Goal: Task Accomplishment & Management: Manage account settings

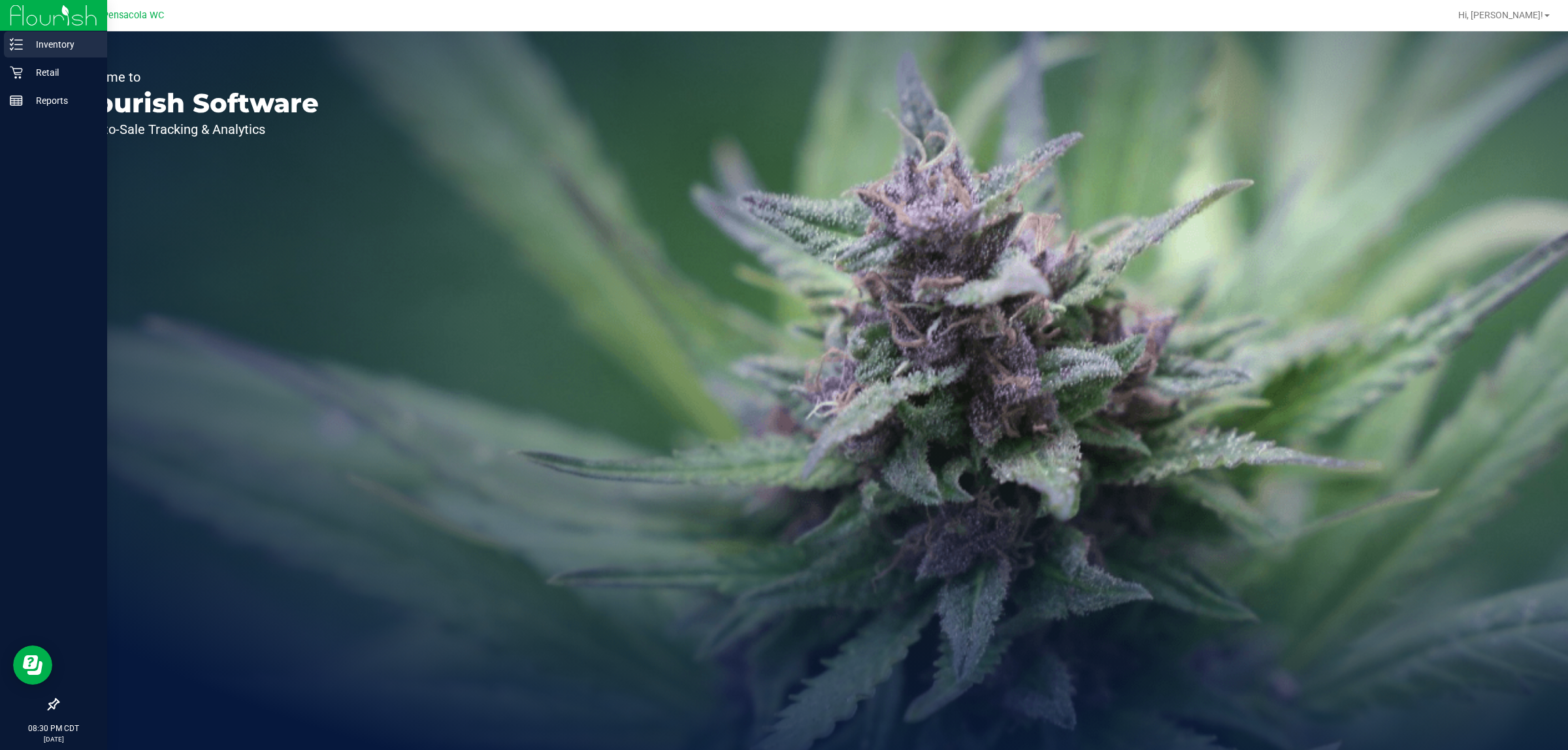
click at [23, 45] on p "Inventory" at bounding box center [62, 45] width 79 height 16
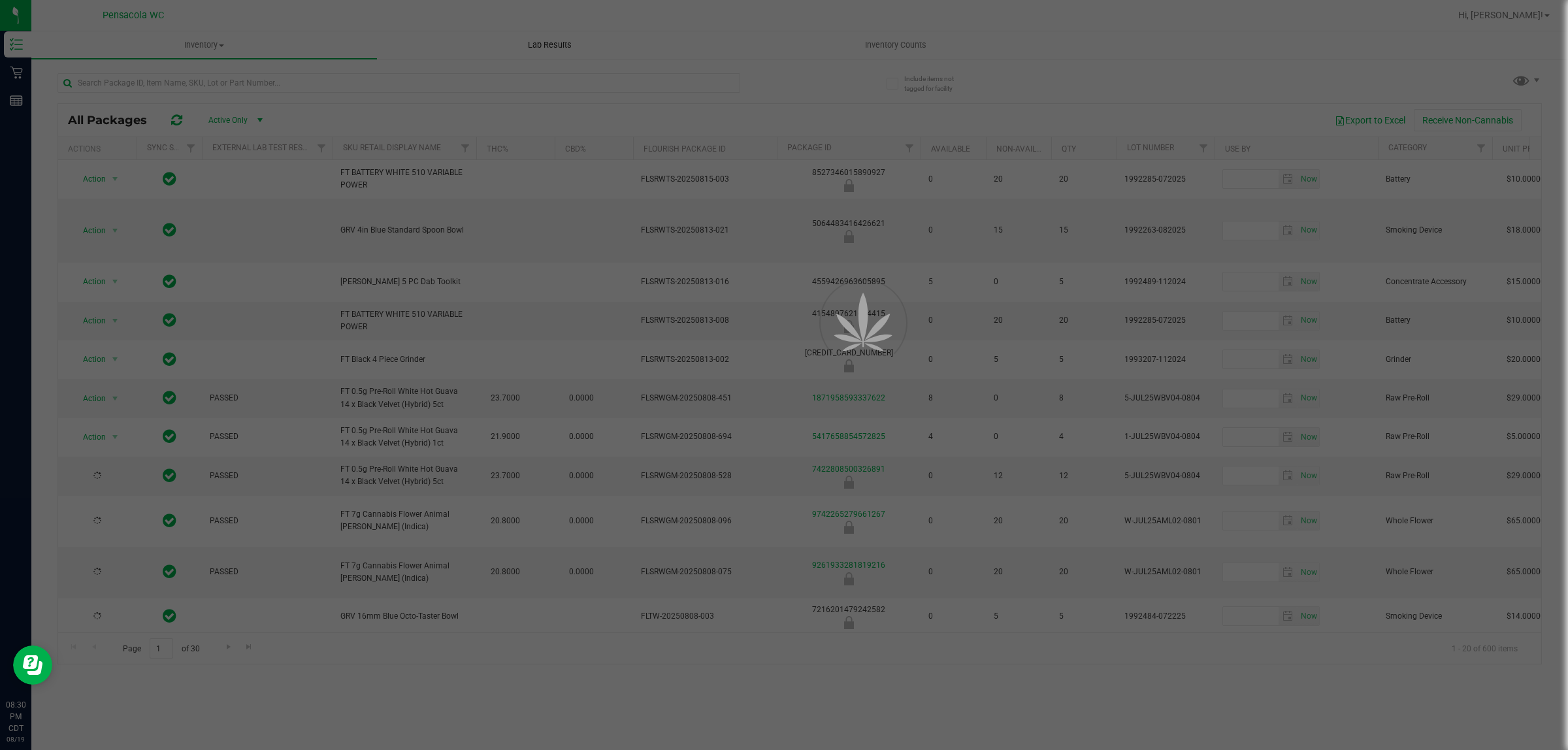
click at [905, 43] on div at bounding box center [784, 375] width 1568 height 750
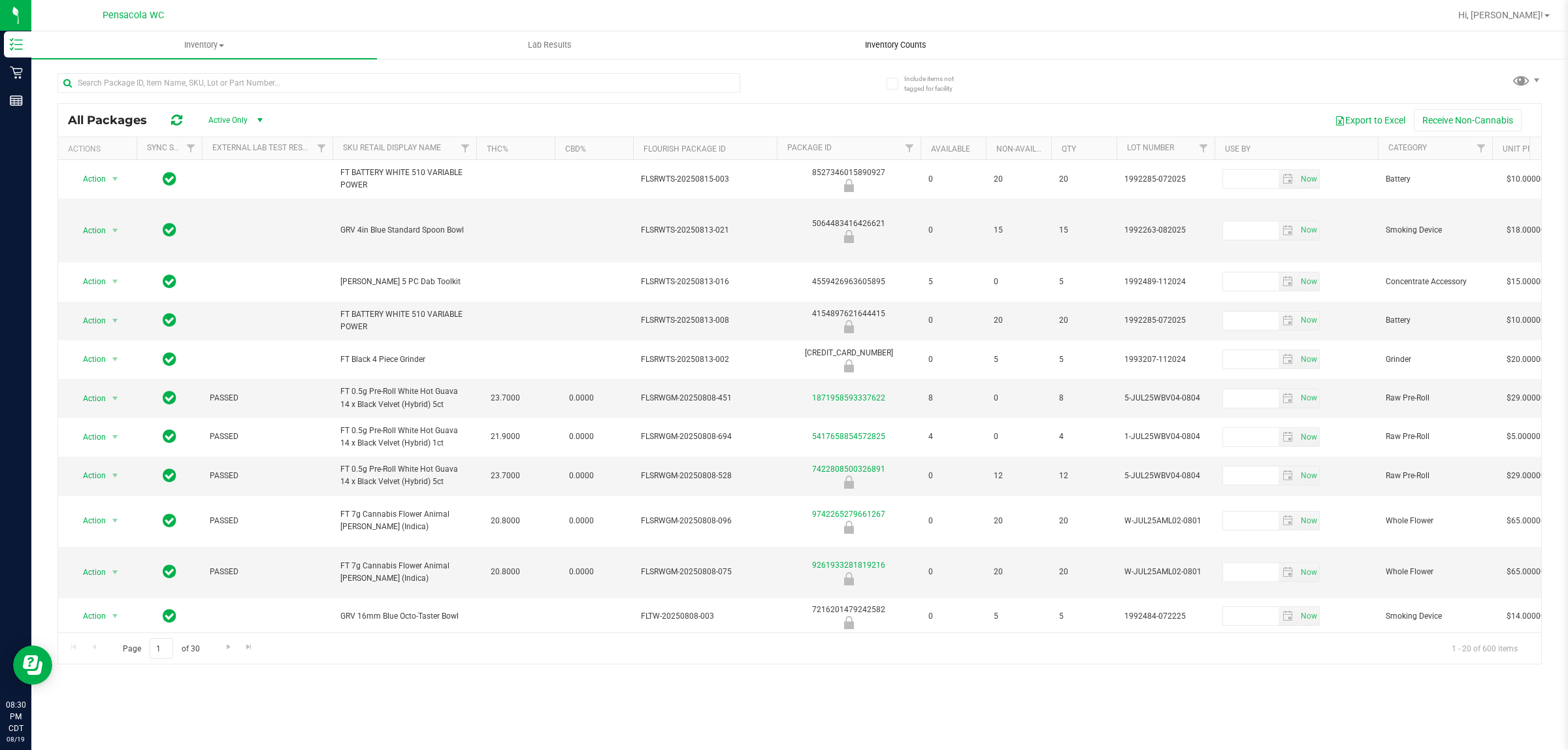
click at [899, 45] on span "Inventory Counts" at bounding box center [896, 45] width 96 height 12
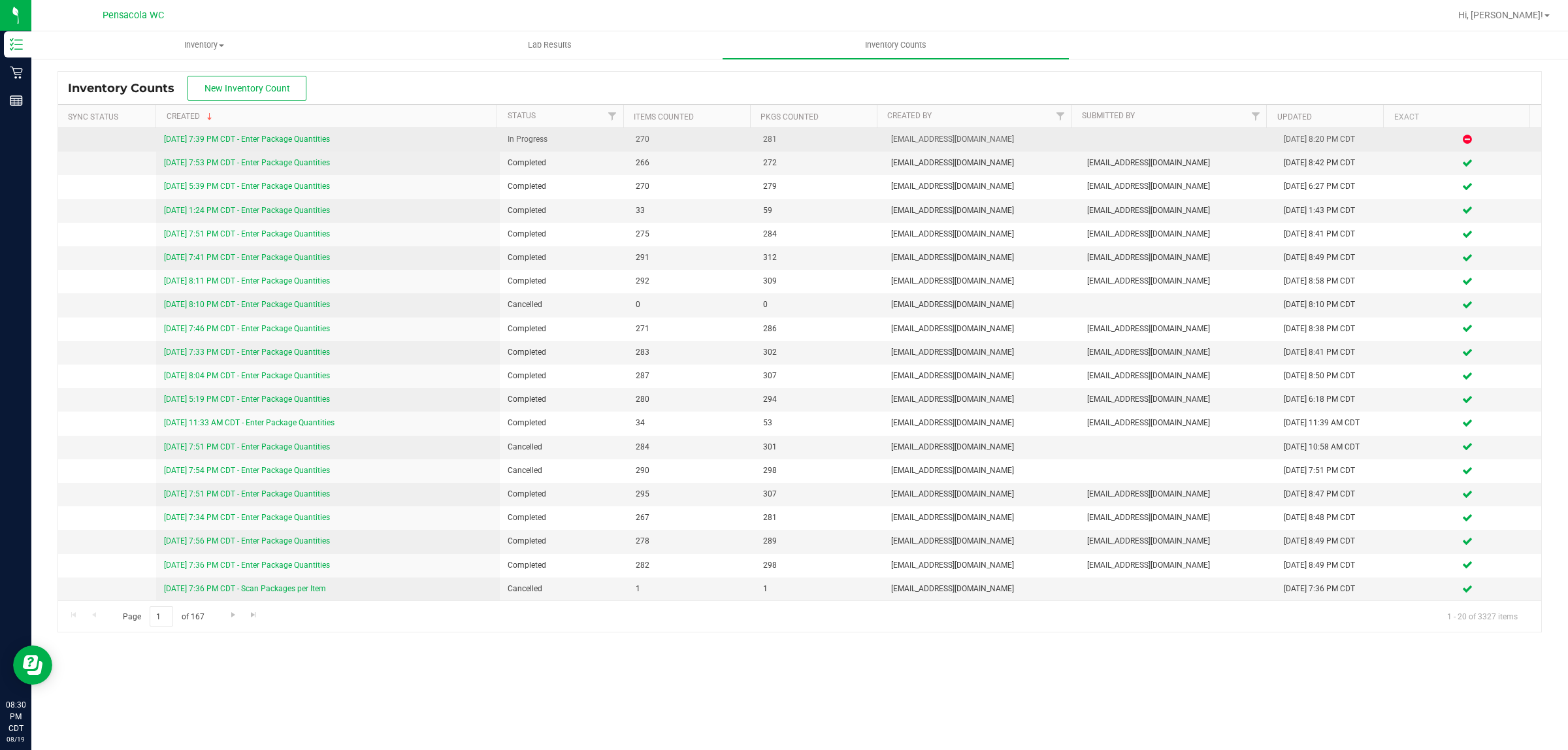
click at [214, 142] on link "[DATE] 7:39 PM CDT - Enter Package Quantities" at bounding box center [247, 139] width 166 height 9
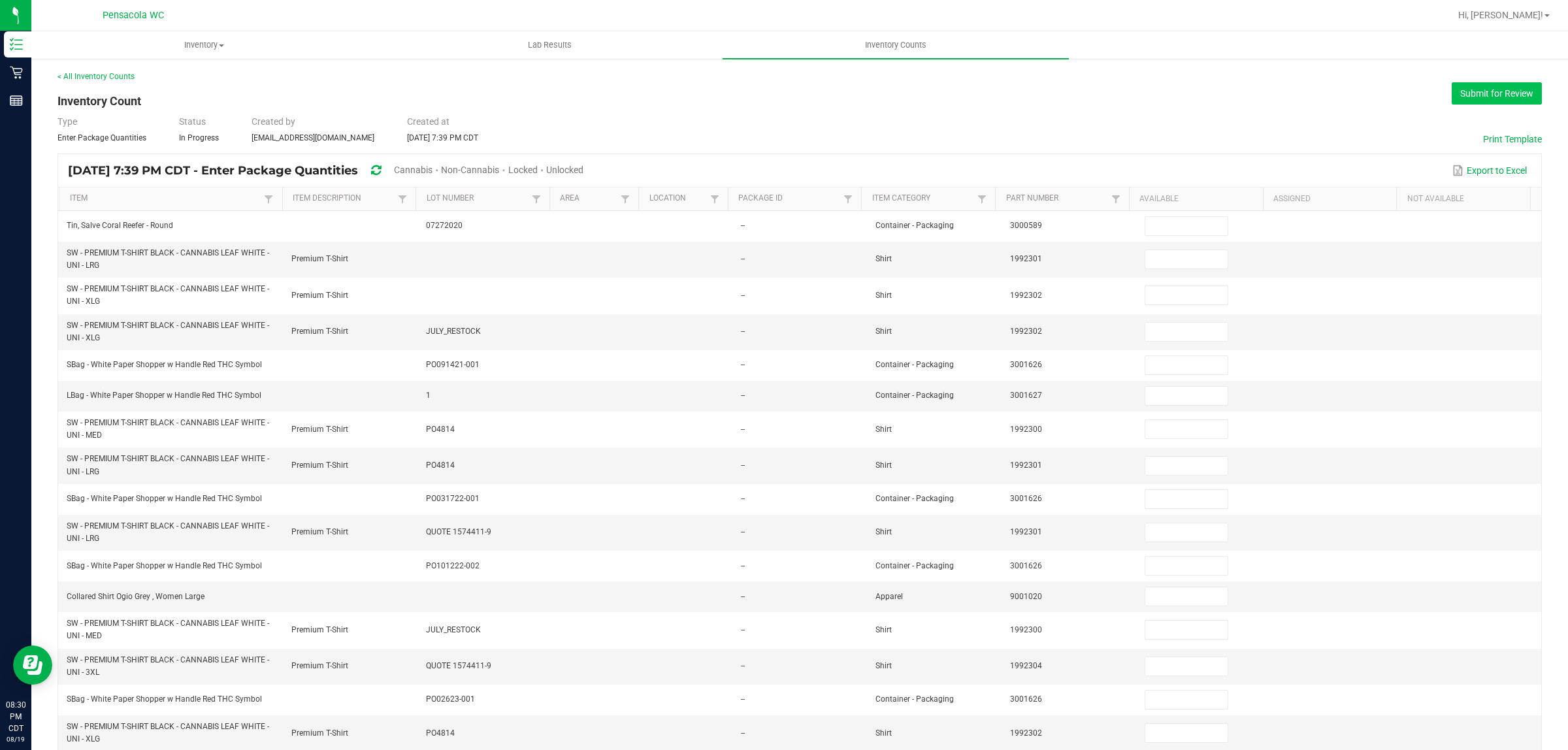
click at [1459, 93] on button "Submit for Review" at bounding box center [1496, 93] width 90 height 22
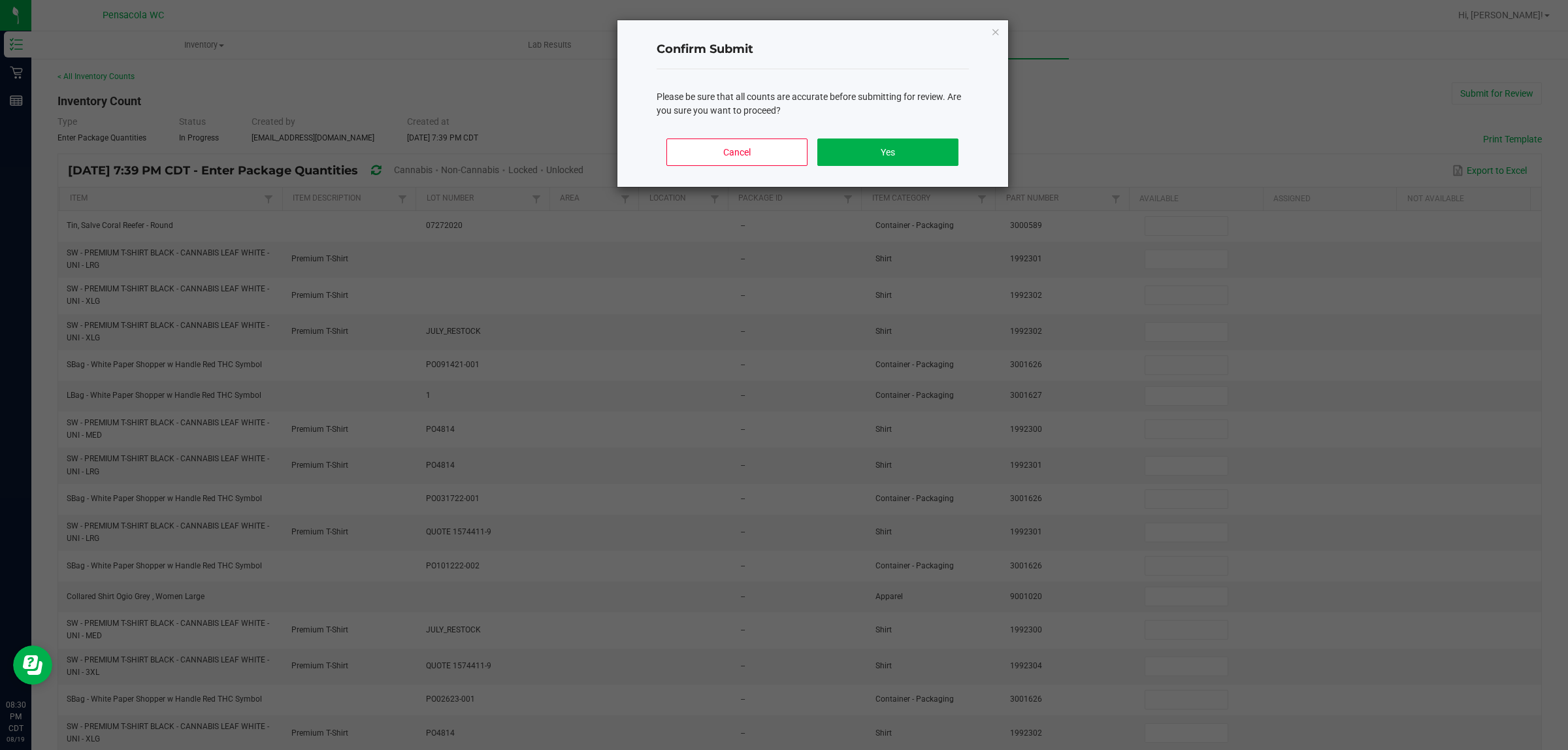
click at [865, 136] on div "Cancel Yes" at bounding box center [812, 157] width 313 height 59
click at [870, 145] on button "Yes" at bounding box center [887, 152] width 140 height 28
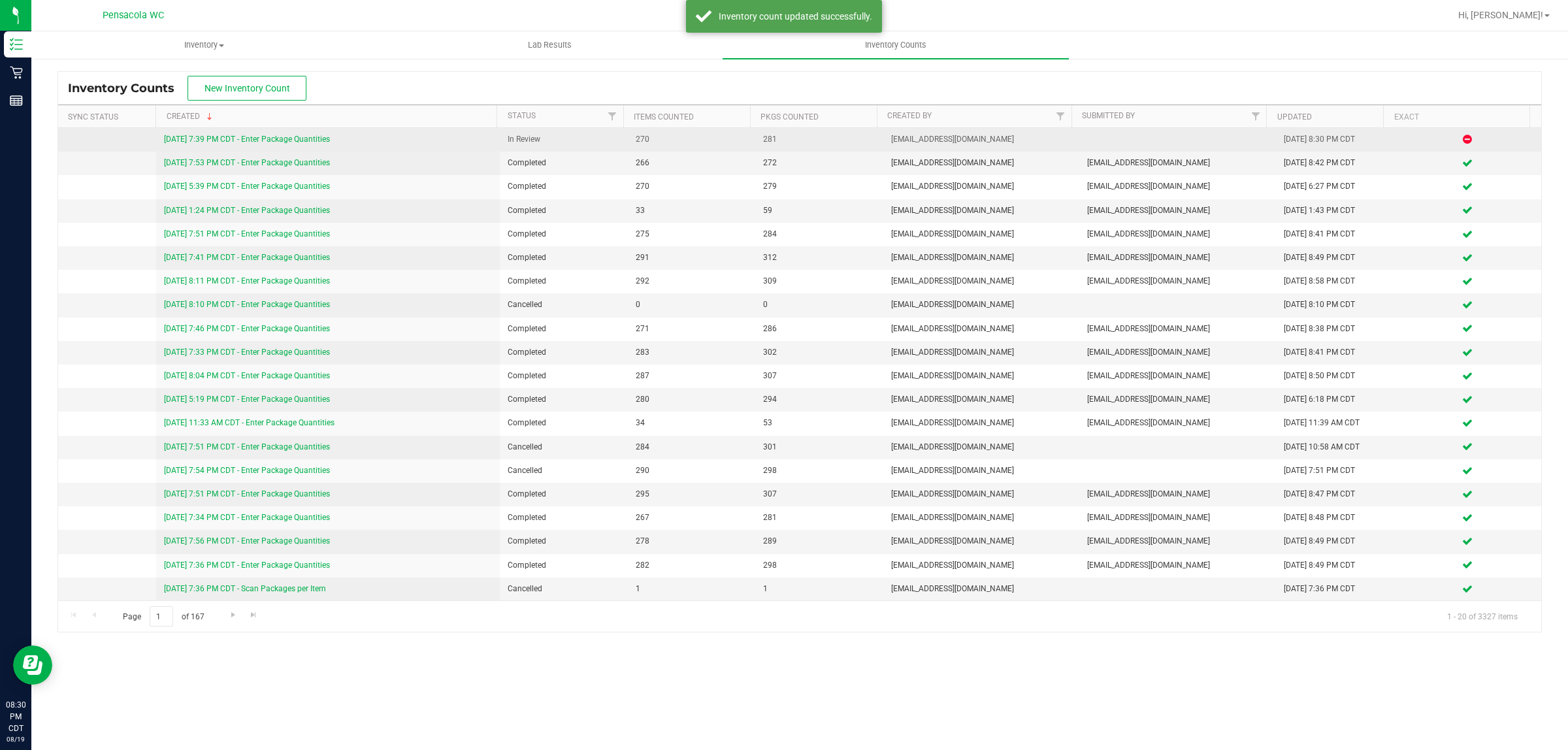
click at [289, 138] on link "[DATE] 7:39 PM CDT - Enter Package Quantities" at bounding box center [247, 139] width 166 height 9
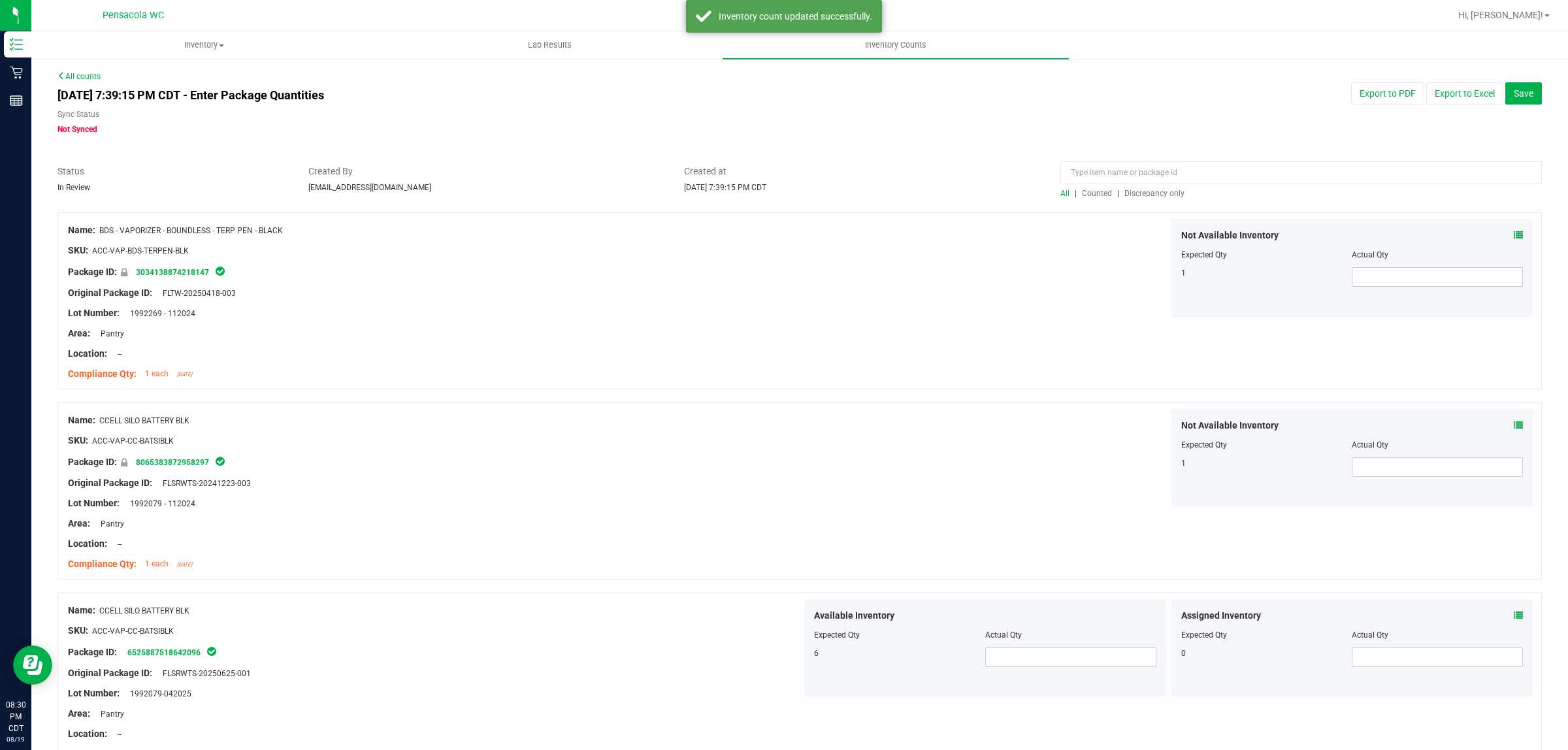
click at [1132, 196] on span "Discrepancy only" at bounding box center [1155, 193] width 60 height 9
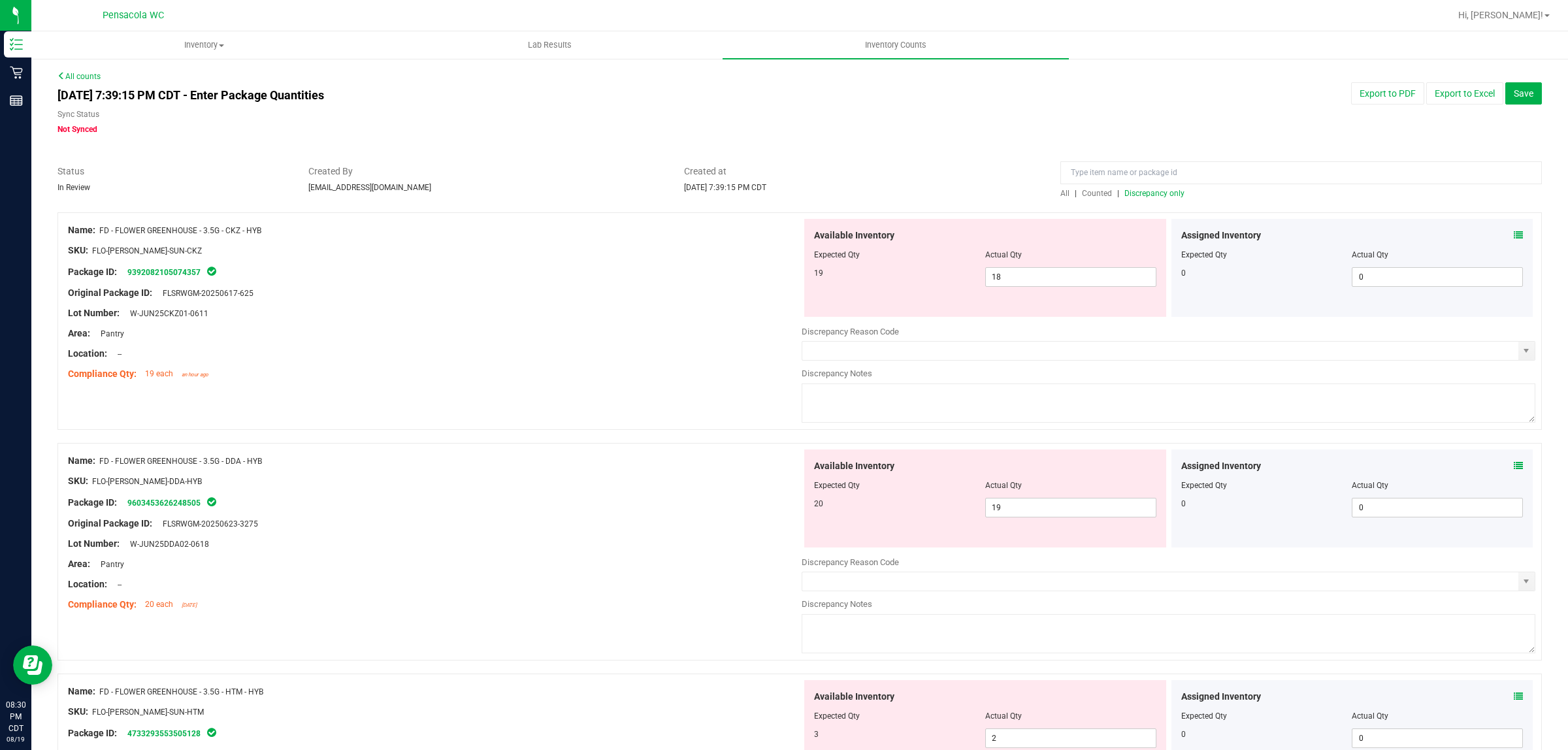
click at [1501, 232] on div "Assigned Inventory" at bounding box center [1353, 235] width 342 height 13
click at [1514, 236] on icon at bounding box center [1518, 235] width 9 height 9
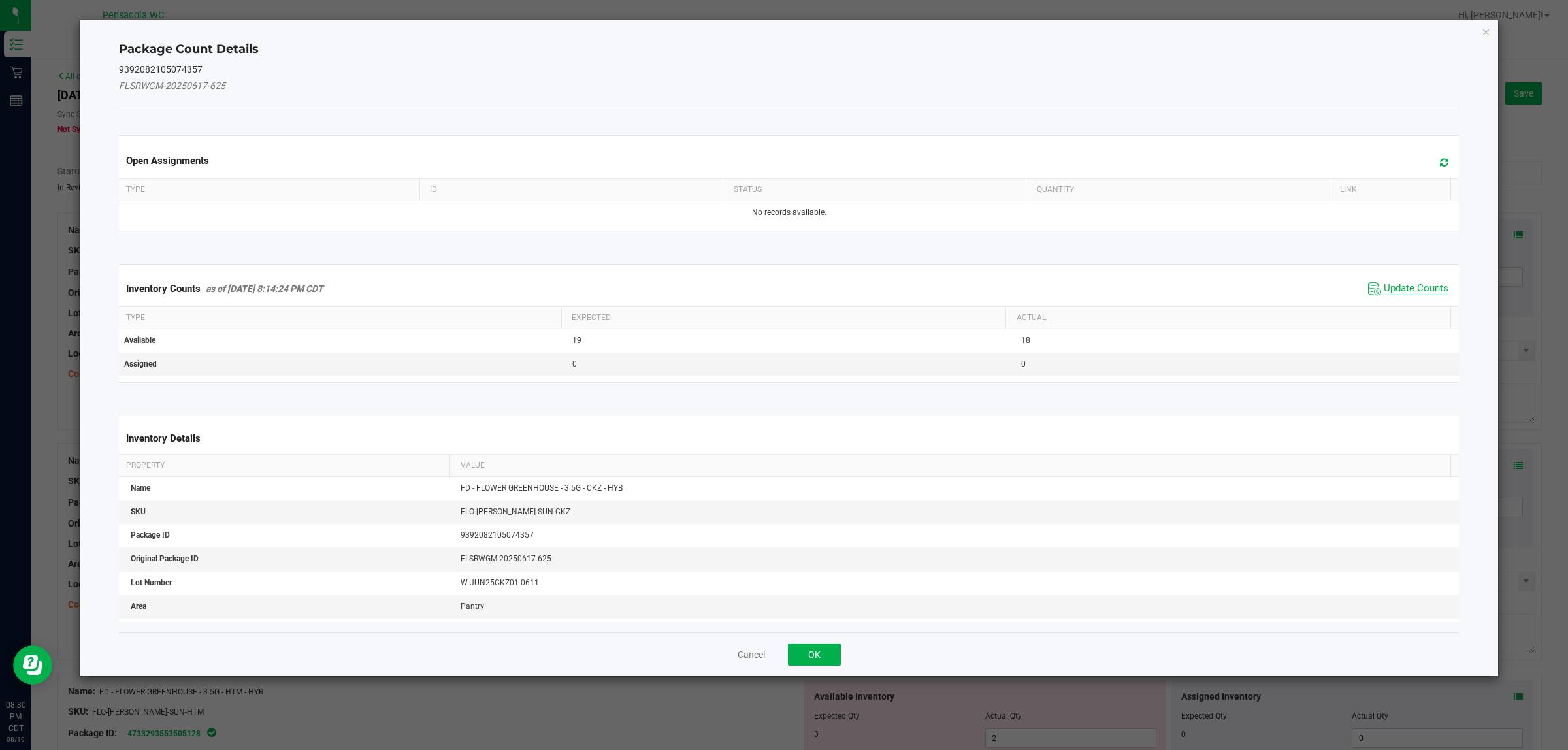
click at [1411, 284] on span "Update Counts" at bounding box center [1416, 289] width 65 height 13
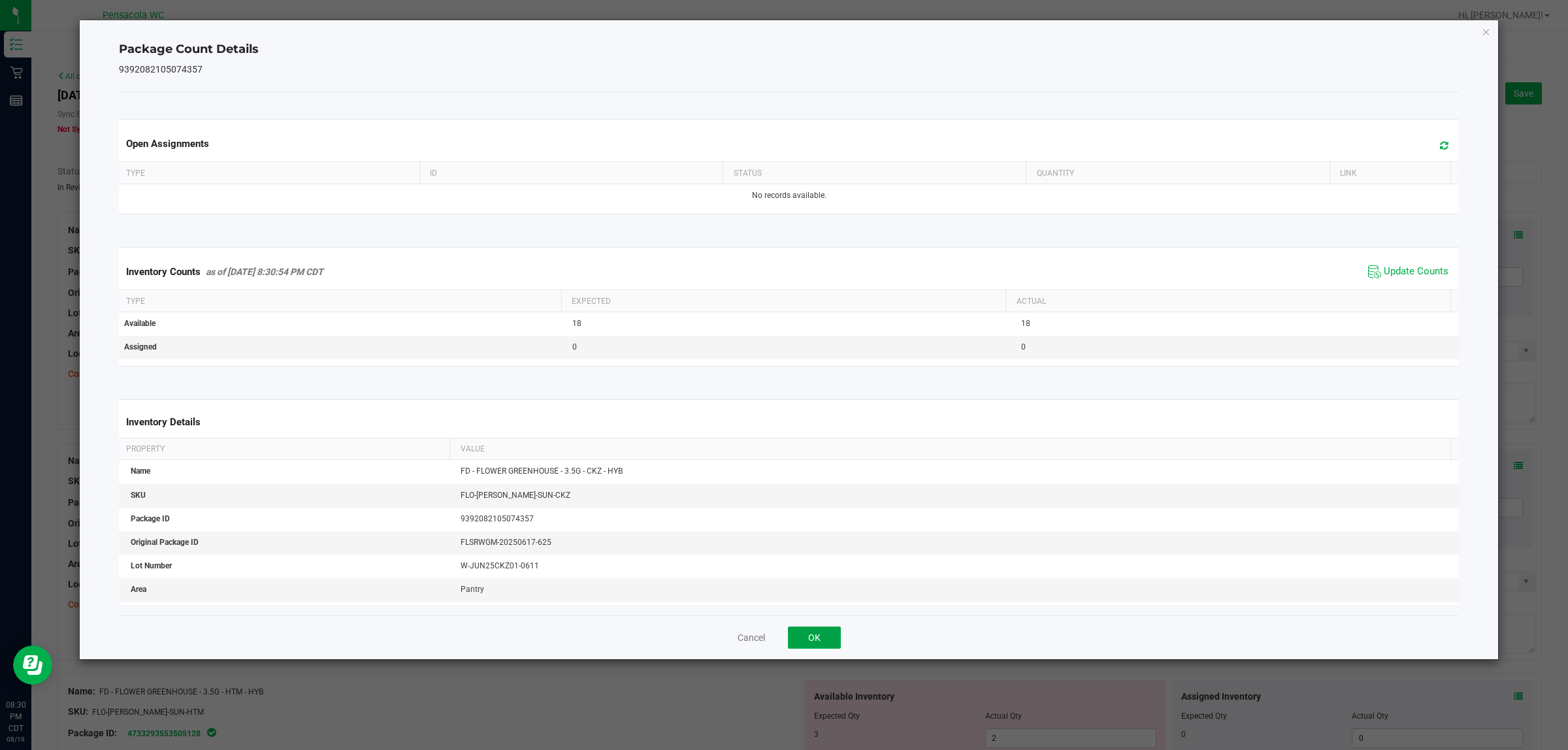
click at [824, 629] on button "OK" at bounding box center [814, 637] width 53 height 22
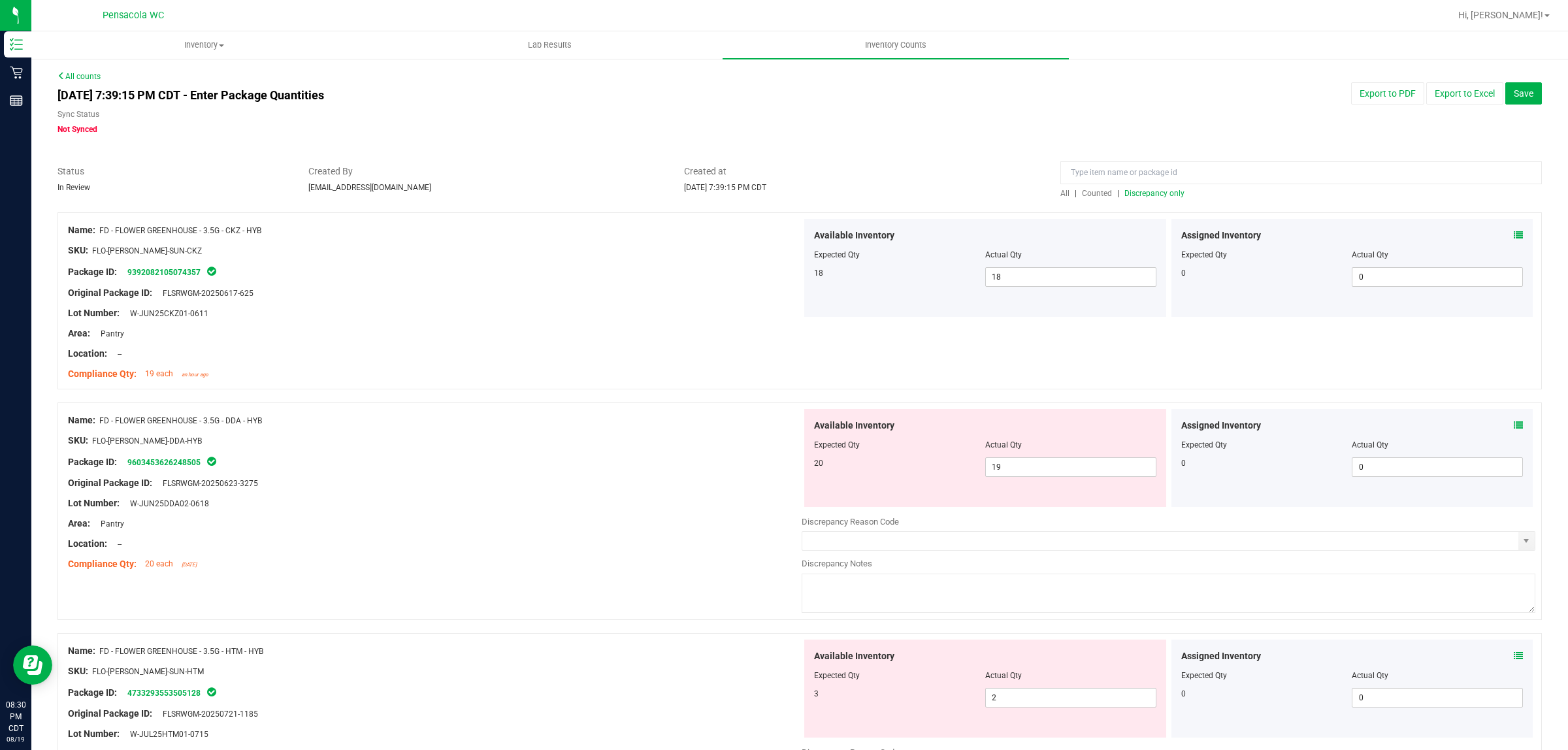
click at [1514, 426] on icon at bounding box center [1518, 425] width 9 height 9
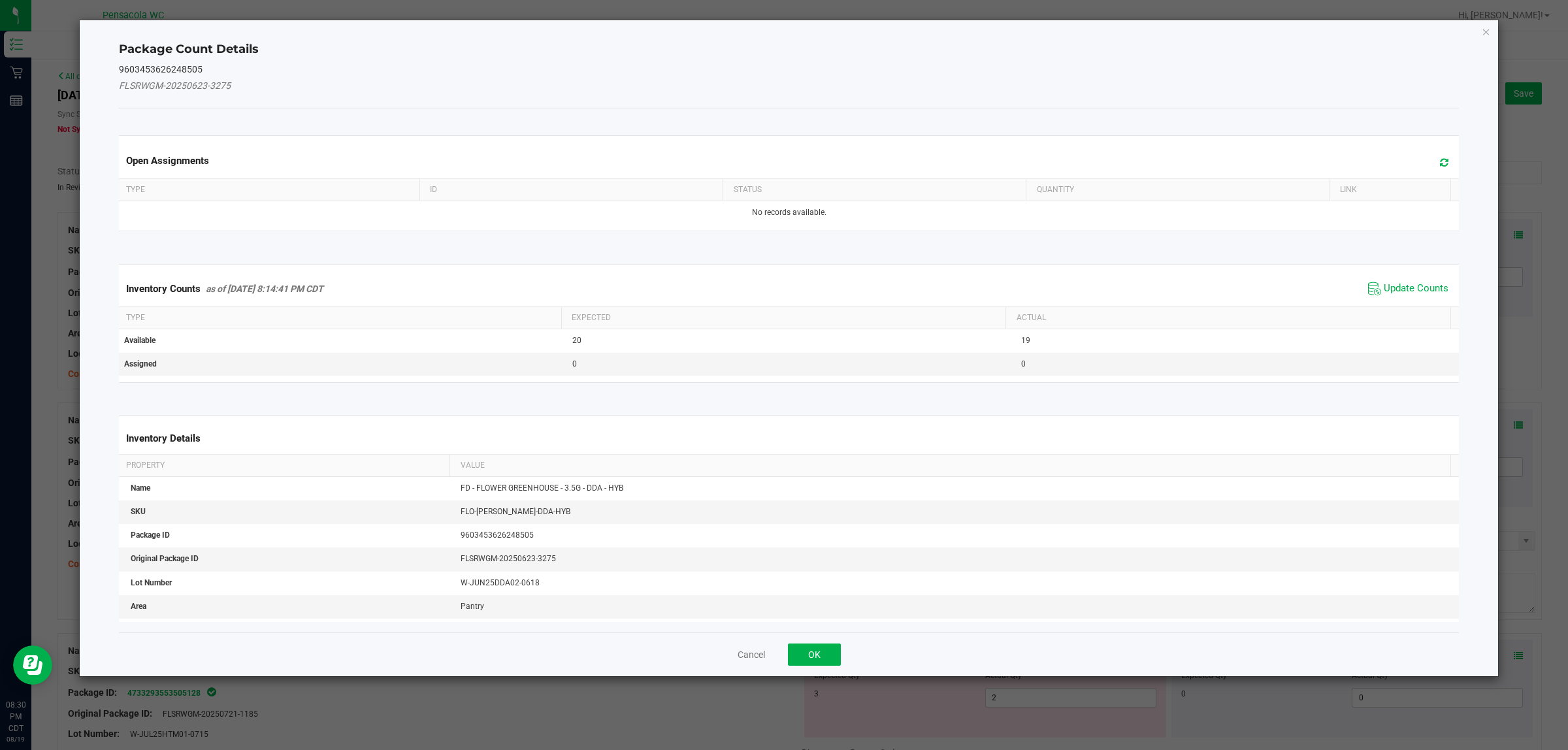
click at [1406, 276] on div "Inventory Counts as of Aug 19, 2025 8:14:41 PM CDT Update Counts" at bounding box center [789, 289] width 1346 height 35
click at [1390, 288] on span "Update Counts" at bounding box center [1416, 289] width 65 height 13
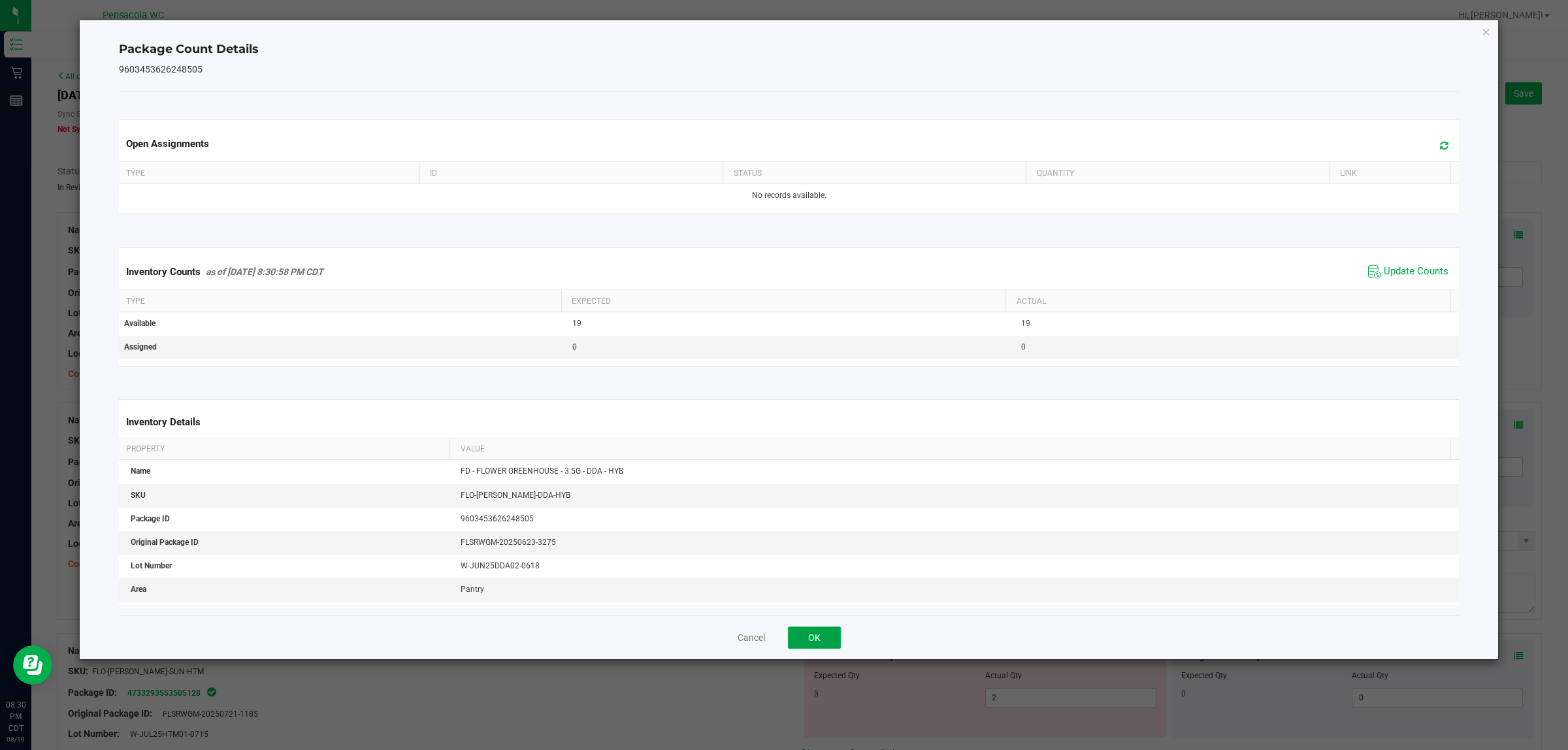
click at [828, 639] on button "OK" at bounding box center [814, 637] width 53 height 22
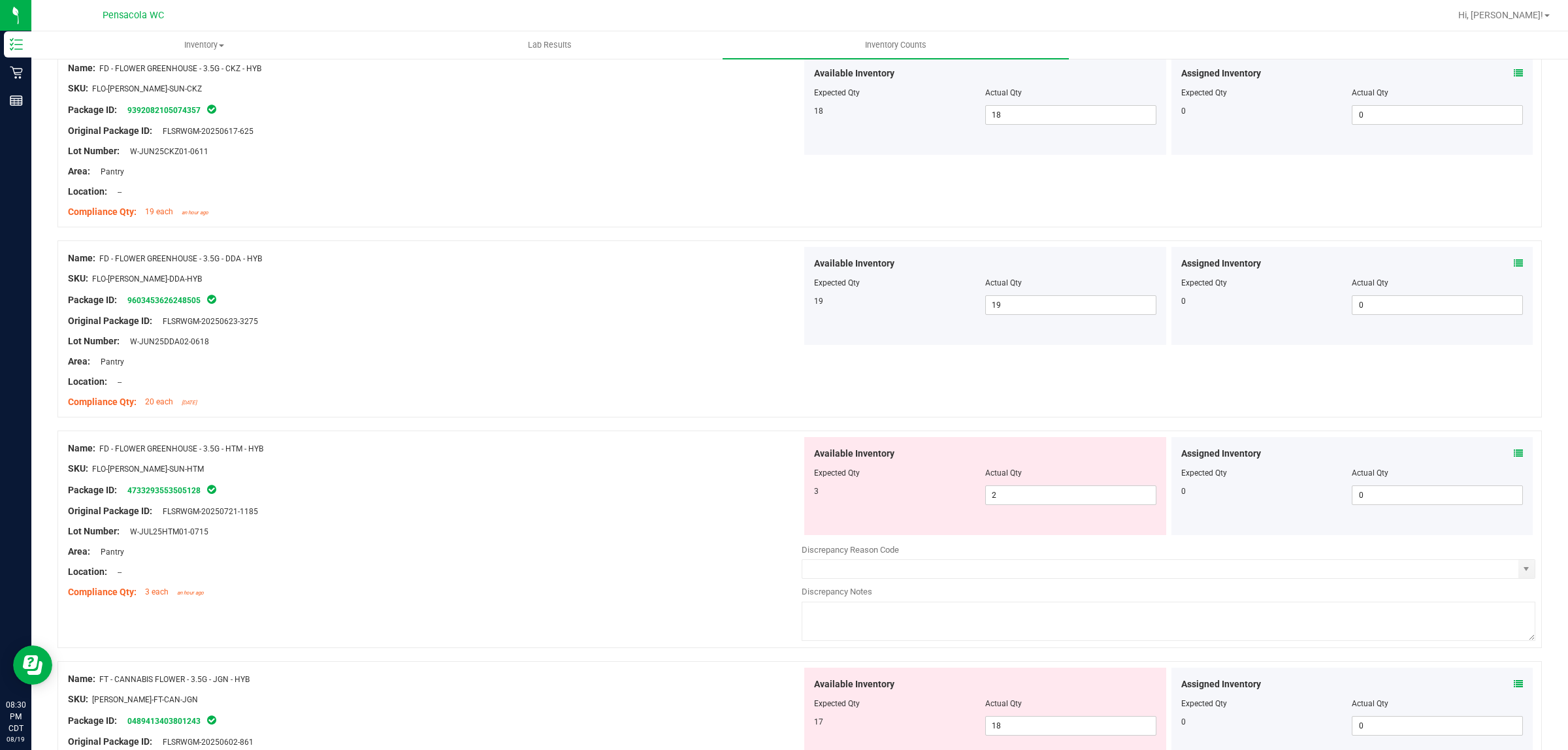
scroll to position [163, 0]
click at [1514, 447] on icon at bounding box center [1518, 452] width 9 height 9
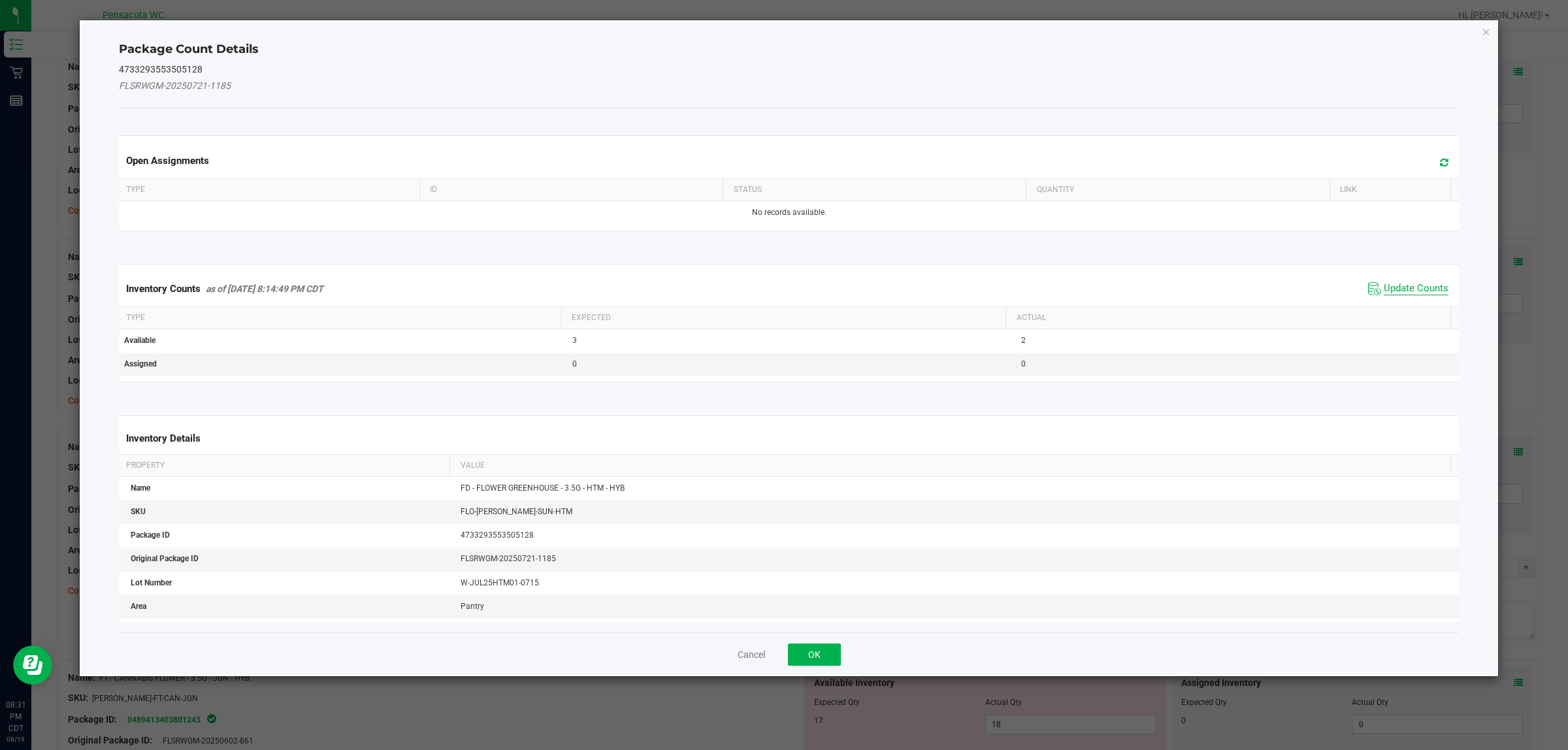
click at [1384, 294] on span "Update Counts" at bounding box center [1416, 289] width 65 height 13
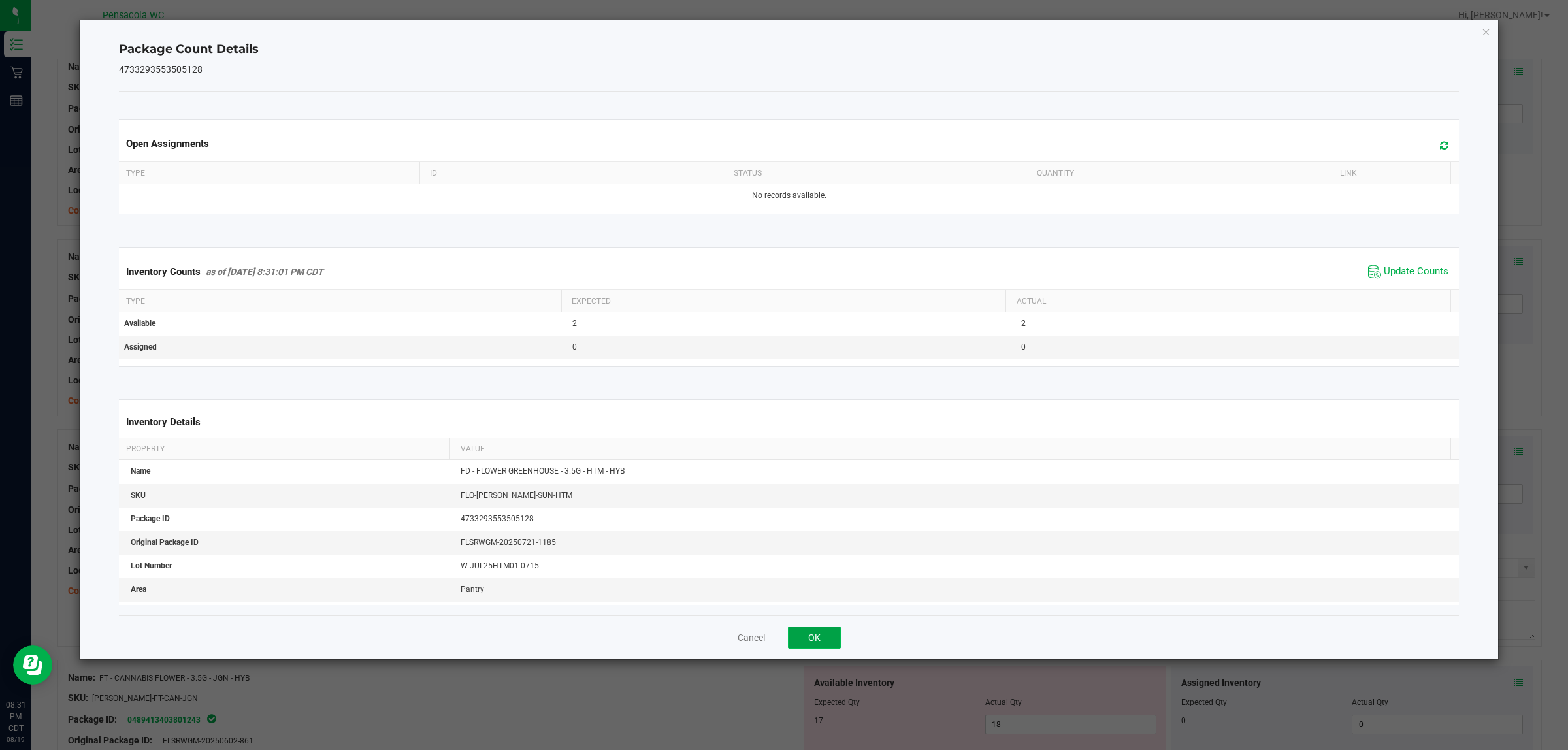
click at [808, 637] on button "OK" at bounding box center [814, 637] width 53 height 22
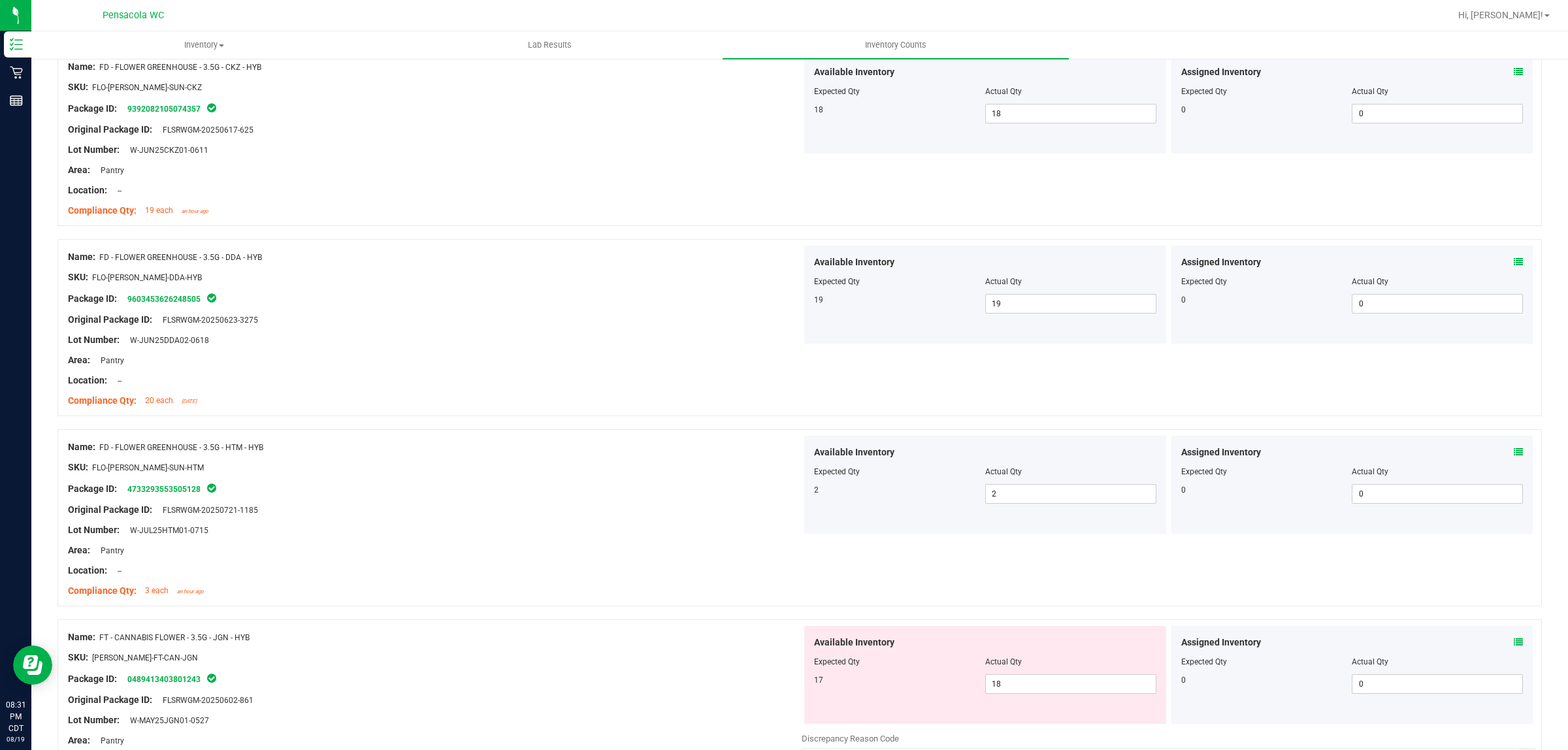
scroll to position [408, 0]
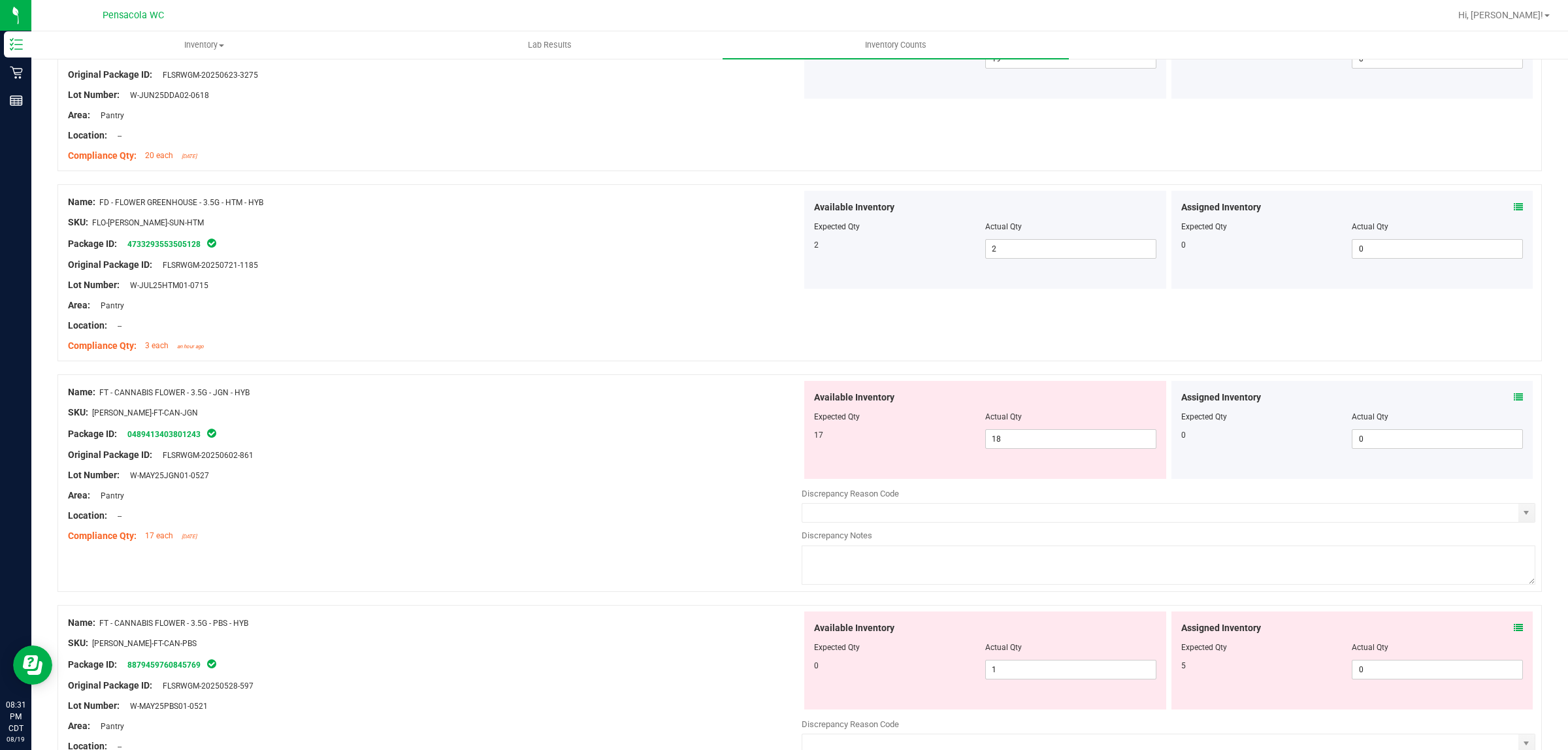
click at [1514, 398] on icon at bounding box center [1518, 397] width 9 height 9
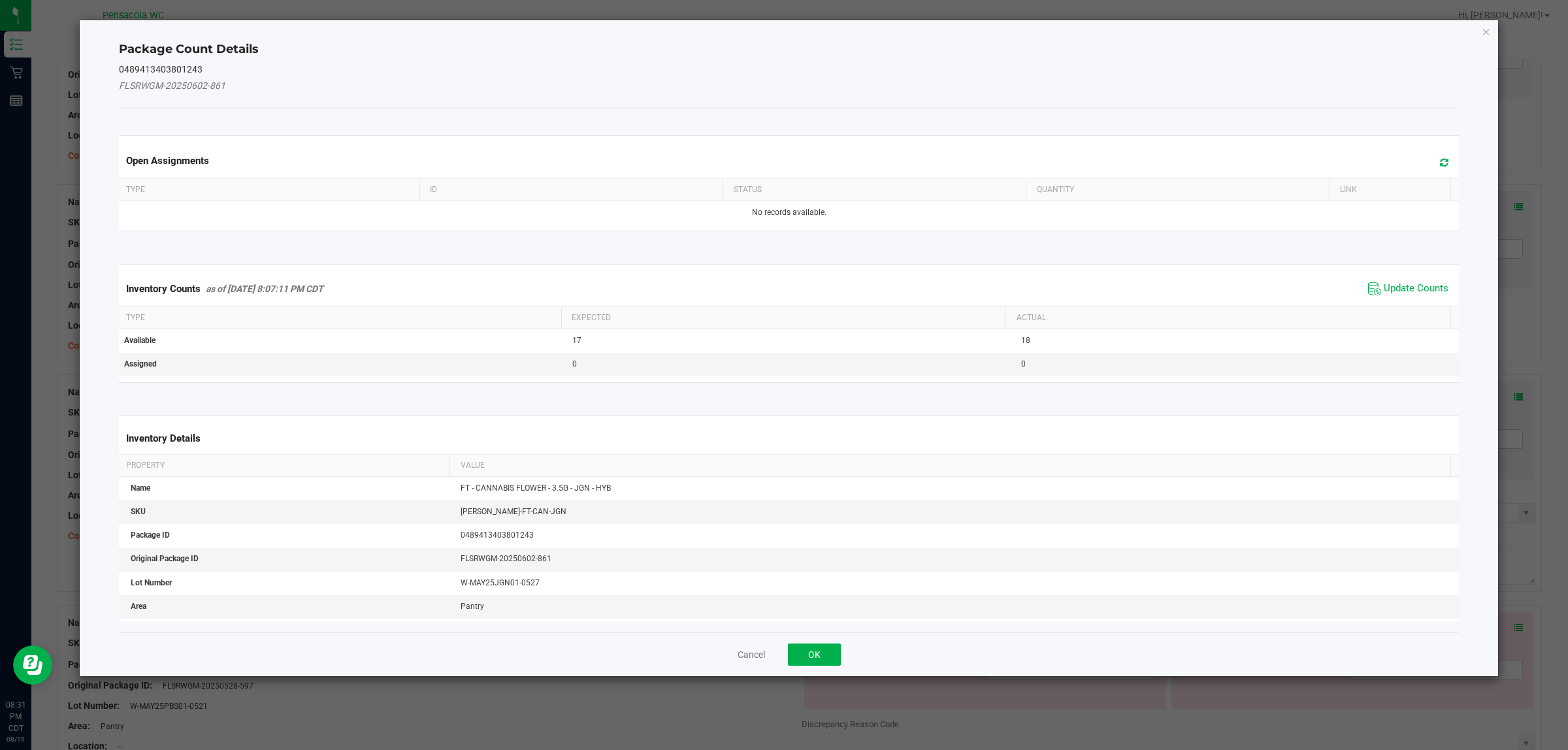
click at [1370, 295] on span "Update Counts" at bounding box center [1409, 289] width 87 height 20
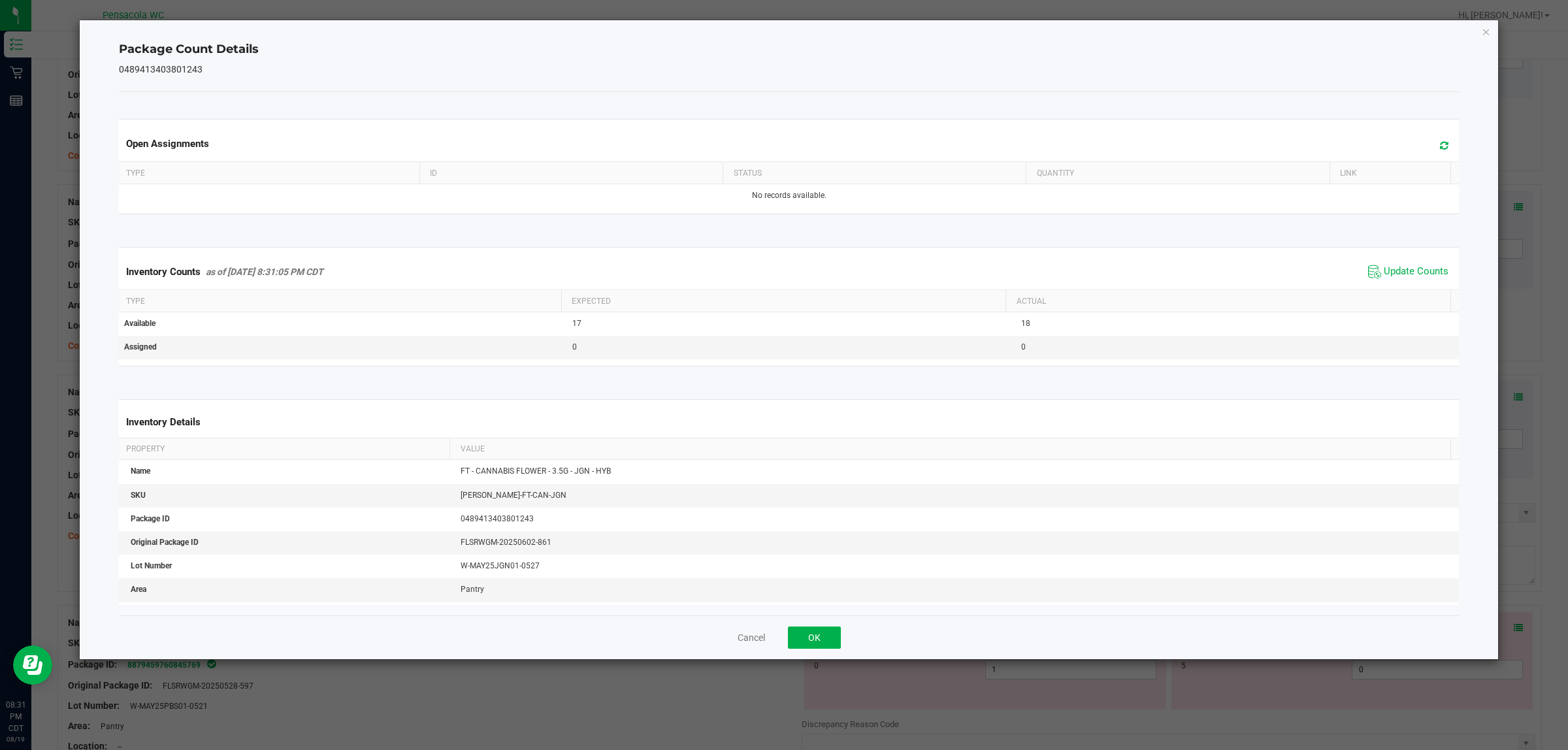
click at [824, 626] on div "Cancel OK" at bounding box center [790, 637] width 1341 height 44
click at [828, 635] on button "OK" at bounding box center [814, 637] width 53 height 22
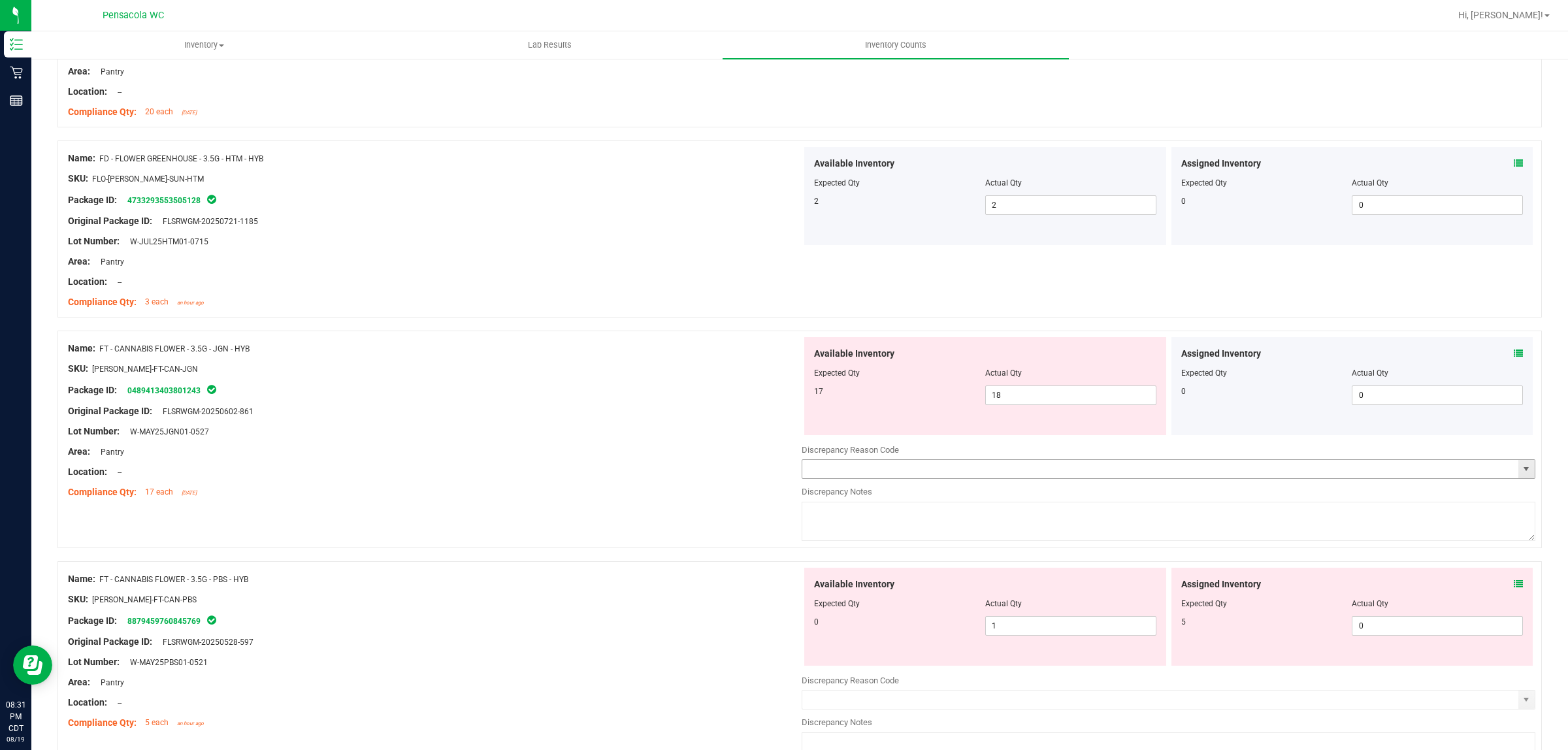
scroll to position [490, 0]
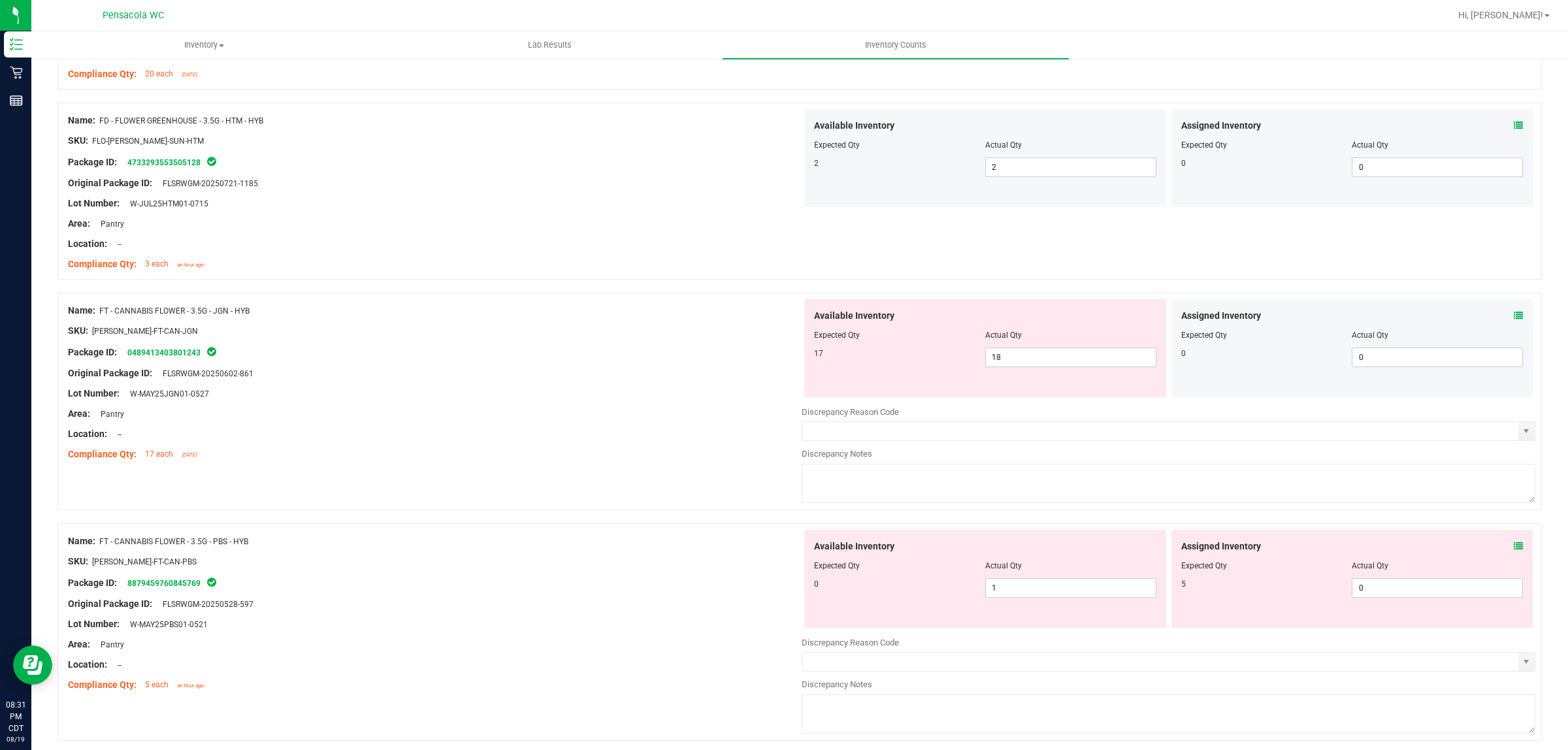
click at [1511, 317] on div "Assigned Inventory Expected Qty Actual Qty 0 0 0" at bounding box center [1353, 348] width 362 height 98
click at [1514, 313] on icon at bounding box center [1518, 315] width 9 height 9
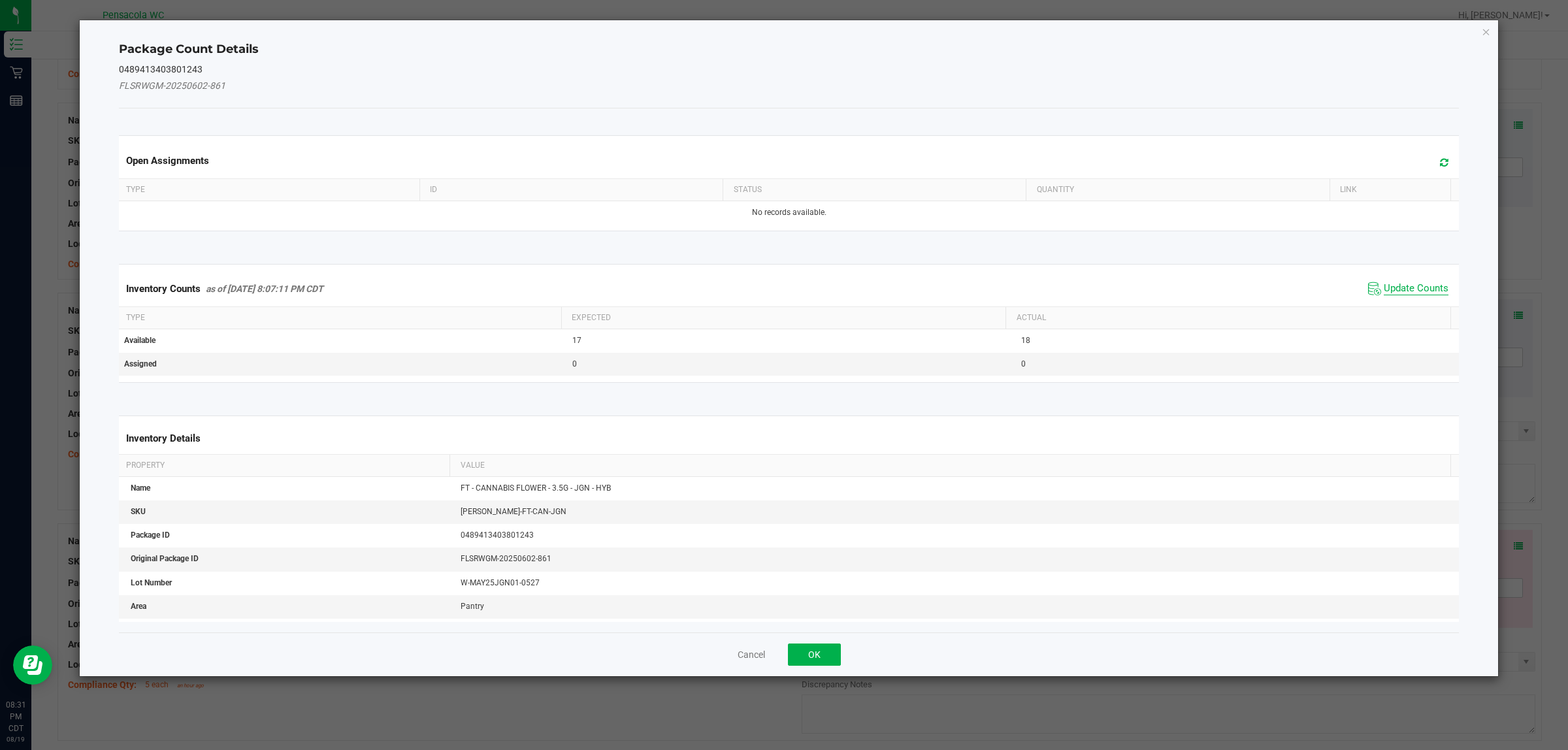
click at [1402, 282] on span "Update Counts" at bounding box center [1416, 289] width 65 height 13
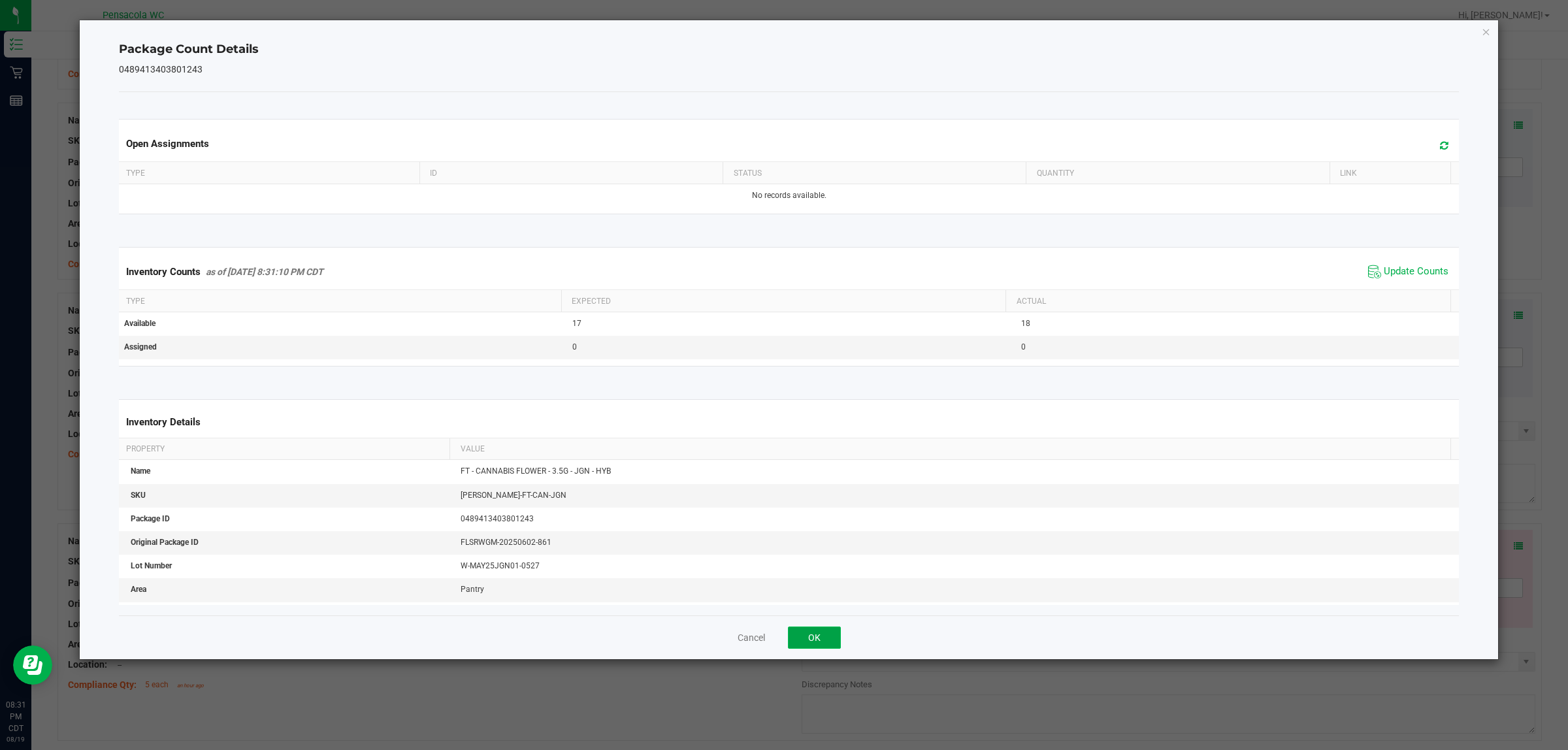
click at [831, 645] on button "OK" at bounding box center [814, 637] width 53 height 22
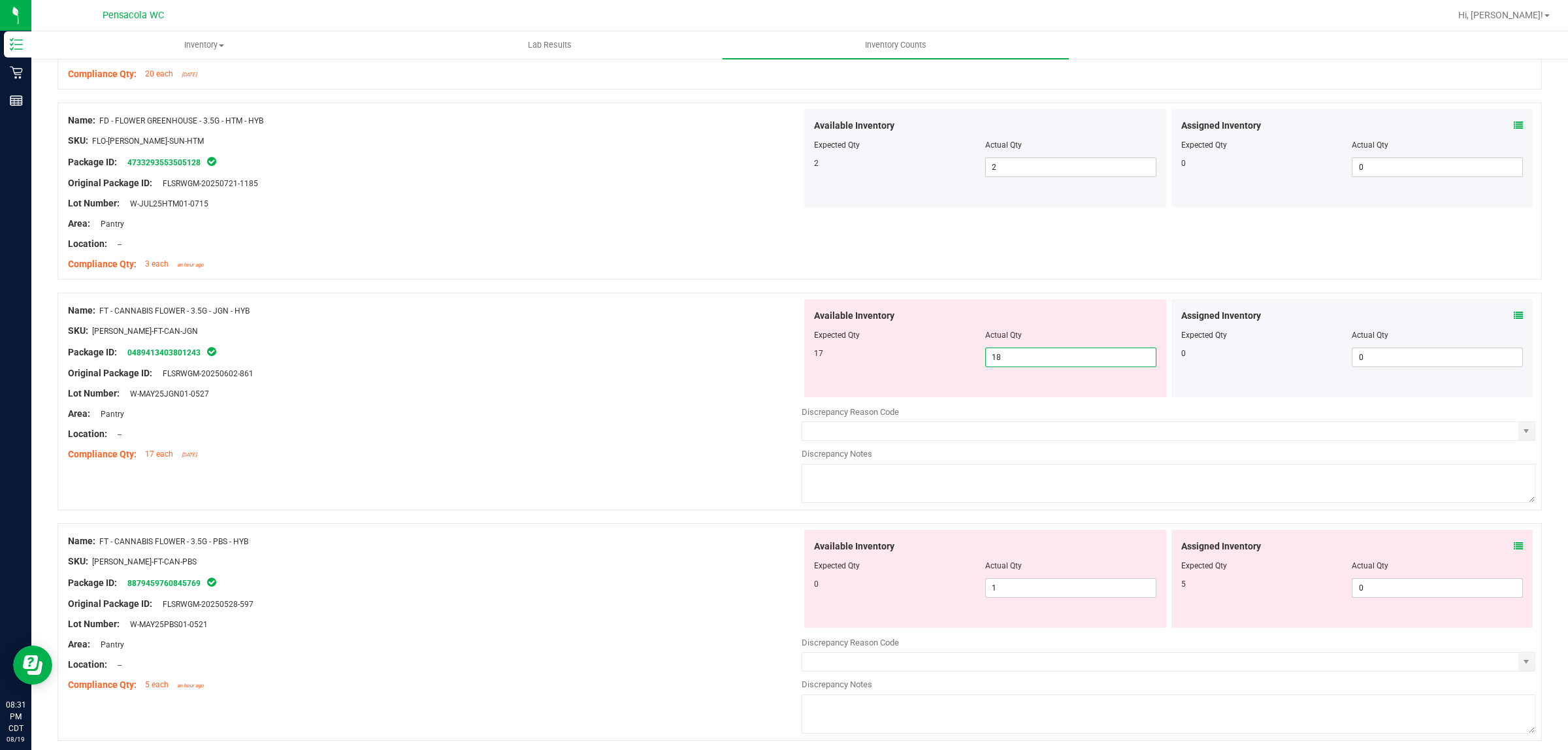
drag, startPoint x: 1017, startPoint y: 366, endPoint x: 903, endPoint y: 347, distance: 115.6
click at [903, 347] on div "Available Inventory Expected Qty Actual Qty 17 18 18" at bounding box center [985, 348] width 362 height 98
type input "17"
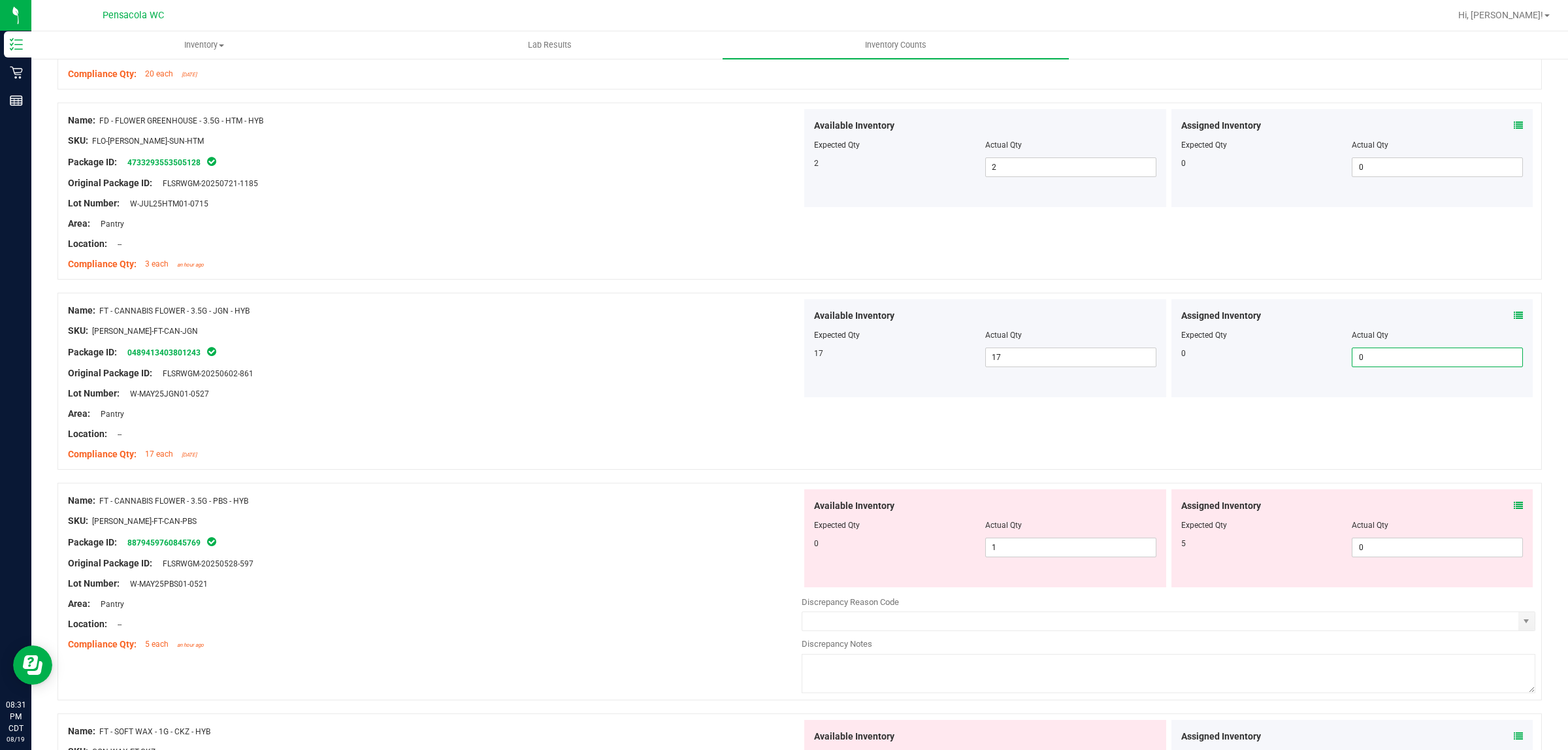
click at [1511, 503] on div "Assigned Inventory Expected Qty Actual Qty 5 0 0" at bounding box center [1353, 538] width 362 height 98
click at [1514, 506] on icon at bounding box center [1518, 505] width 9 height 9
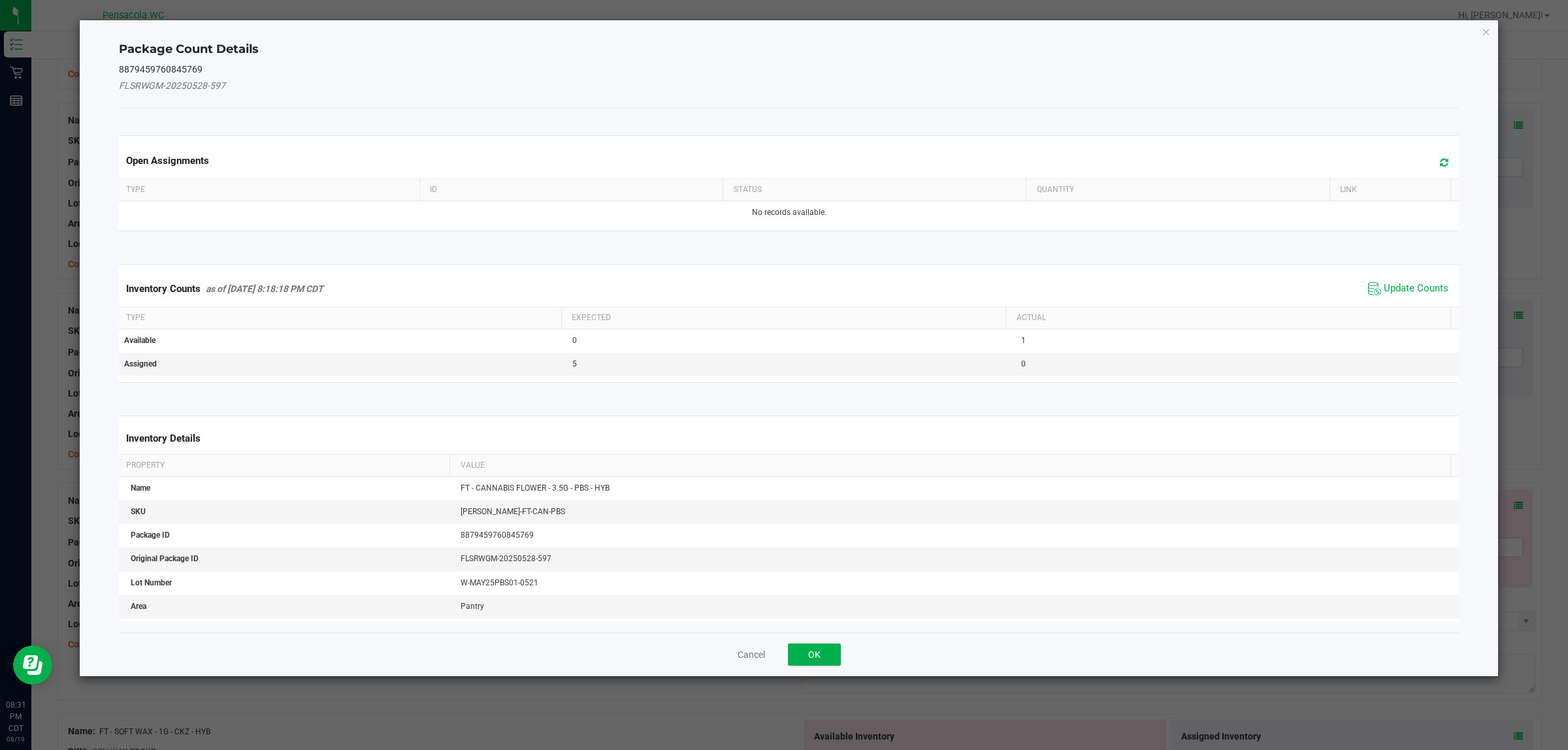
click at [1392, 281] on span "Update Counts" at bounding box center [1409, 289] width 87 height 20
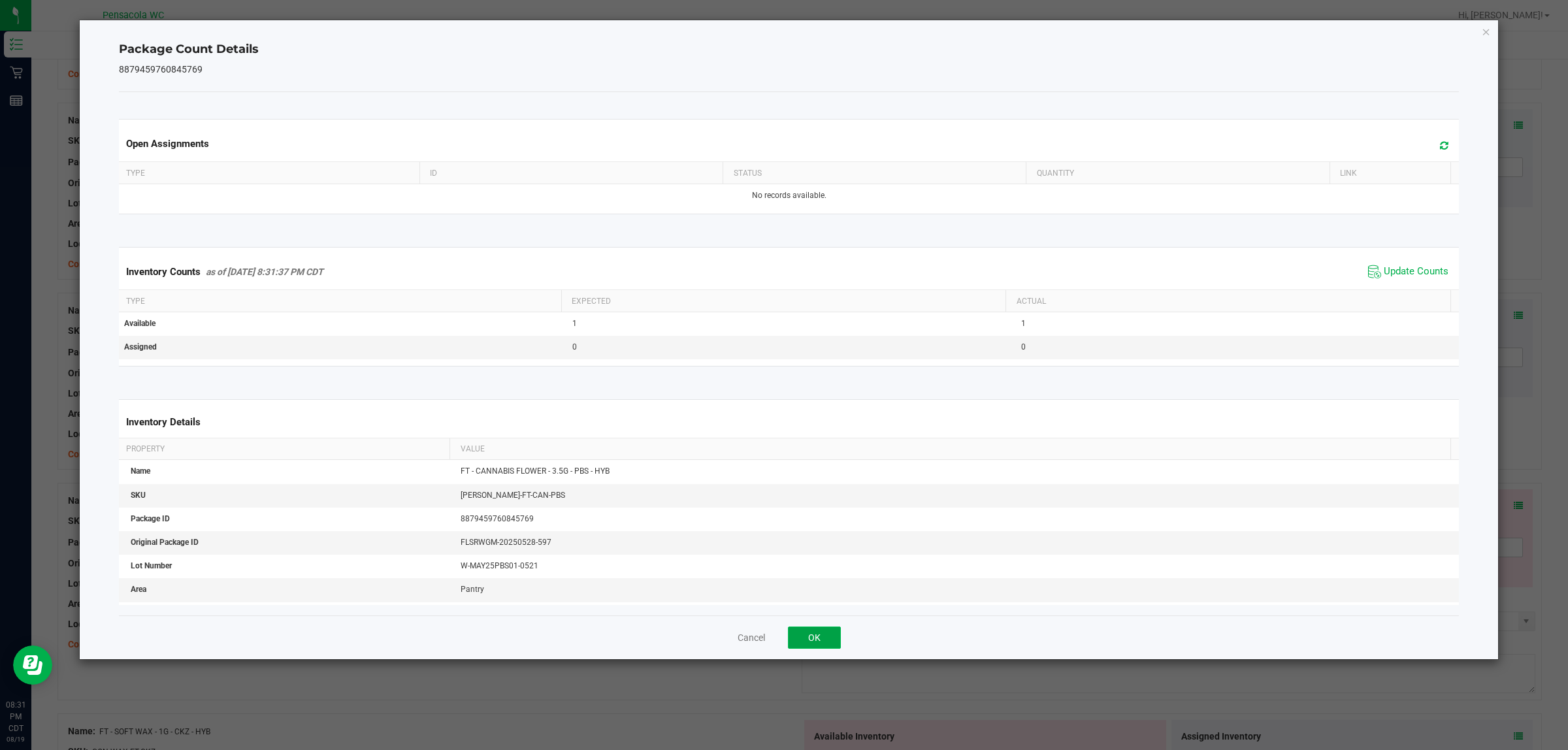
click at [808, 642] on button "OK" at bounding box center [814, 637] width 53 height 22
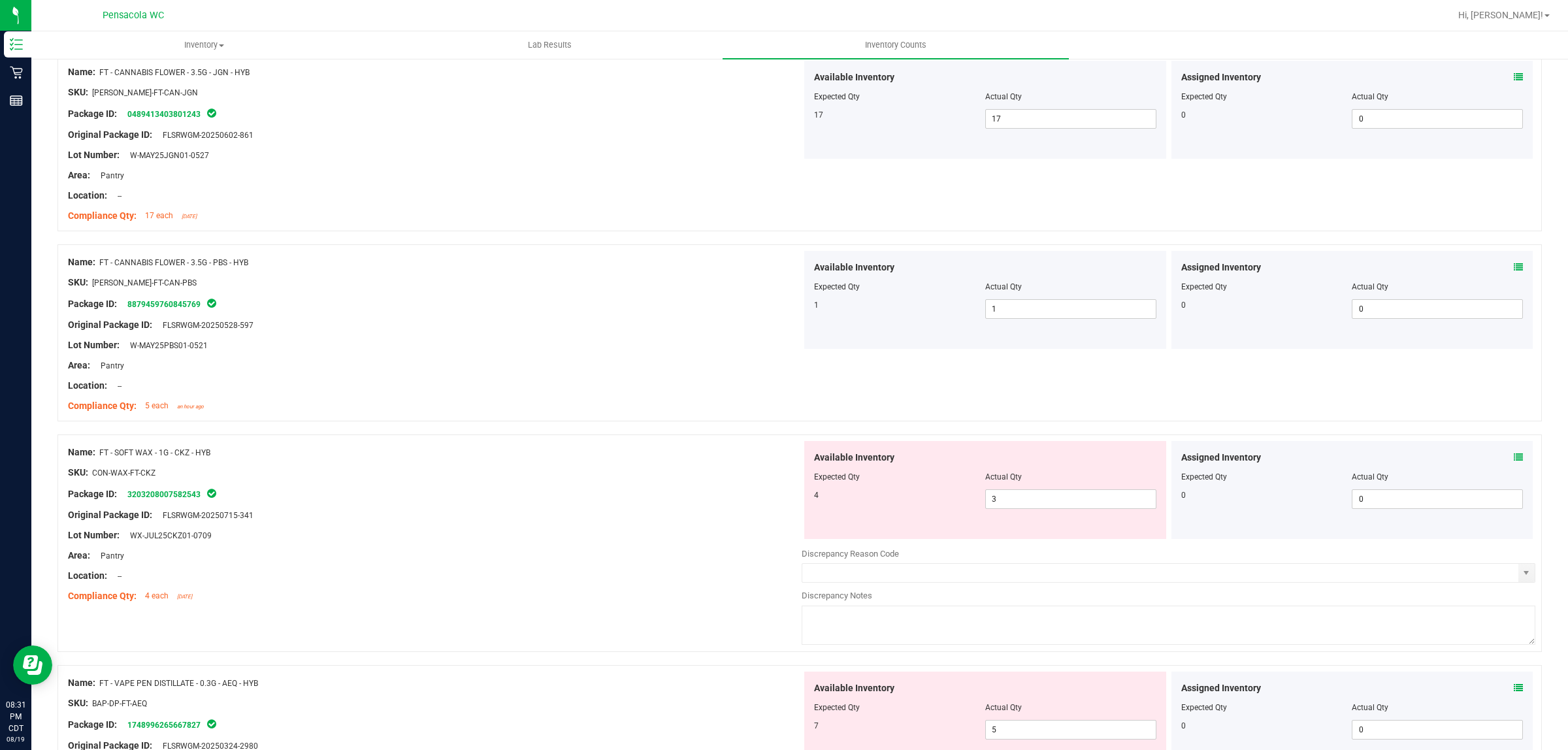
scroll to position [735, 0]
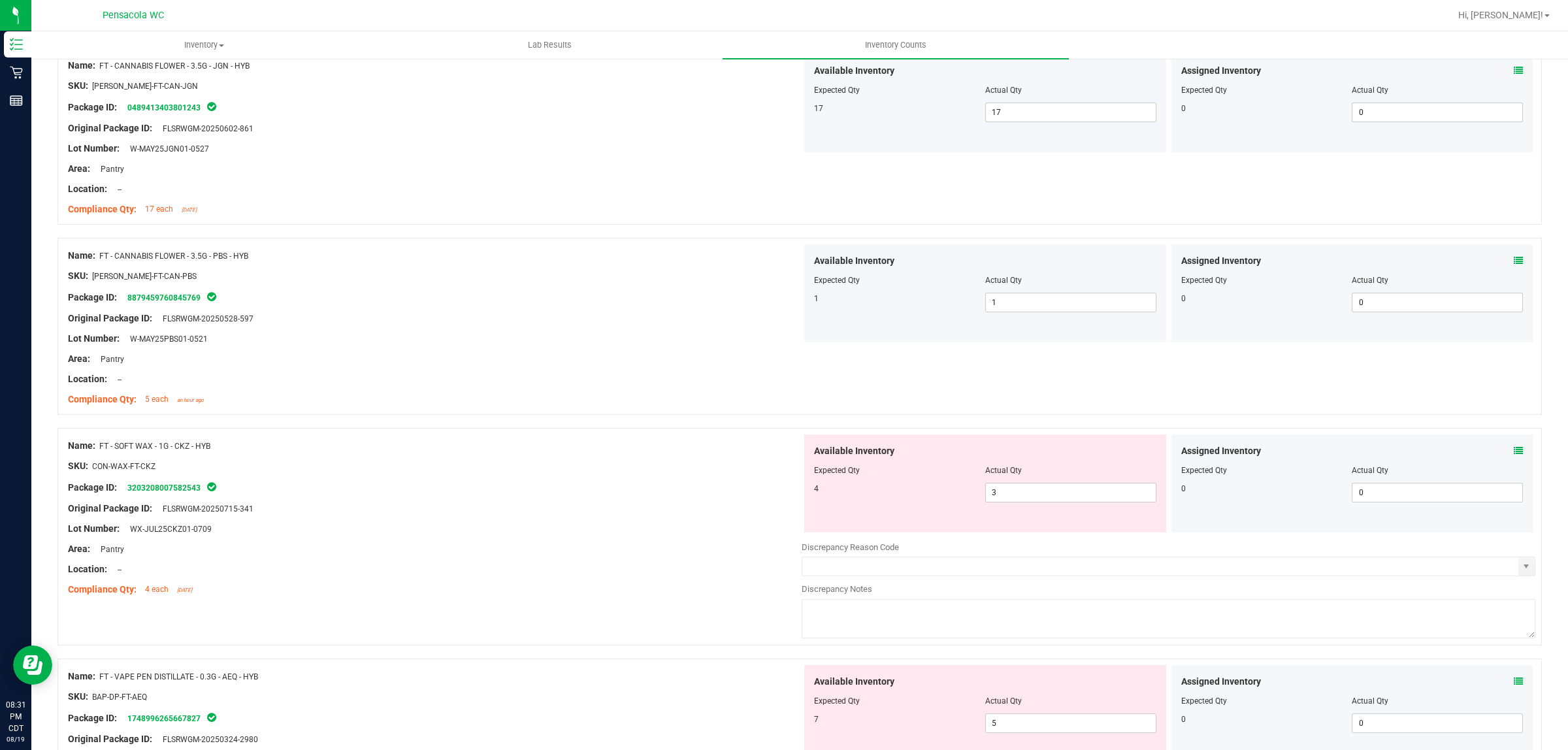
click at [1514, 447] on icon at bounding box center [1518, 451] width 9 height 9
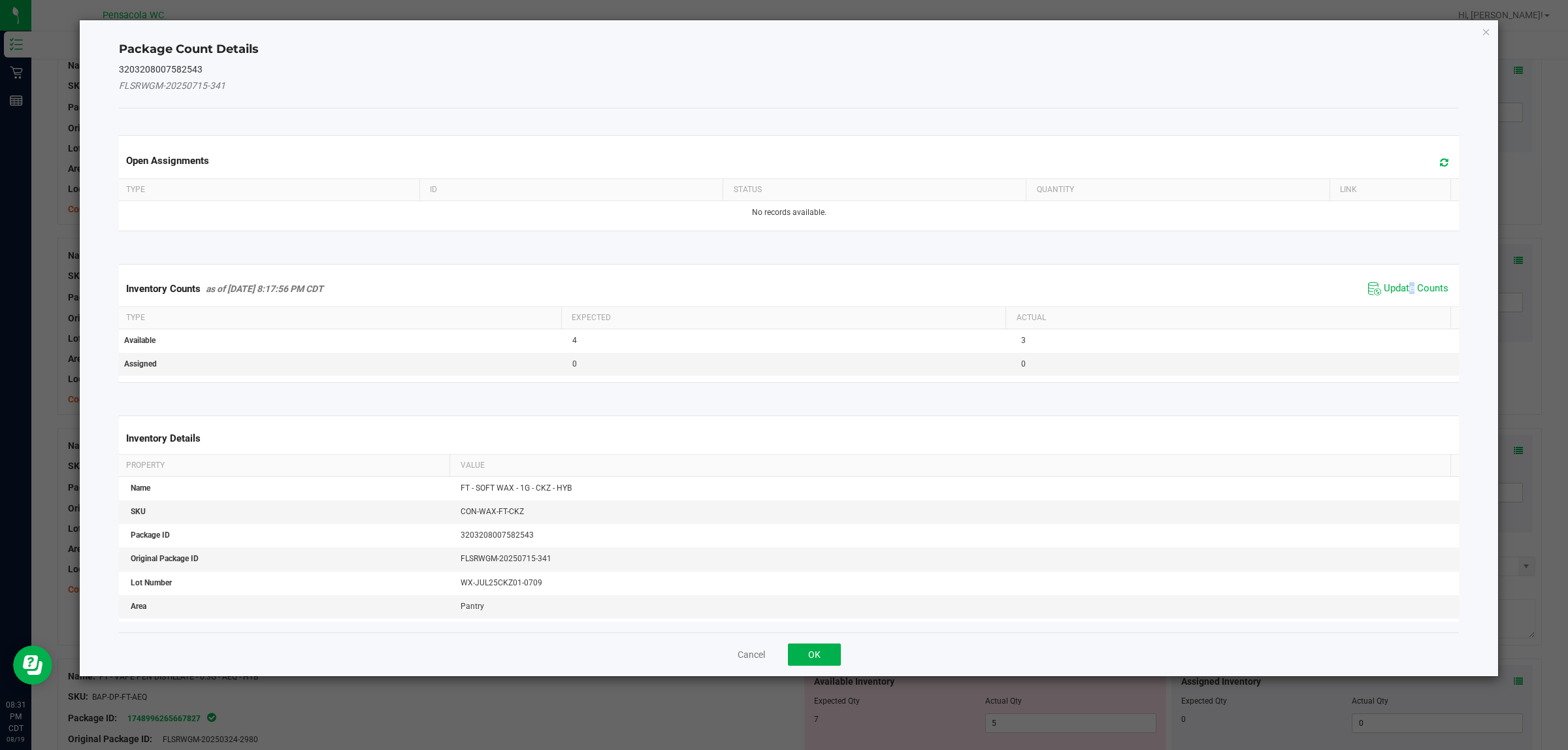
click at [1402, 279] on span "Update Counts" at bounding box center [1409, 289] width 87 height 20
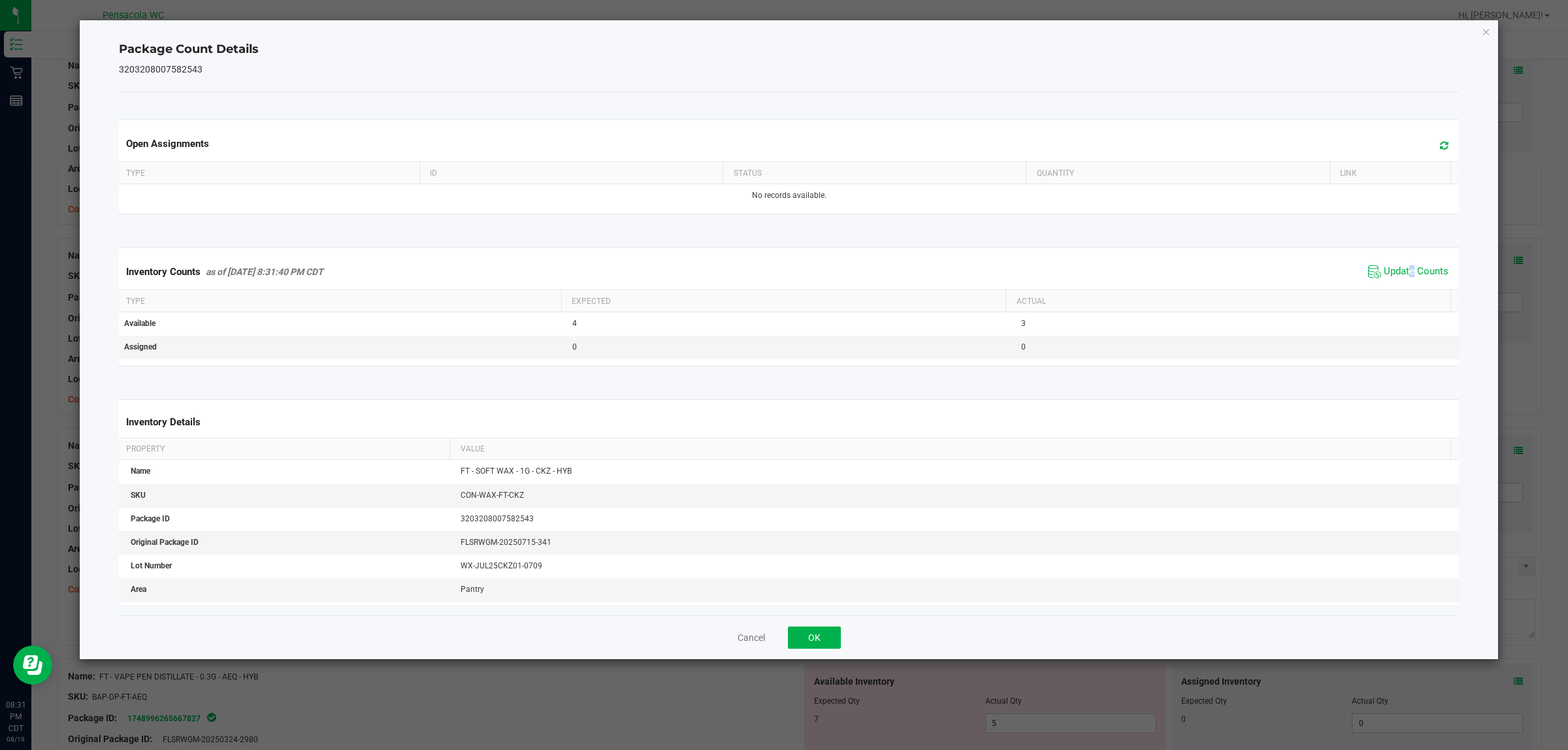
click at [1403, 279] on span "Update Counts" at bounding box center [1409, 272] width 87 height 20
click at [824, 638] on button "OK" at bounding box center [814, 637] width 53 height 22
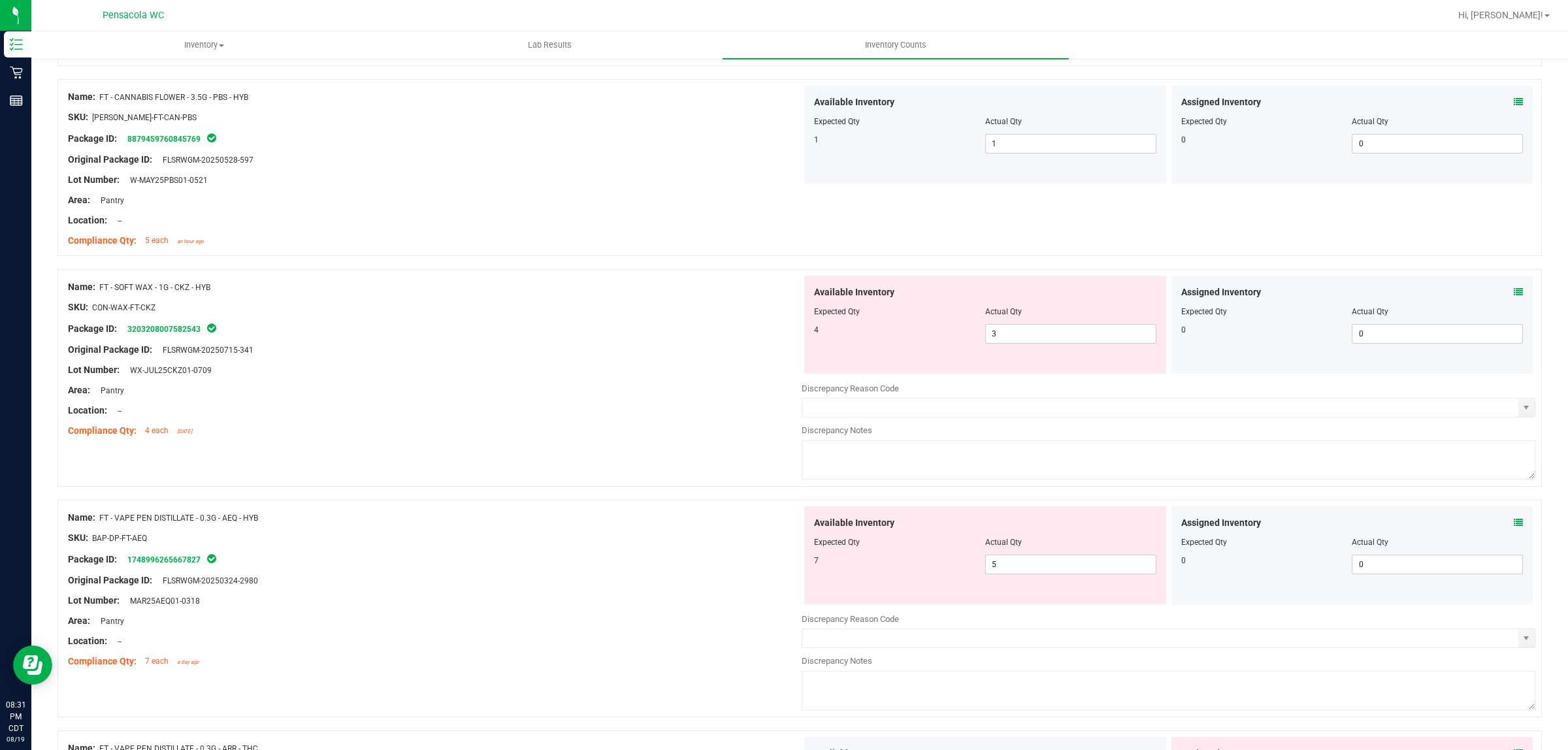
scroll to position [899, 0]
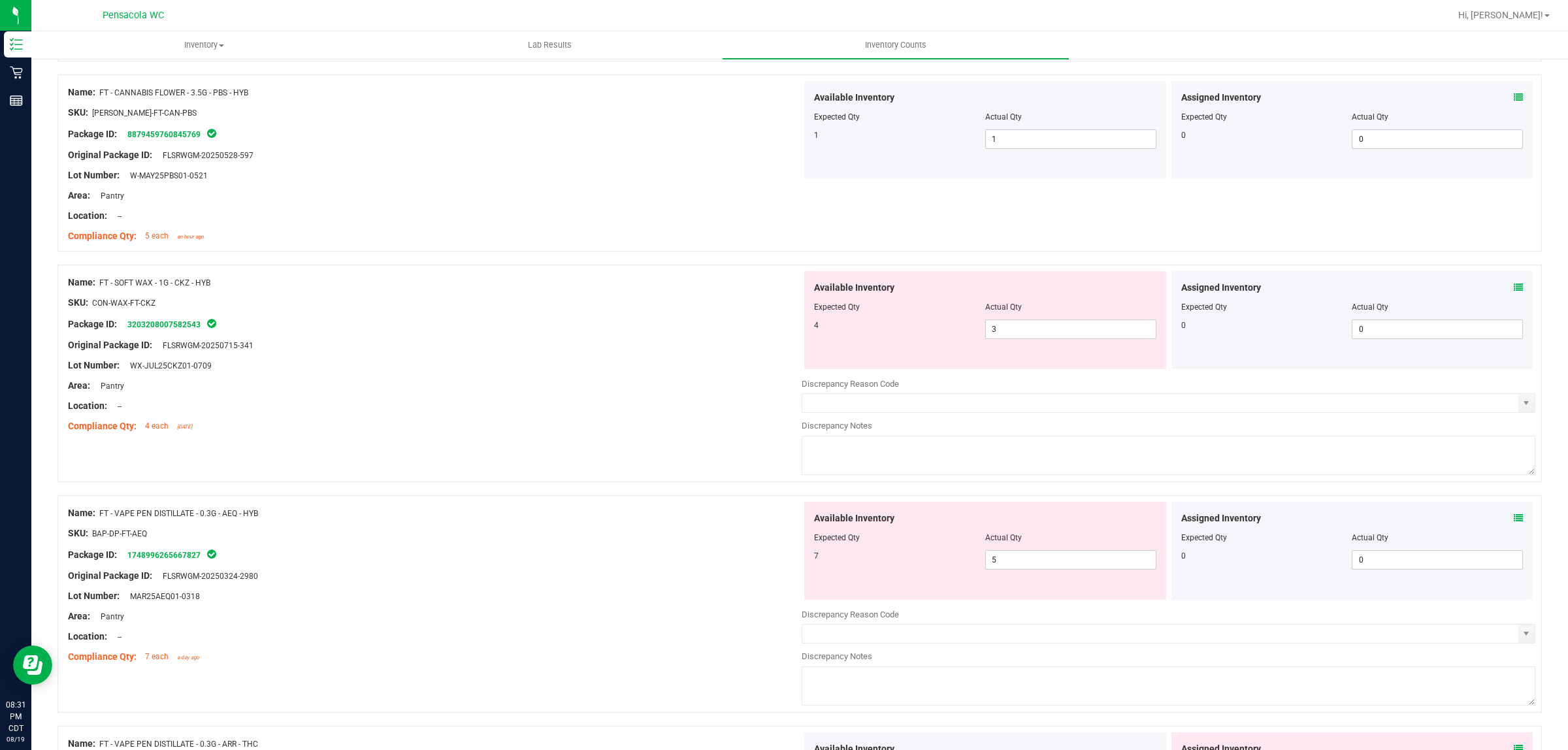
click at [1514, 284] on span at bounding box center [1518, 287] width 9 height 13
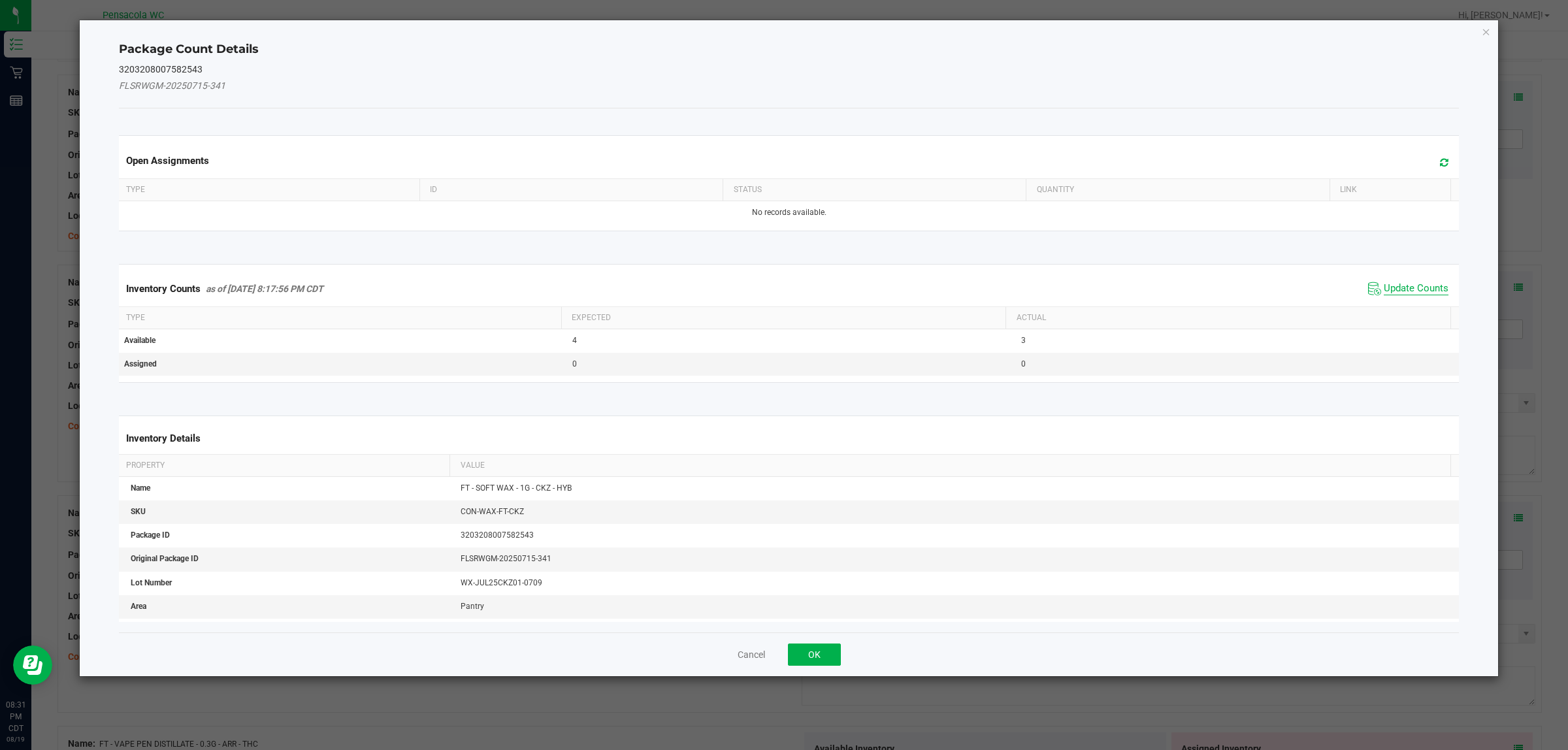
click at [1384, 282] on span "Update Counts" at bounding box center [1416, 289] width 65 height 13
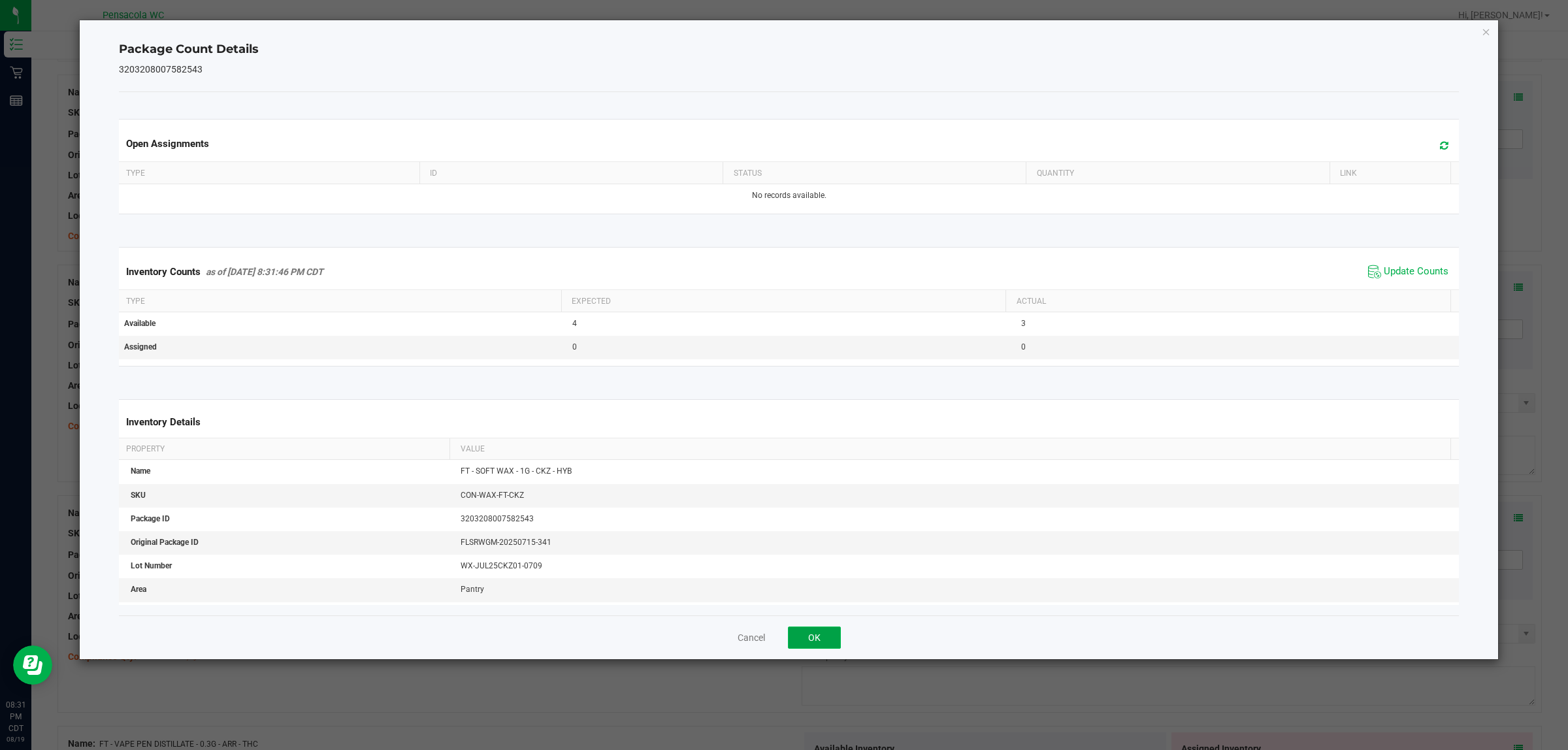
click at [824, 631] on button "OK" at bounding box center [814, 637] width 53 height 22
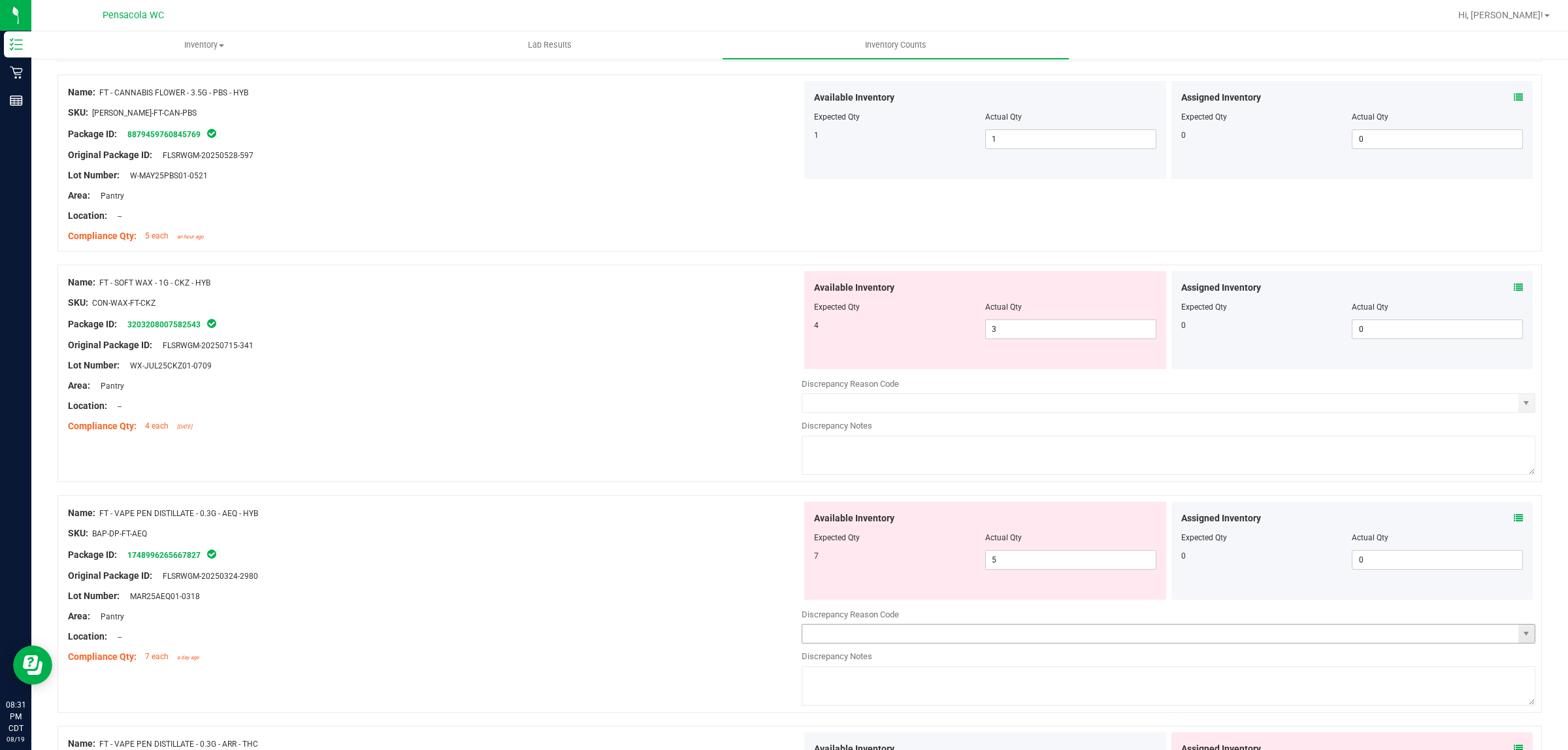
scroll to position [1062, 0]
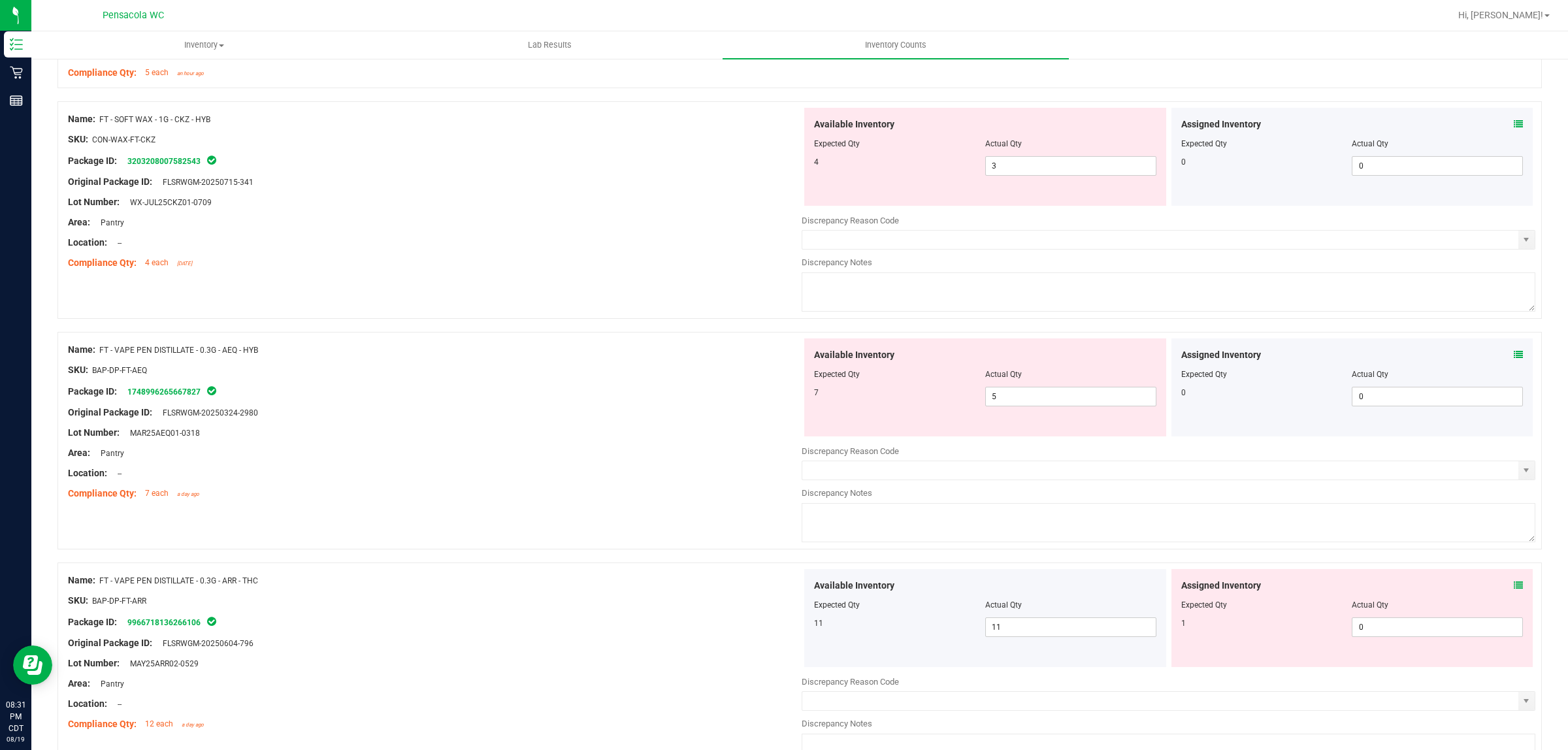
click at [1514, 357] on icon at bounding box center [1518, 354] width 9 height 9
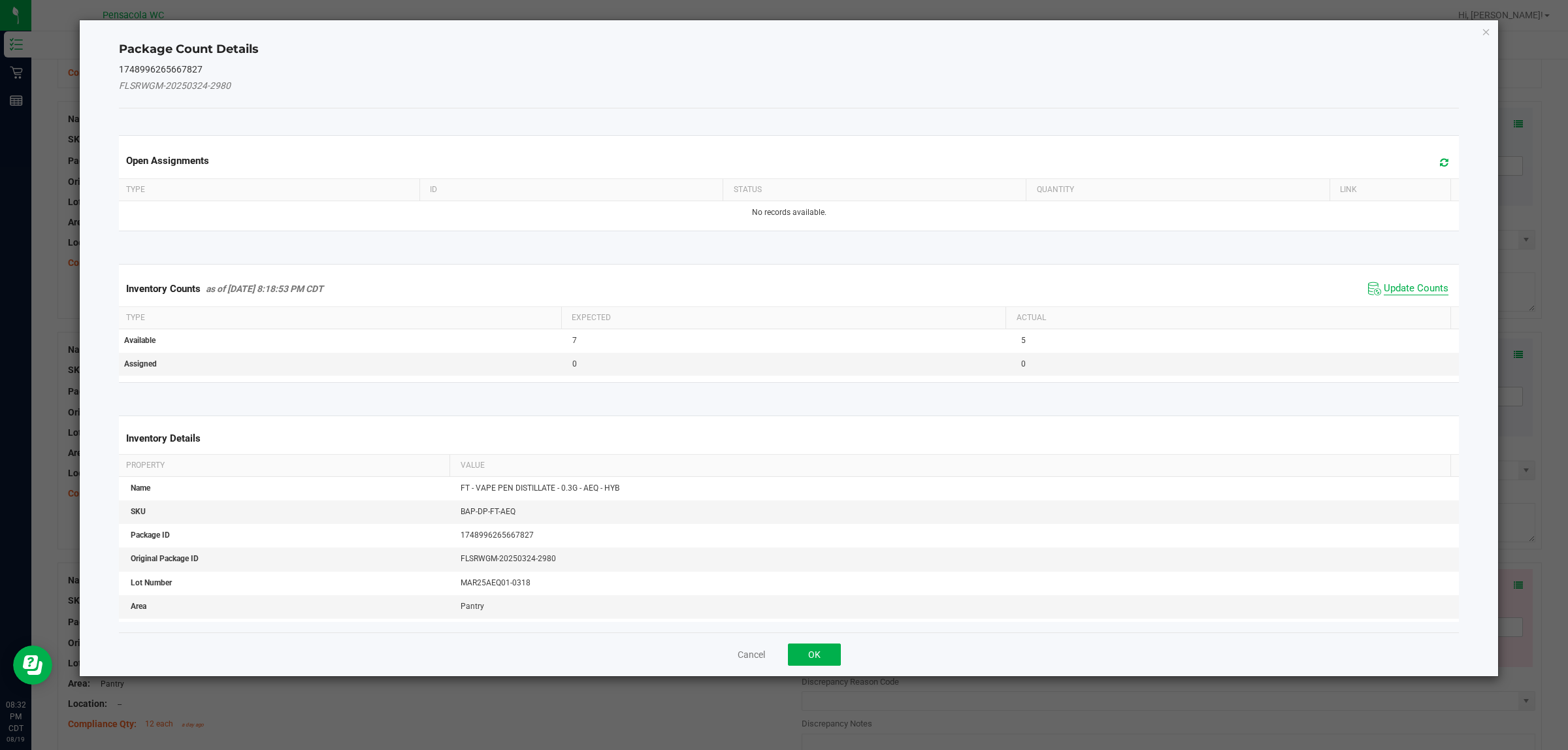
click at [1416, 286] on span "Update Counts" at bounding box center [1416, 289] width 65 height 13
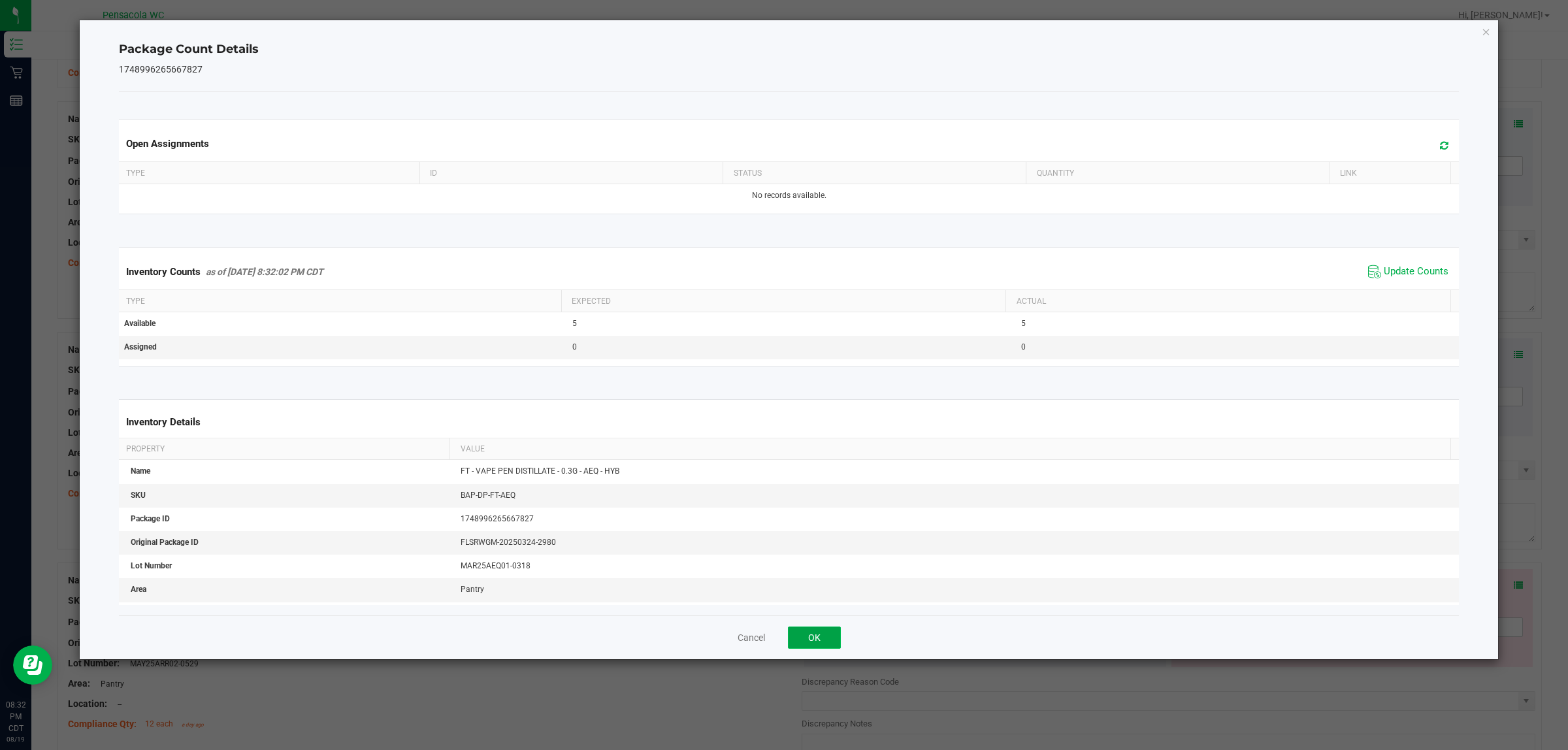
click at [815, 647] on button "OK" at bounding box center [814, 637] width 53 height 22
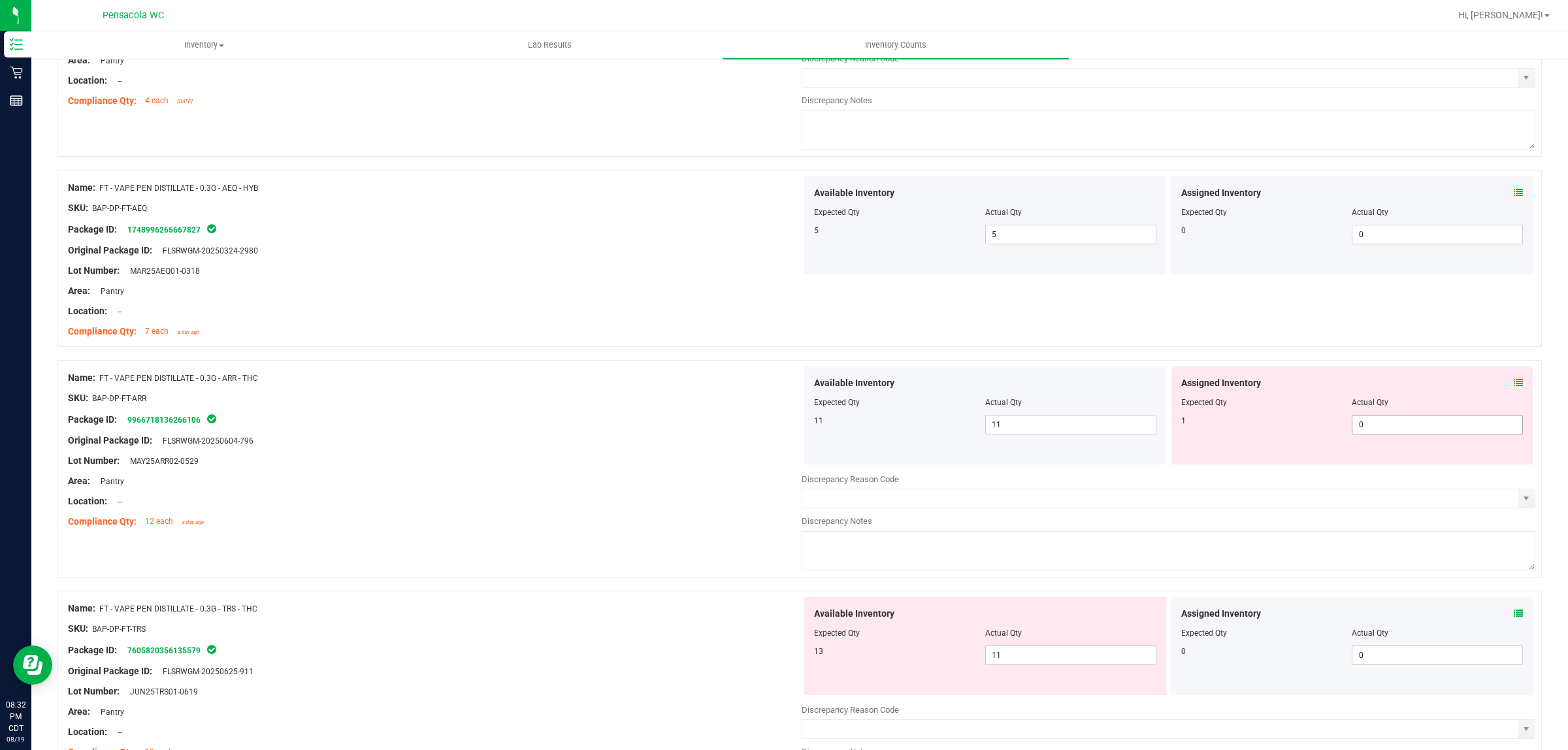
scroll to position [1226, 0]
click at [1514, 381] on icon at bounding box center [1518, 381] width 9 height 9
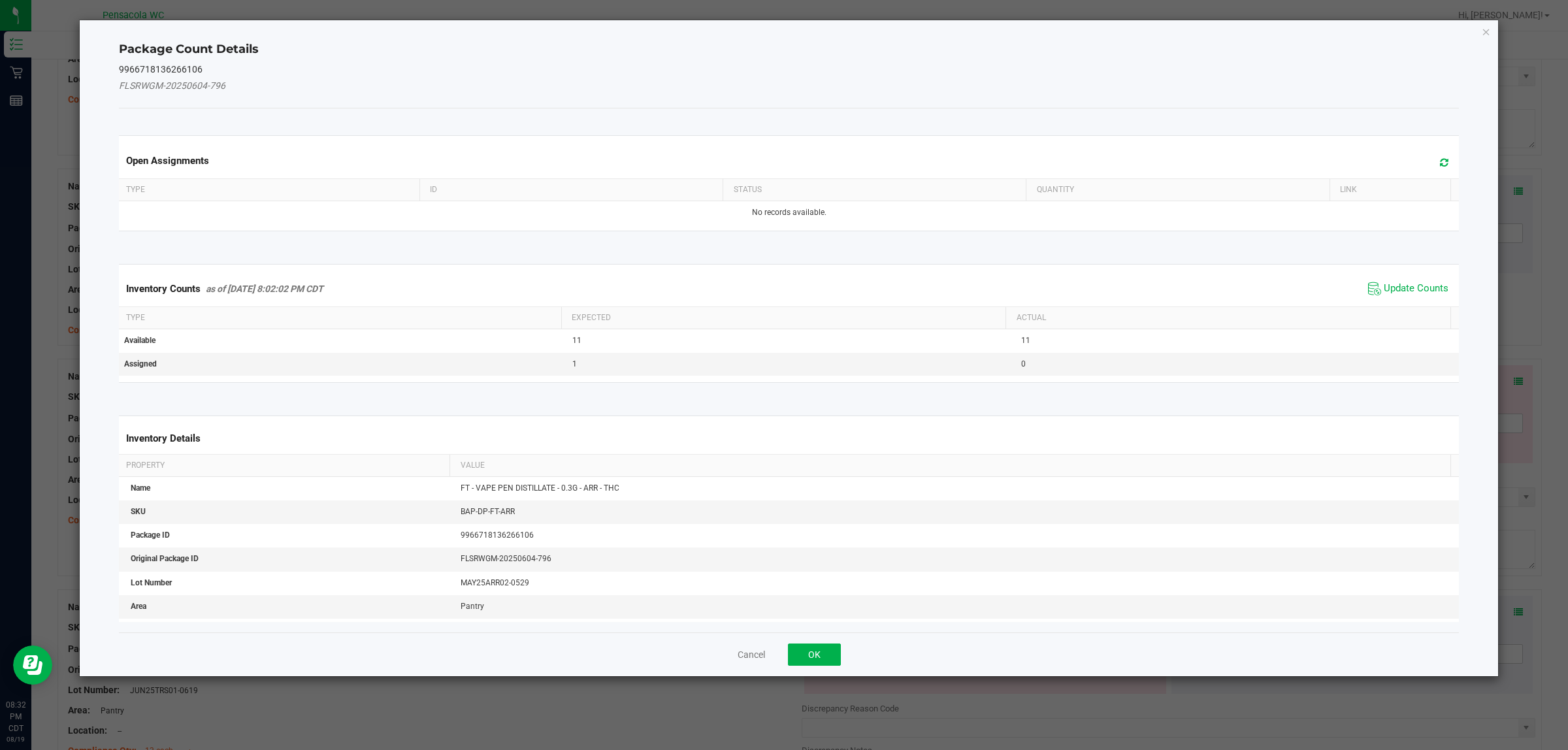
click at [1406, 302] on div "Inventory Counts as of Aug 19, 2025 8:02:02 PM CDT Update Counts" at bounding box center [789, 289] width 1346 height 35
click at [1409, 292] on span "Update Counts" at bounding box center [1416, 289] width 65 height 13
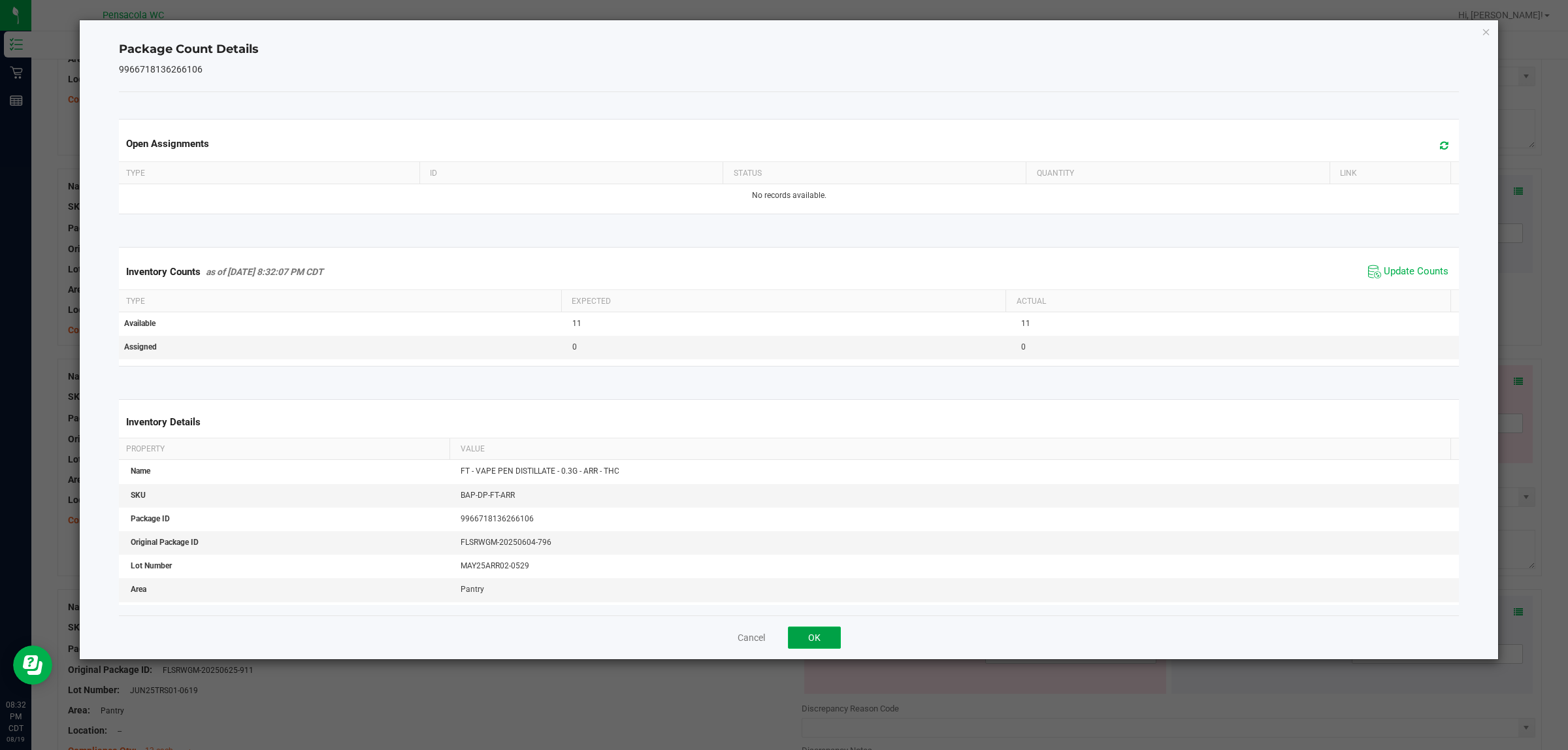
click at [834, 634] on button "OK" at bounding box center [814, 637] width 53 height 22
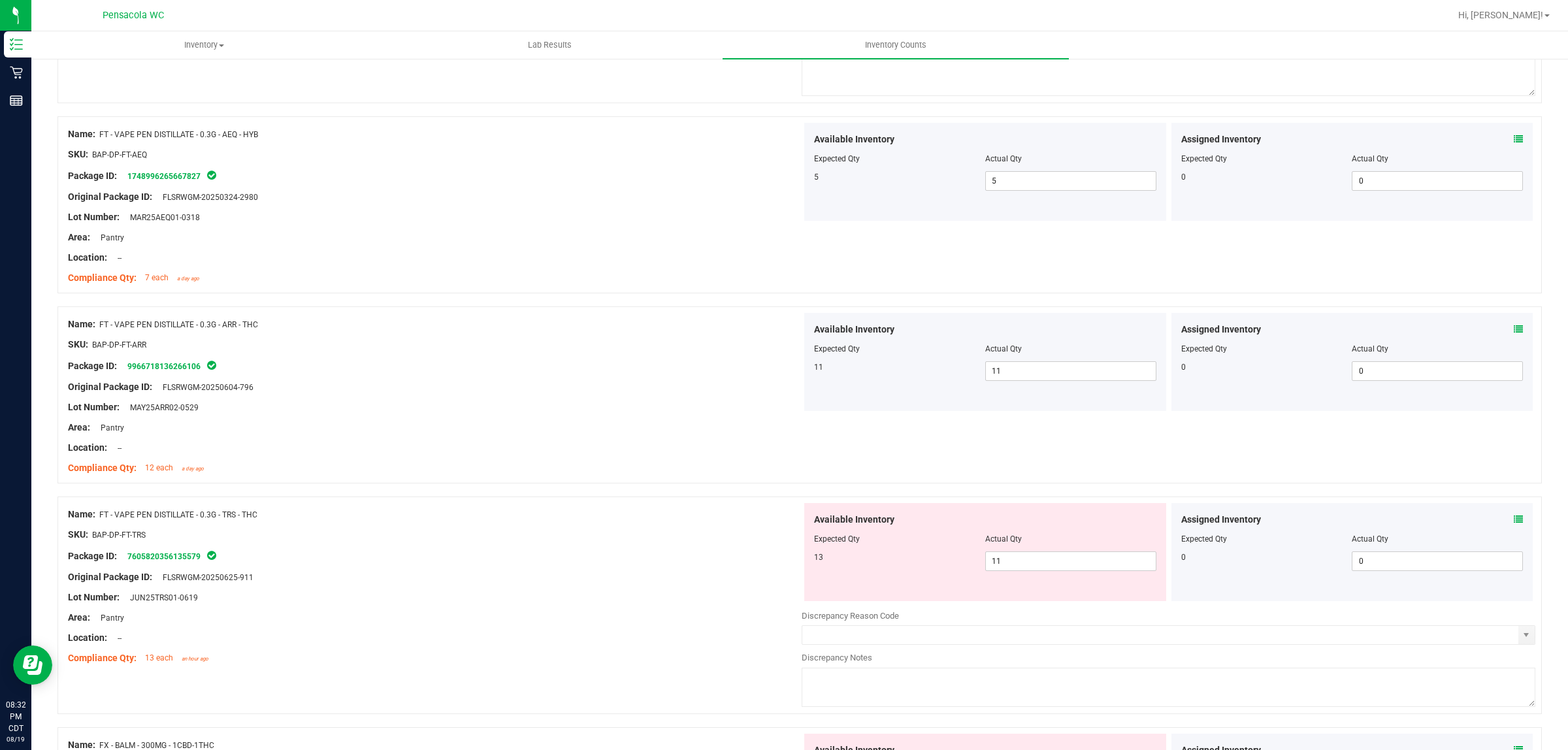
scroll to position [1307, 0]
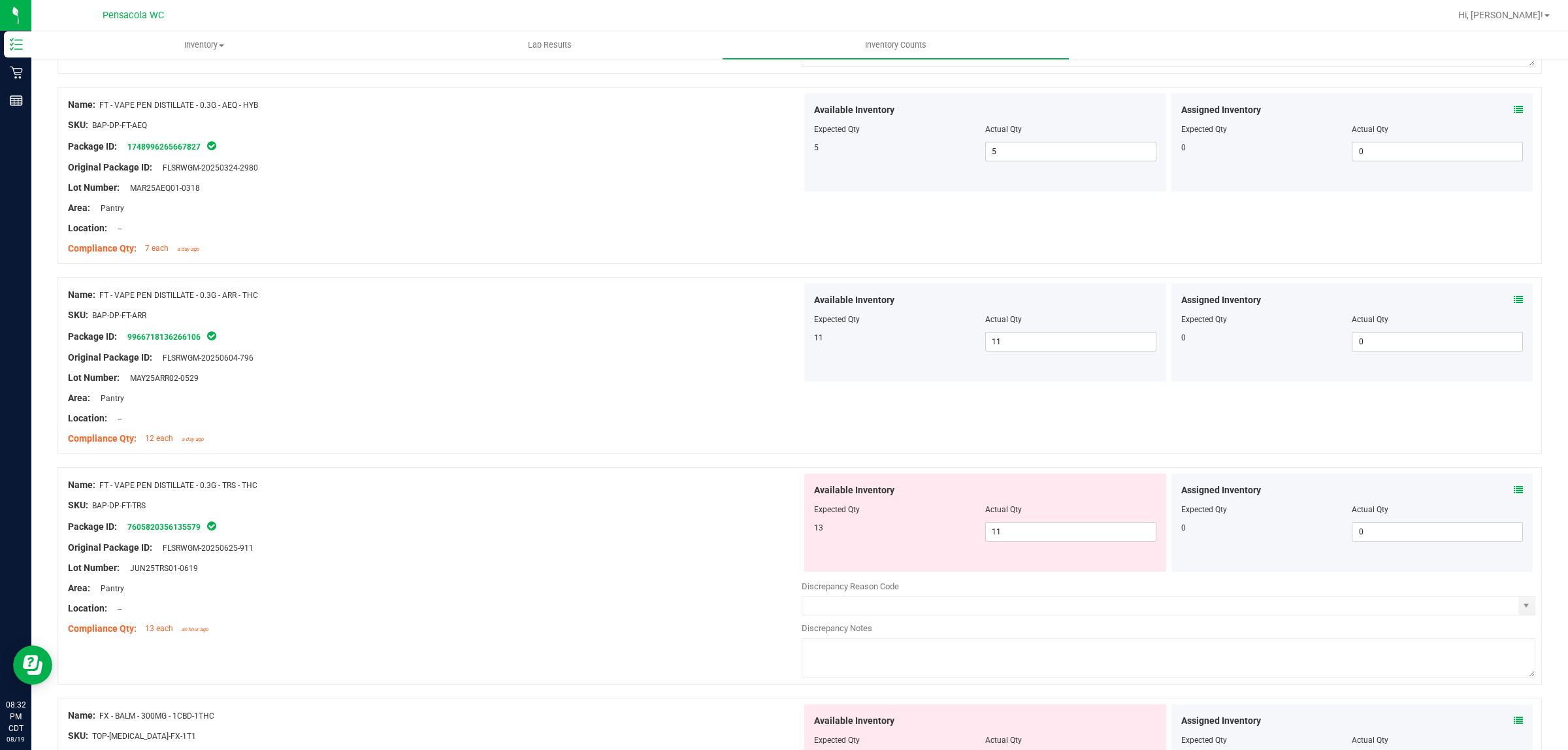
click at [1514, 495] on icon at bounding box center [1518, 490] width 9 height 9
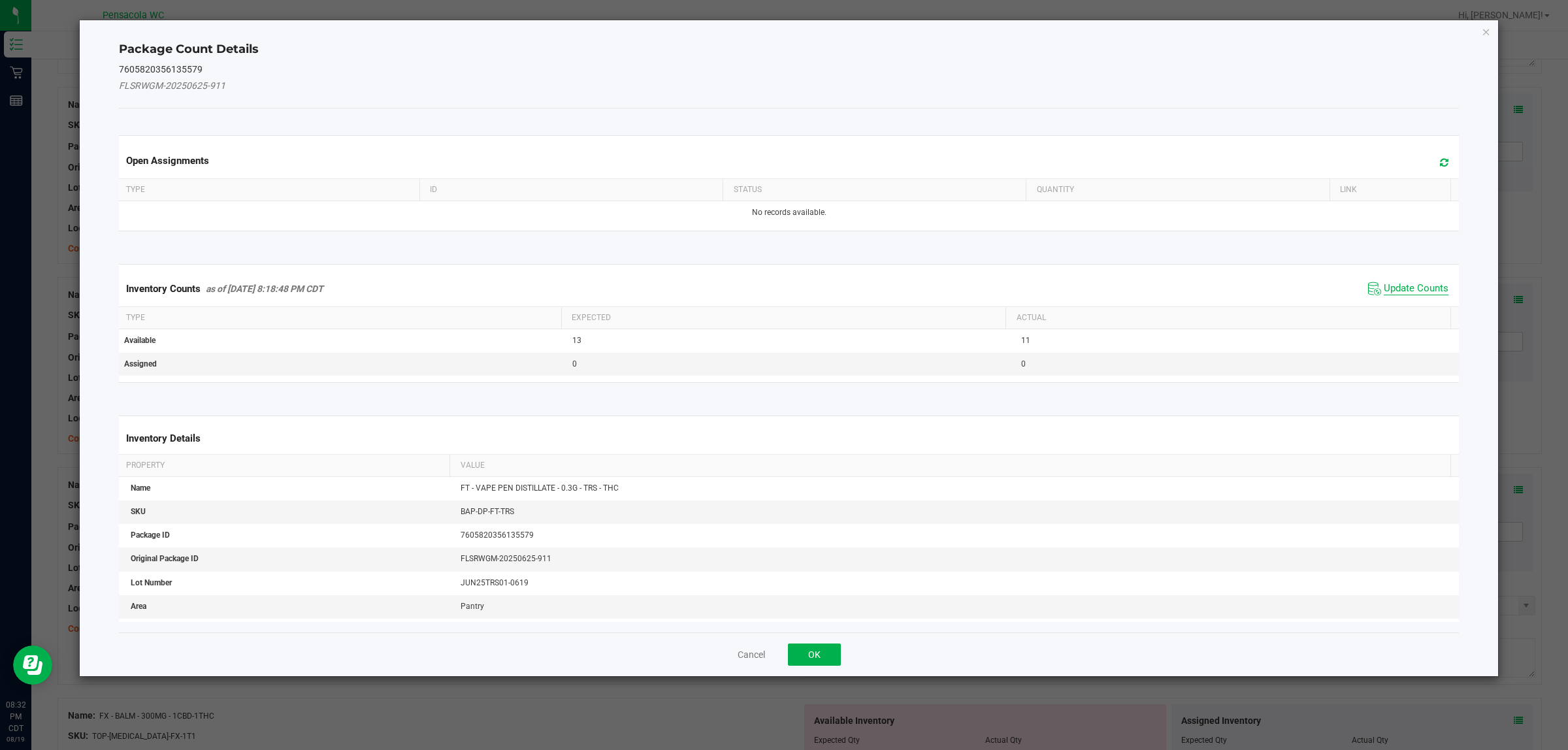
click at [1387, 295] on span "Update Counts" at bounding box center [1416, 289] width 65 height 13
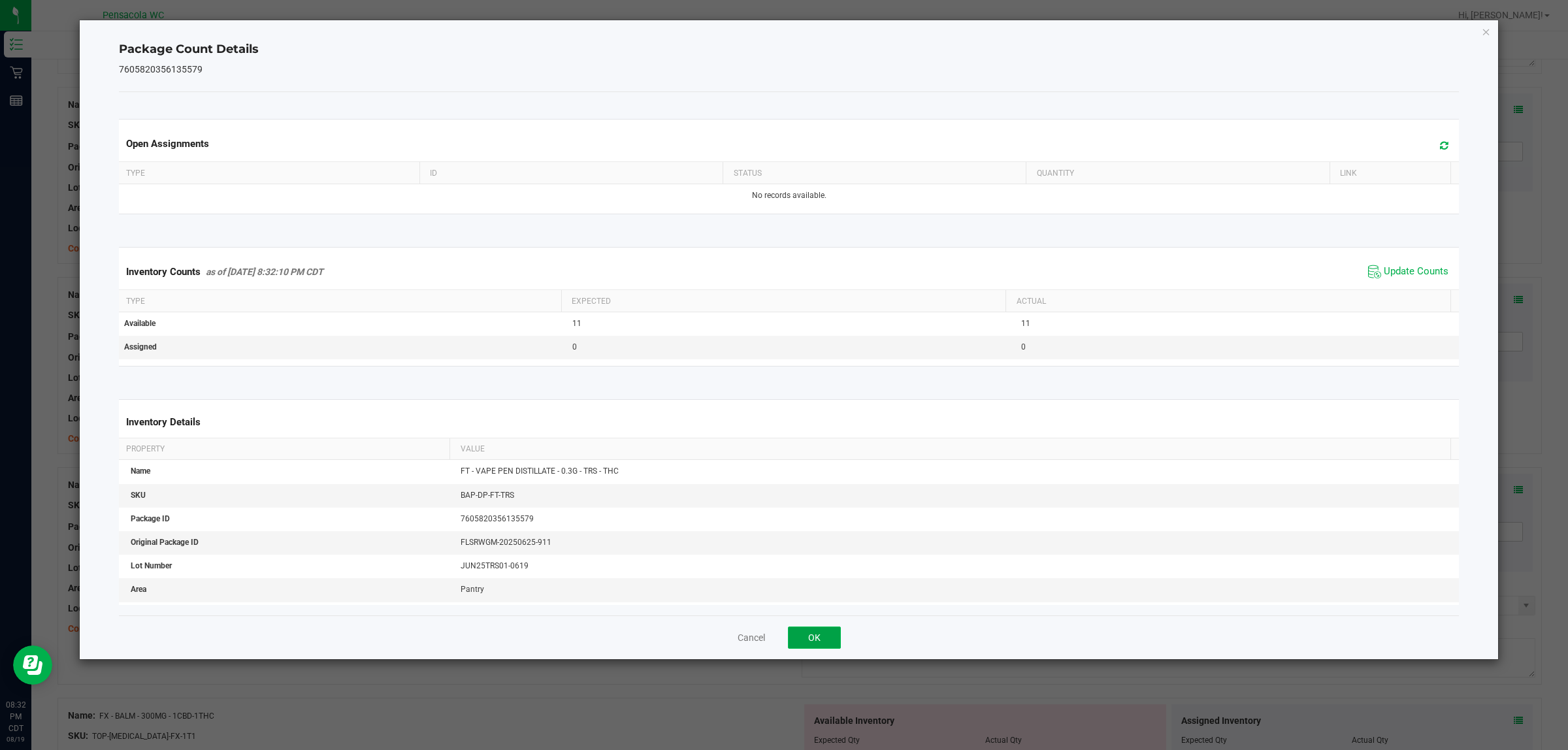
click at [814, 629] on button "OK" at bounding box center [814, 637] width 53 height 22
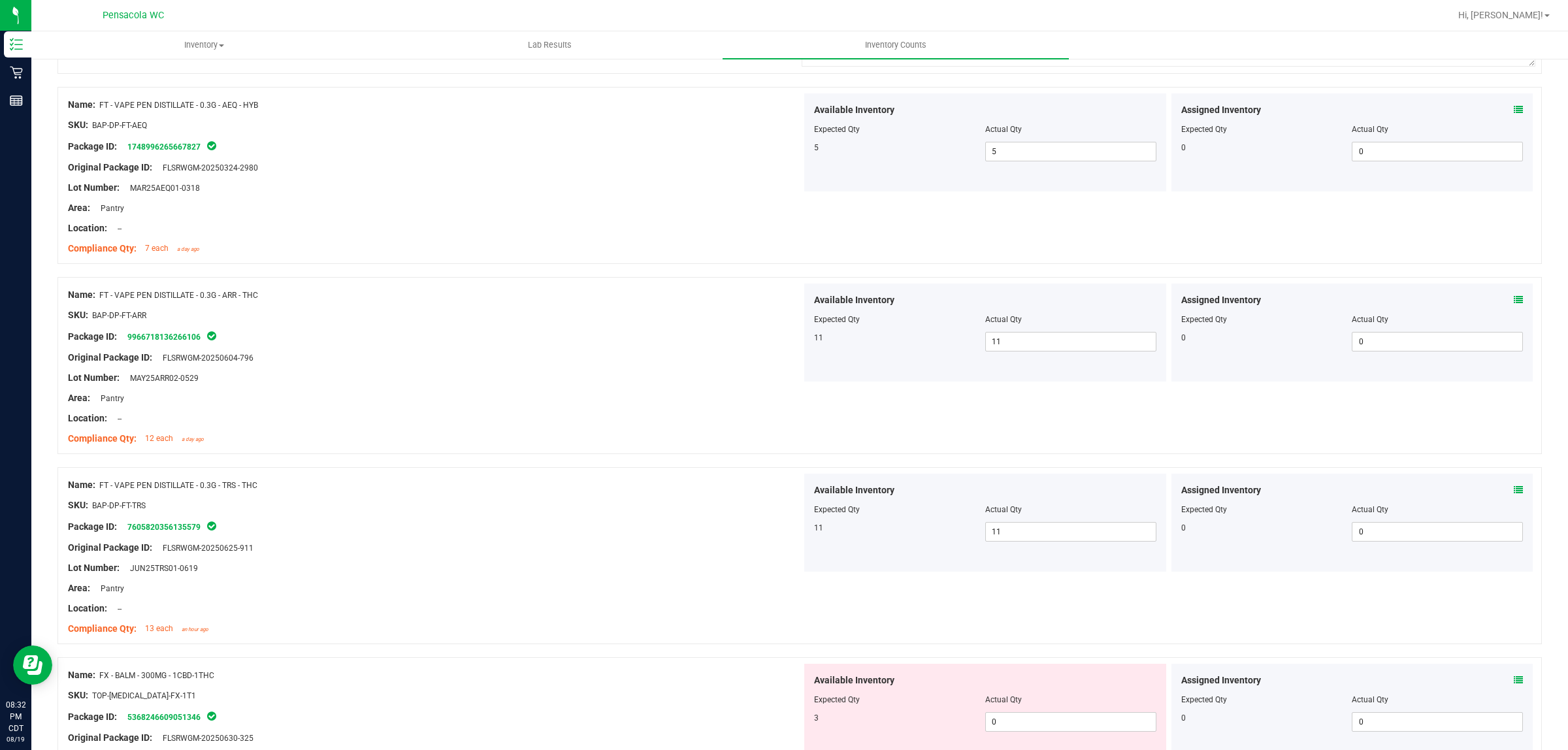
scroll to position [1470, 0]
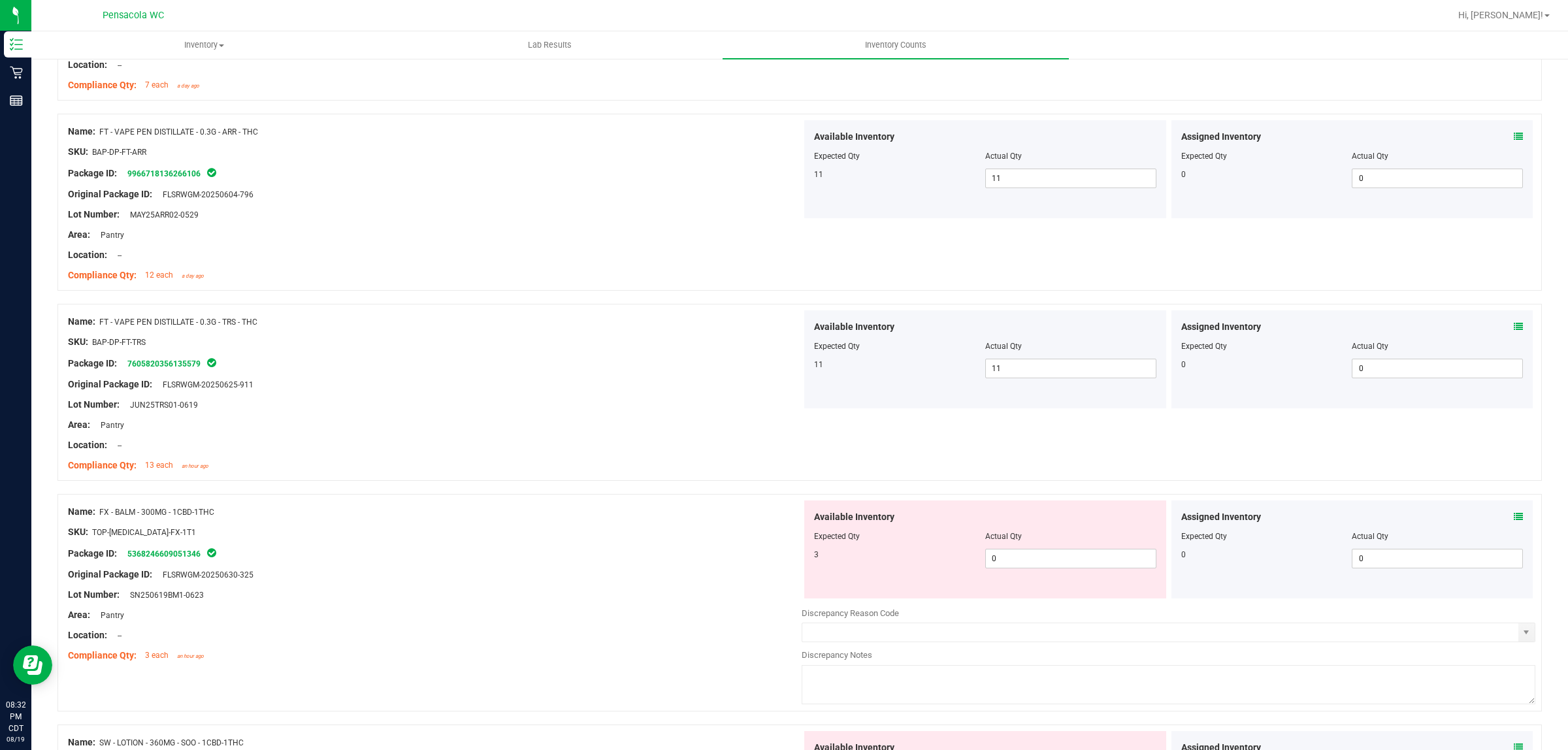
click at [1511, 517] on div "Assigned Inventory Expected Qty Actual Qty 0 0 0" at bounding box center [1353, 549] width 362 height 98
click at [1514, 517] on icon at bounding box center [1518, 517] width 9 height 9
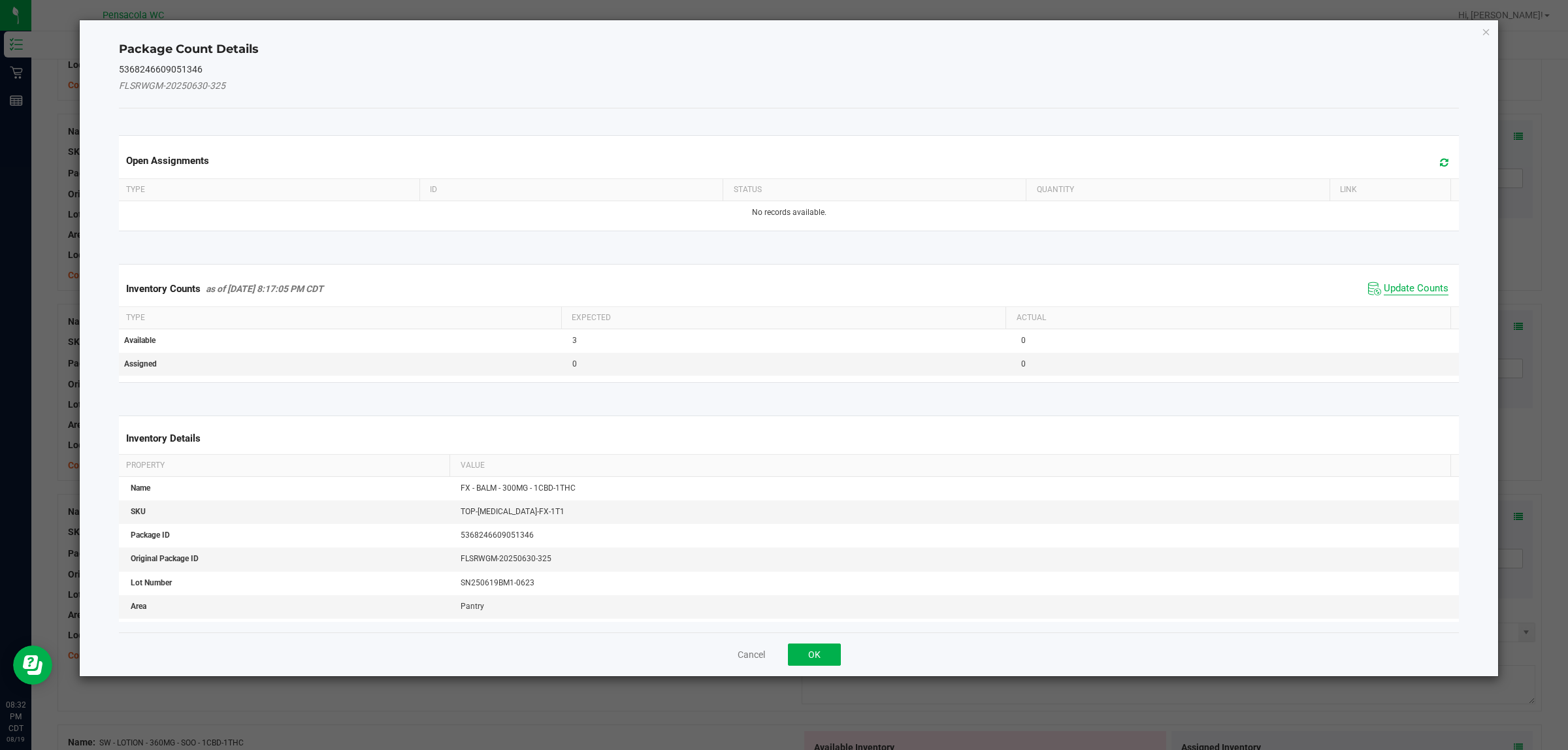
click at [1387, 291] on span "Update Counts" at bounding box center [1416, 289] width 65 height 13
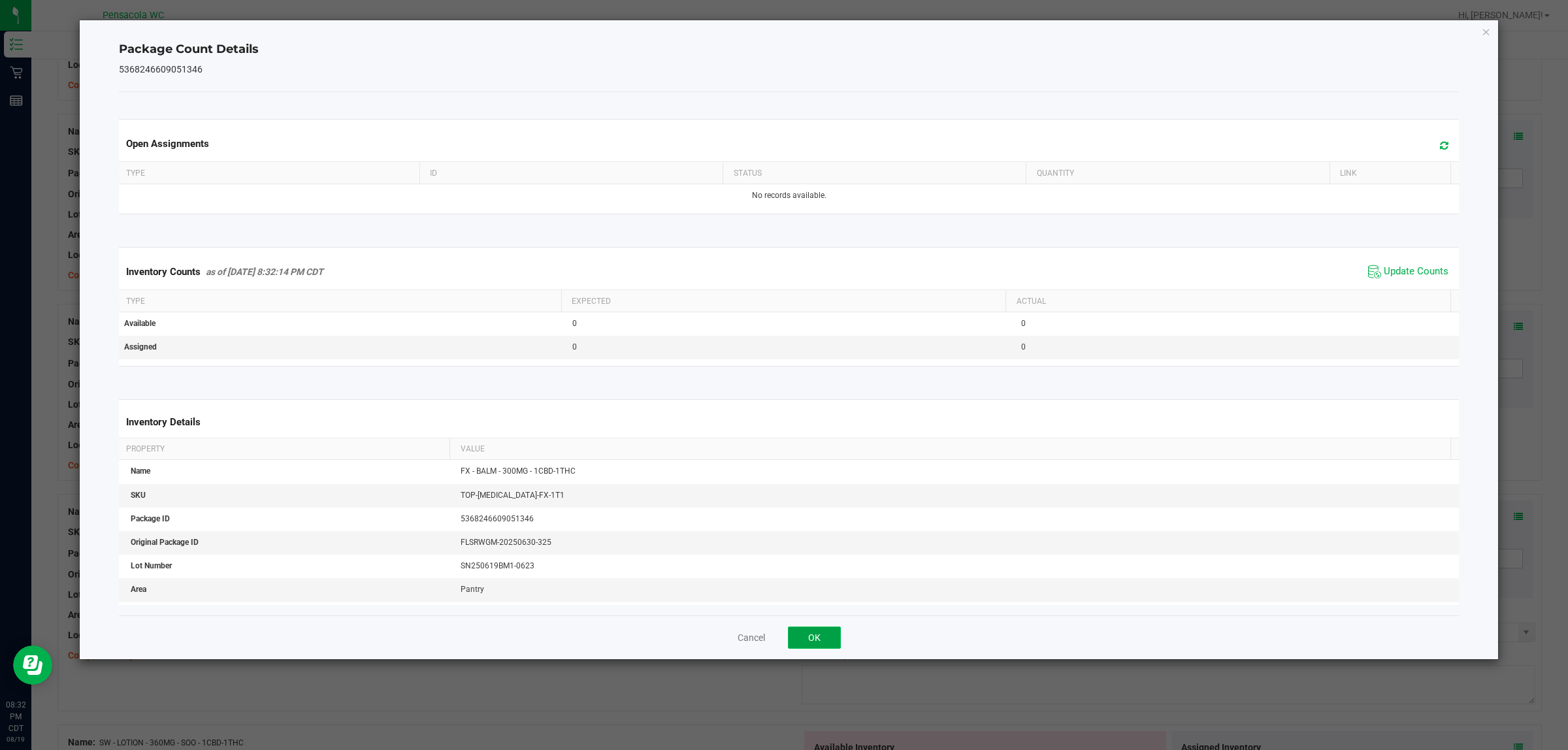
click at [821, 632] on button "OK" at bounding box center [814, 637] width 53 height 22
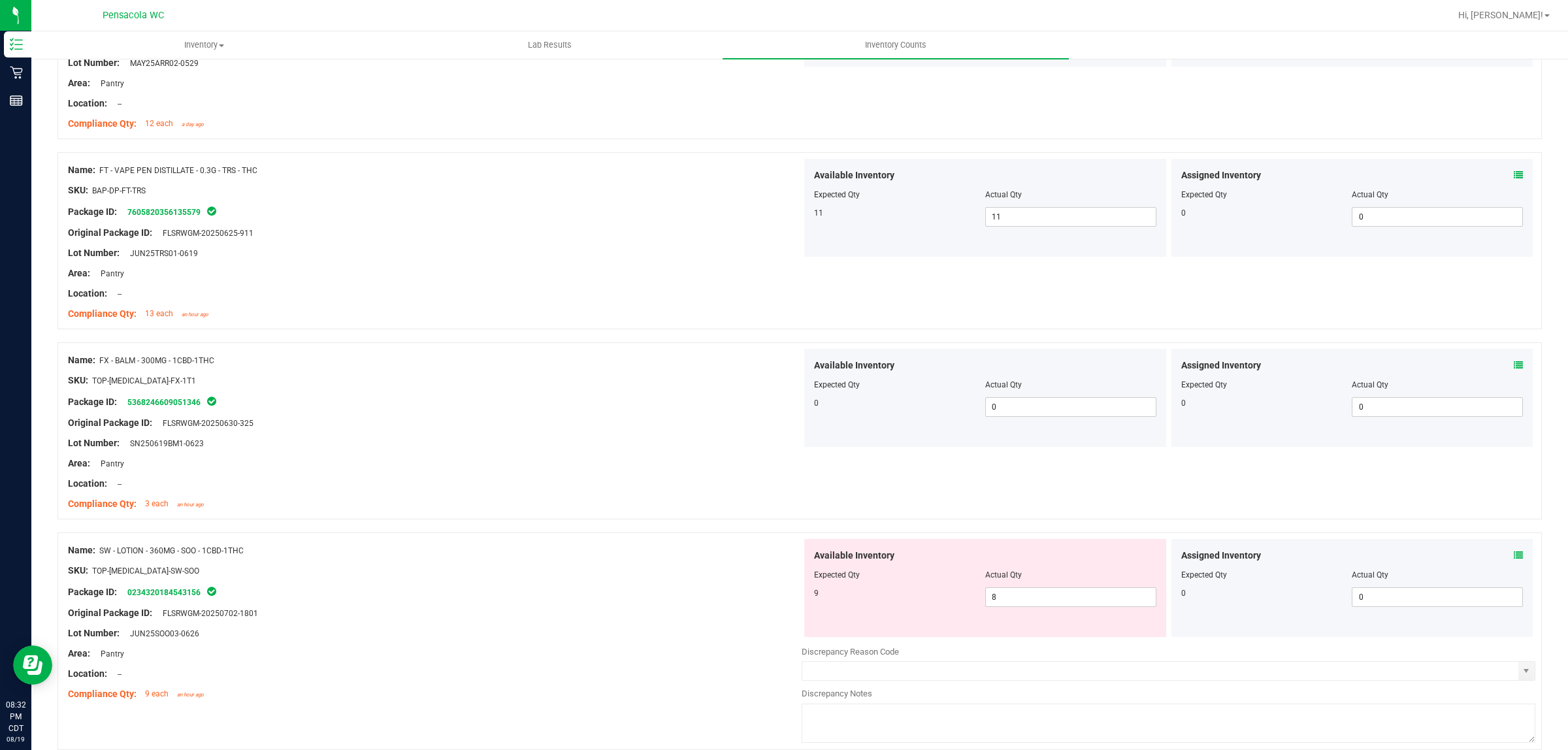
scroll to position [1879, 0]
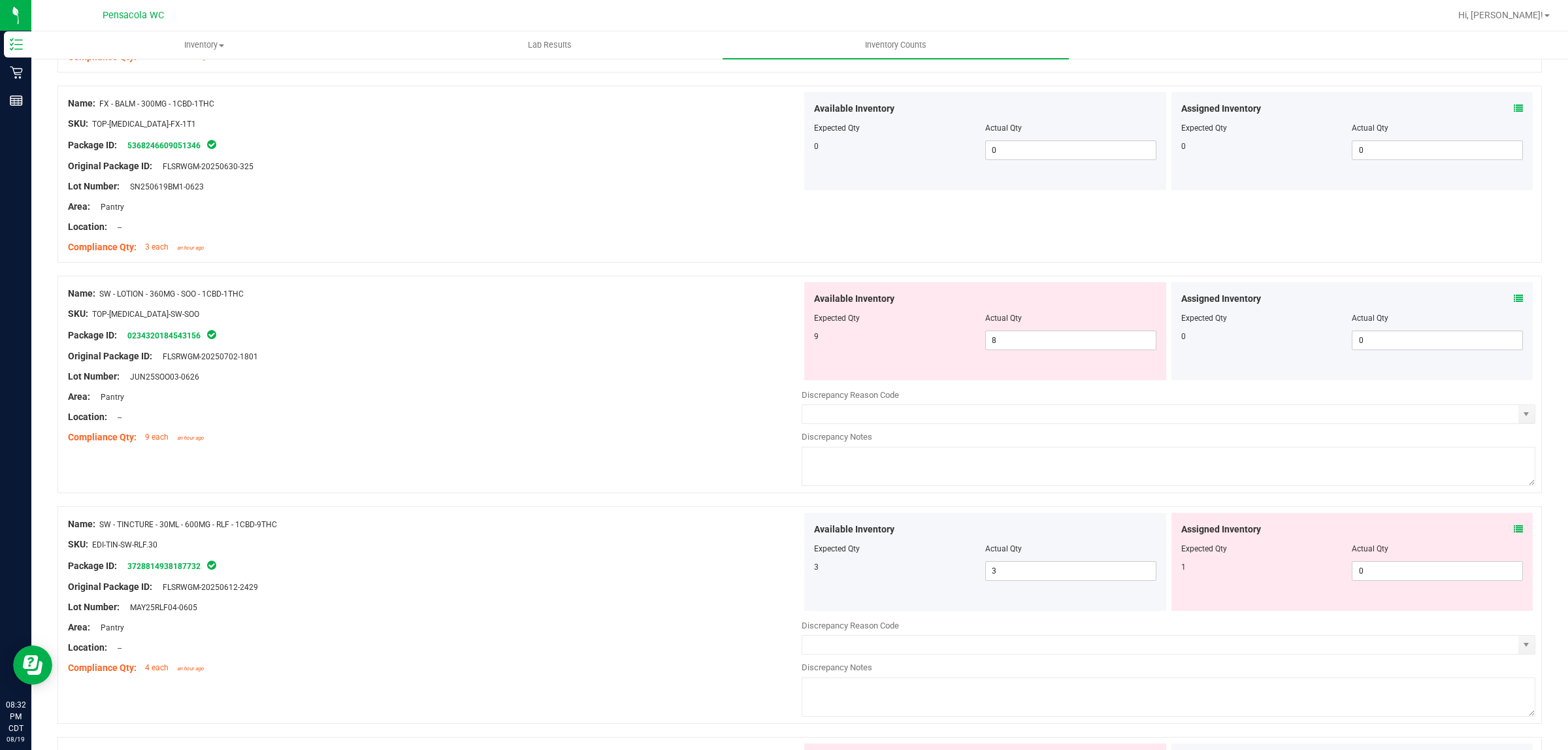
click at [1511, 301] on div "Assigned Inventory Expected Qty Actual Qty 0 0 0" at bounding box center [1353, 331] width 362 height 98
click at [1514, 302] on icon at bounding box center [1518, 298] width 9 height 9
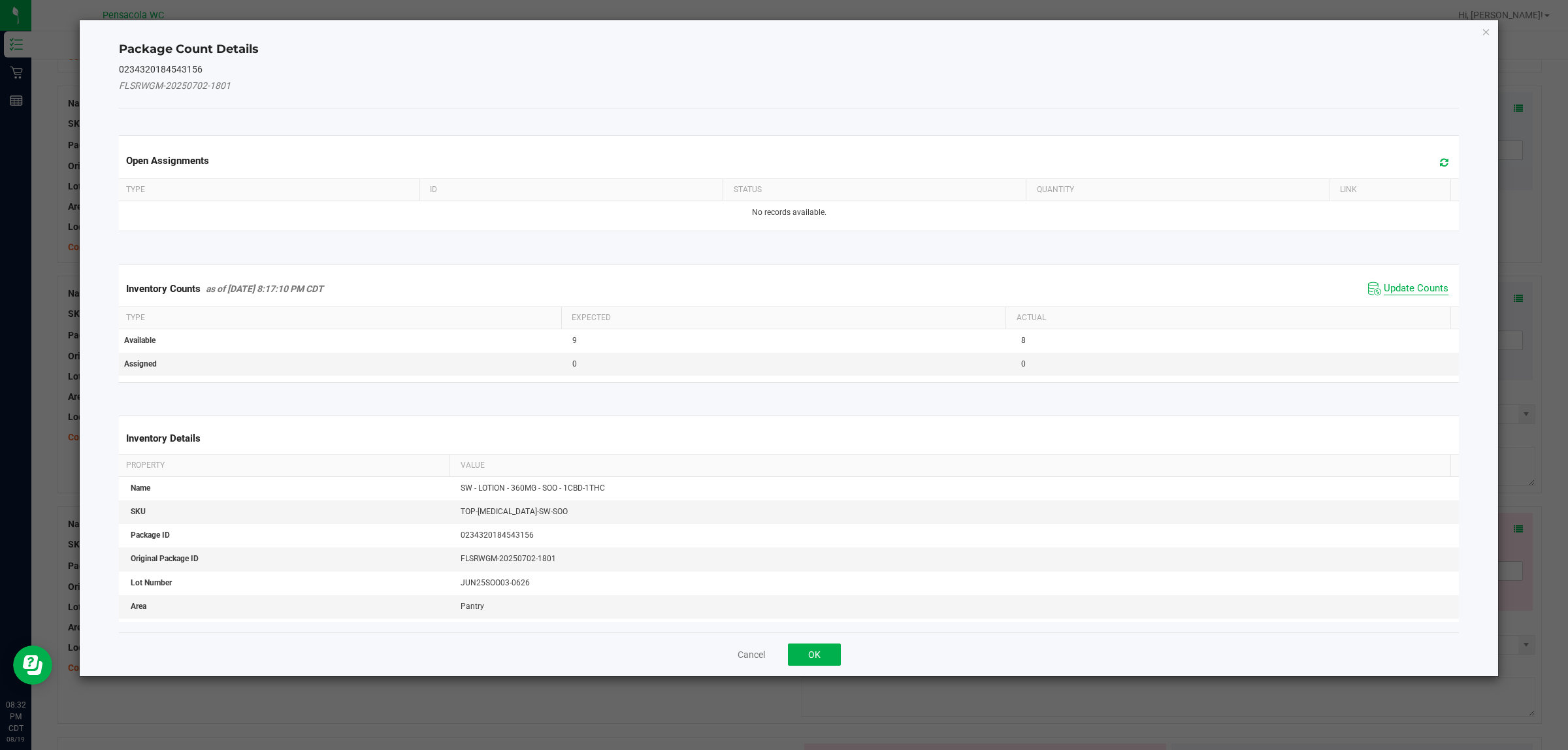
click at [1384, 289] on span "Update Counts" at bounding box center [1416, 289] width 65 height 13
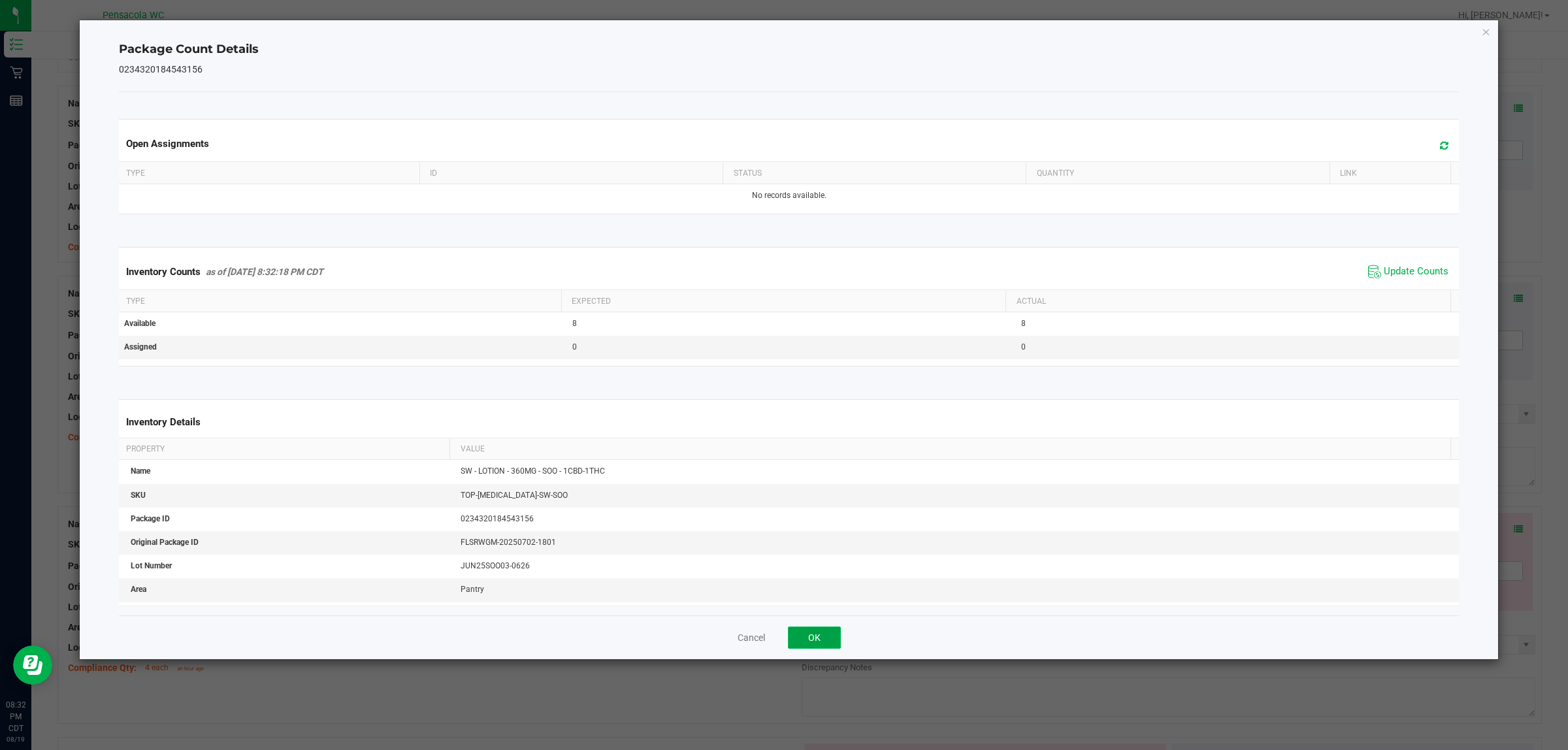
click at [827, 638] on button "OK" at bounding box center [814, 637] width 53 height 22
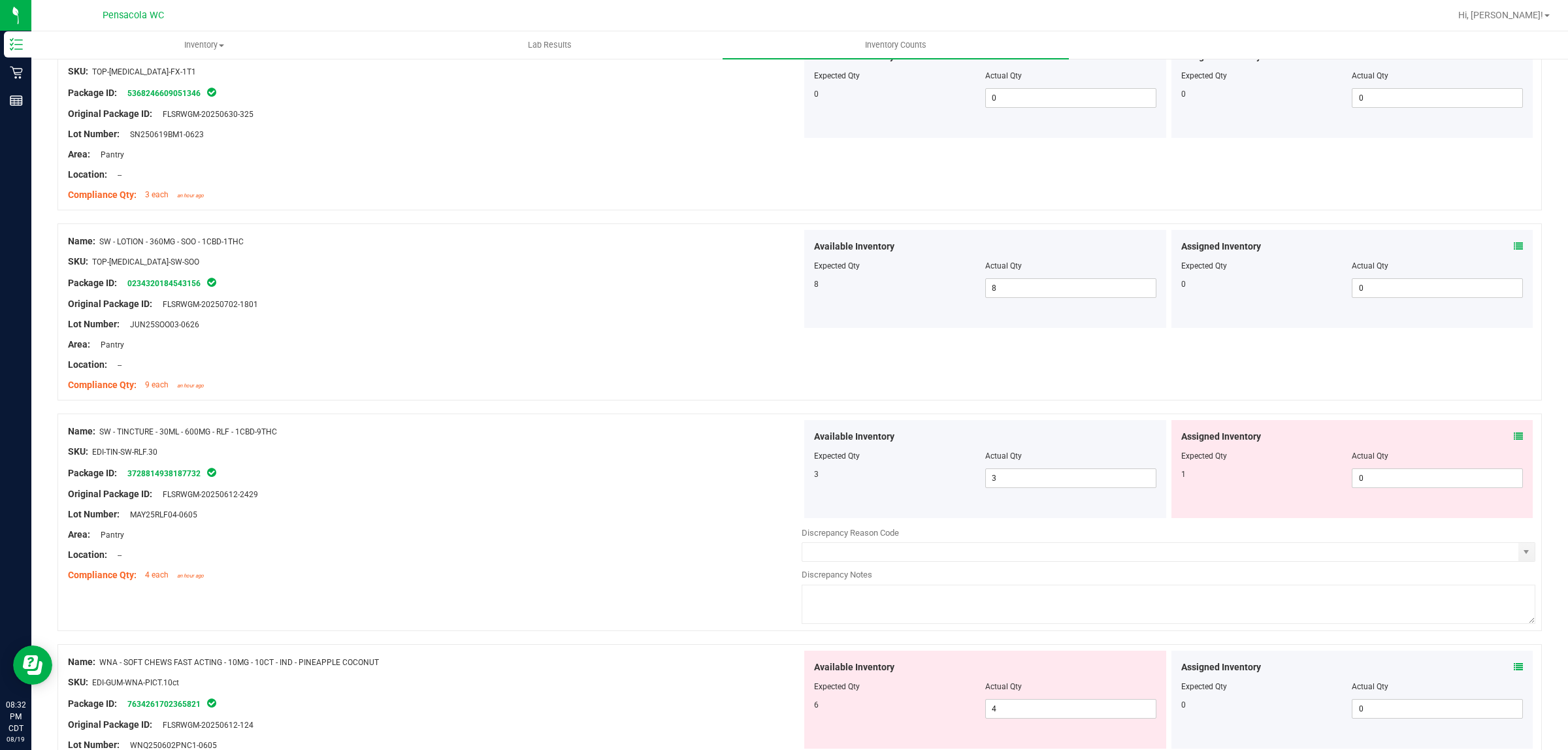
scroll to position [1961, 0]
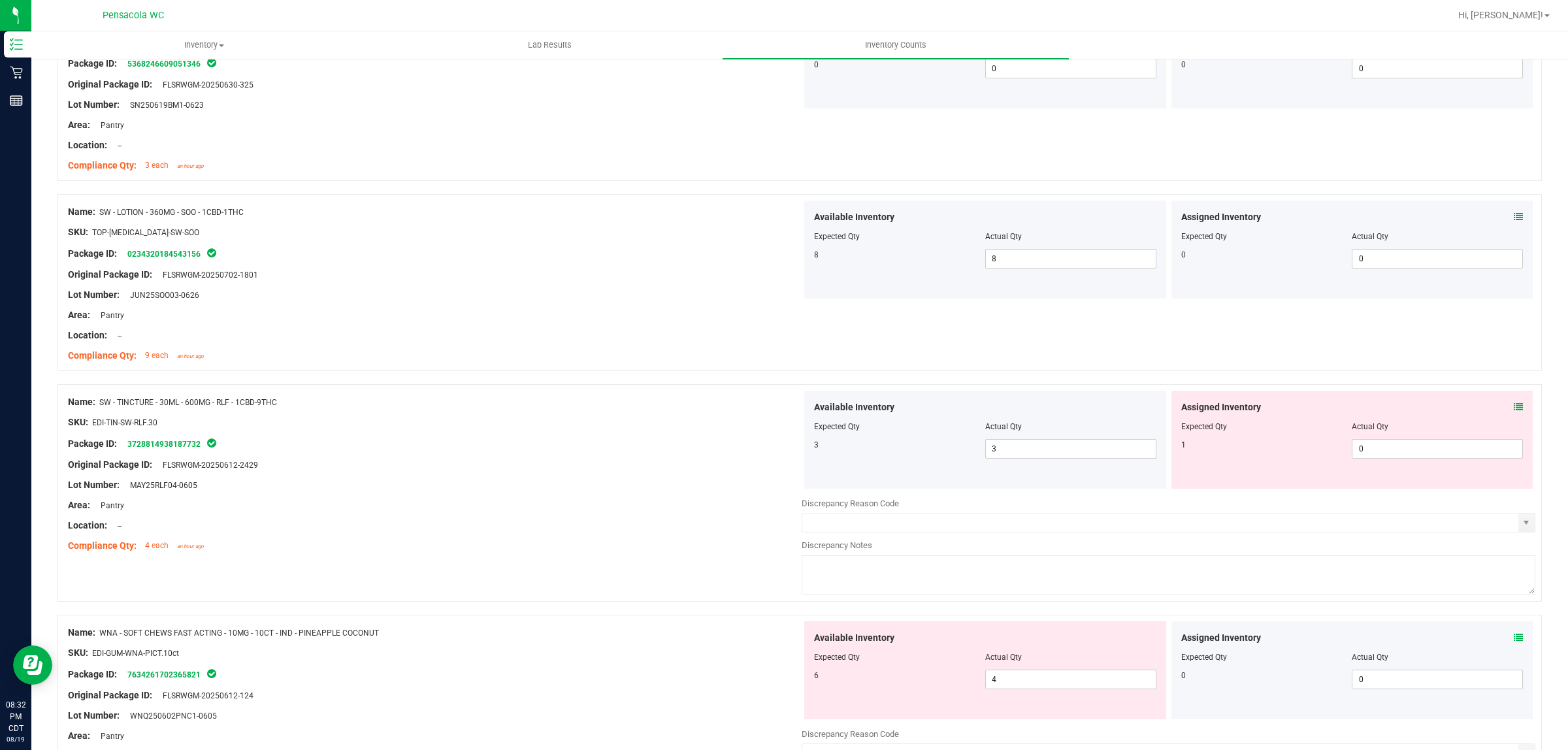
click at [1514, 410] on icon at bounding box center [1518, 407] width 9 height 9
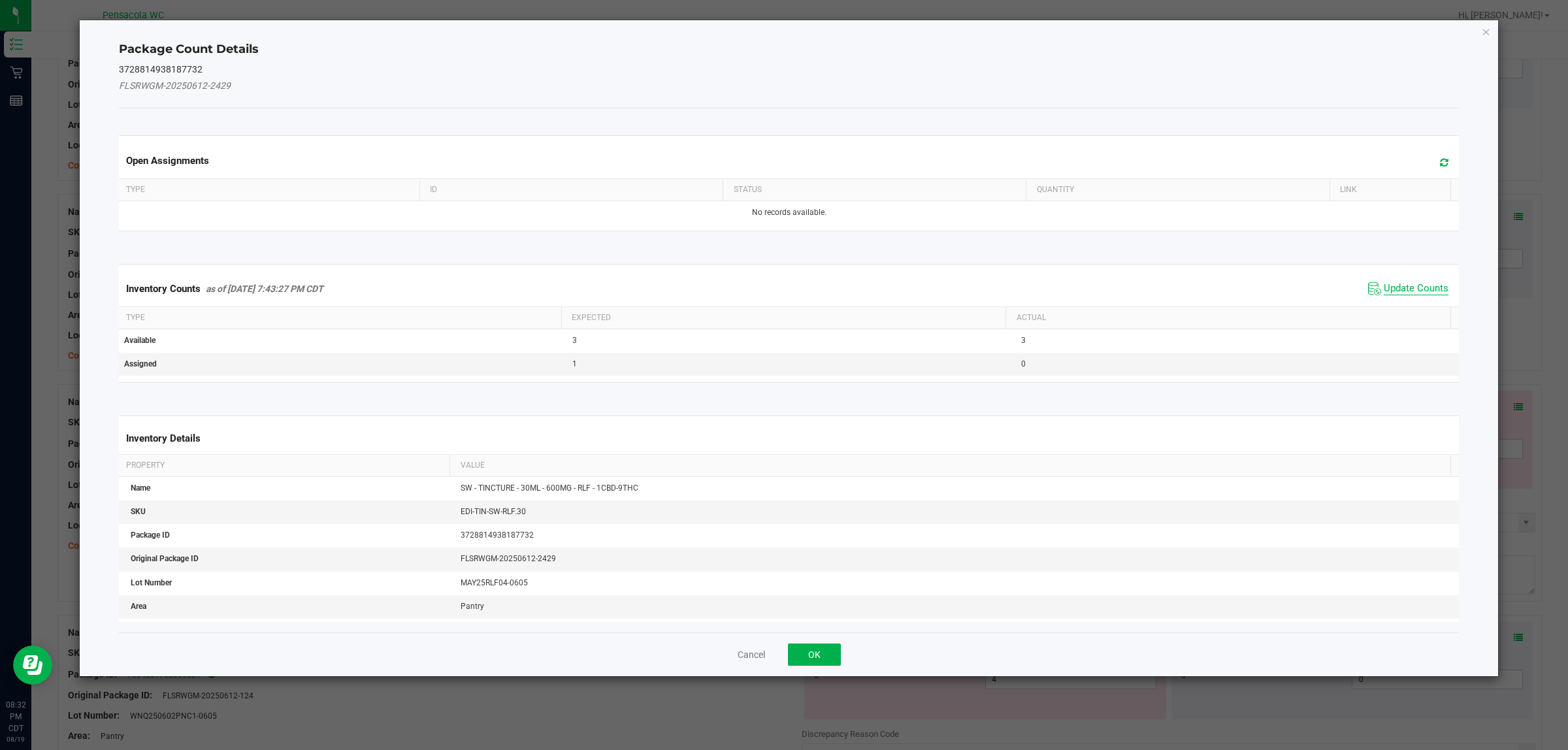
click at [1413, 284] on span "Update Counts" at bounding box center [1416, 289] width 65 height 13
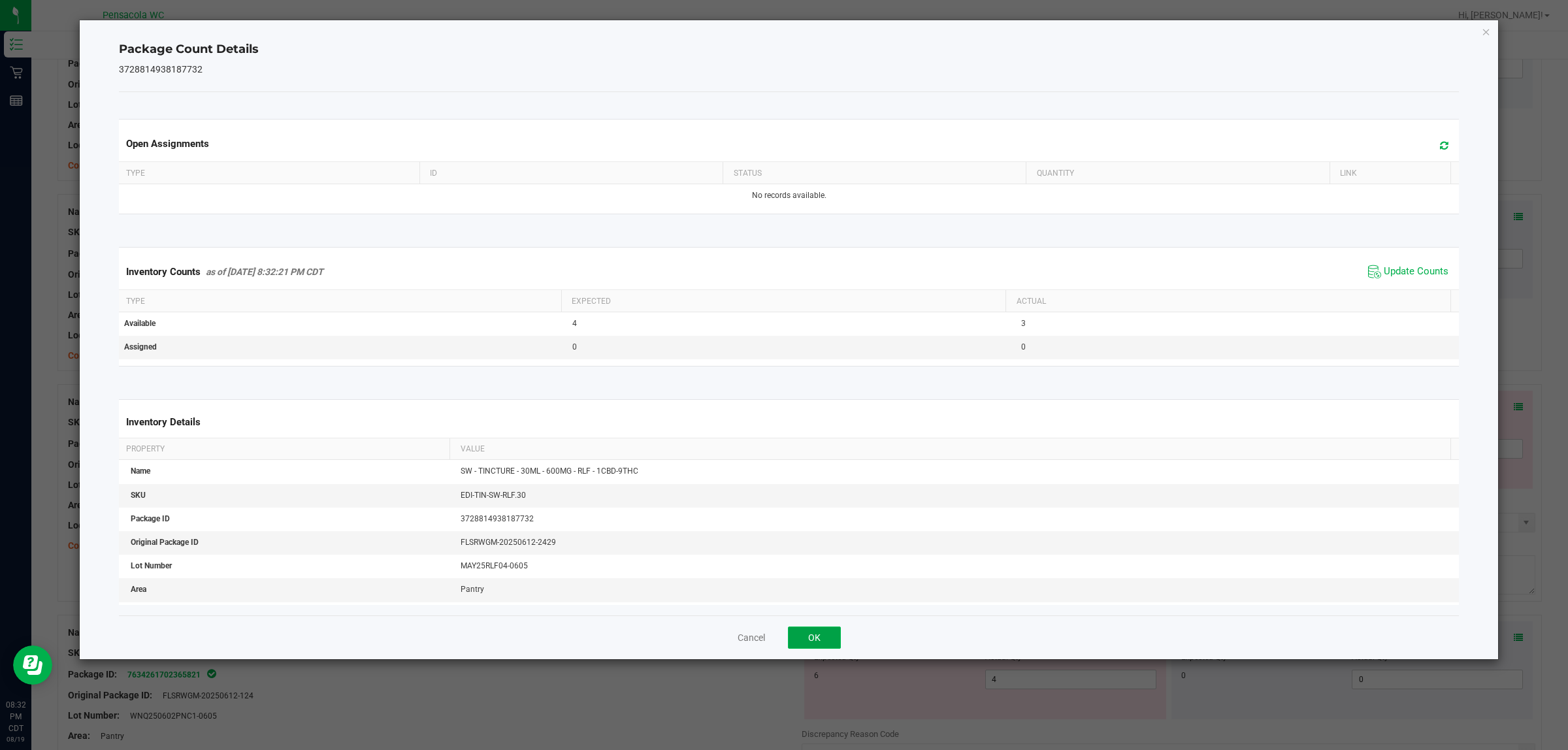
click at [805, 642] on button "OK" at bounding box center [814, 637] width 53 height 22
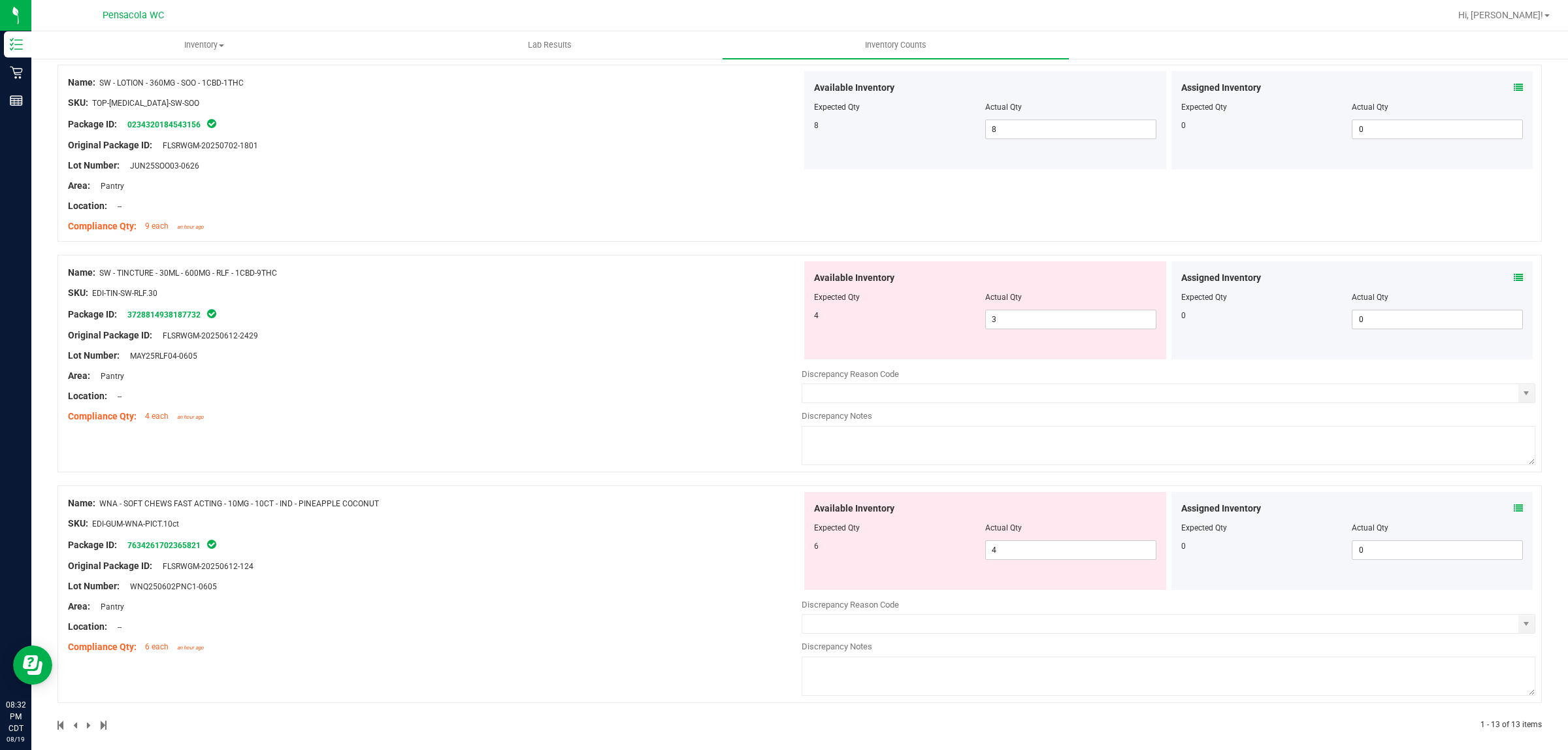
scroll to position [2105, 0]
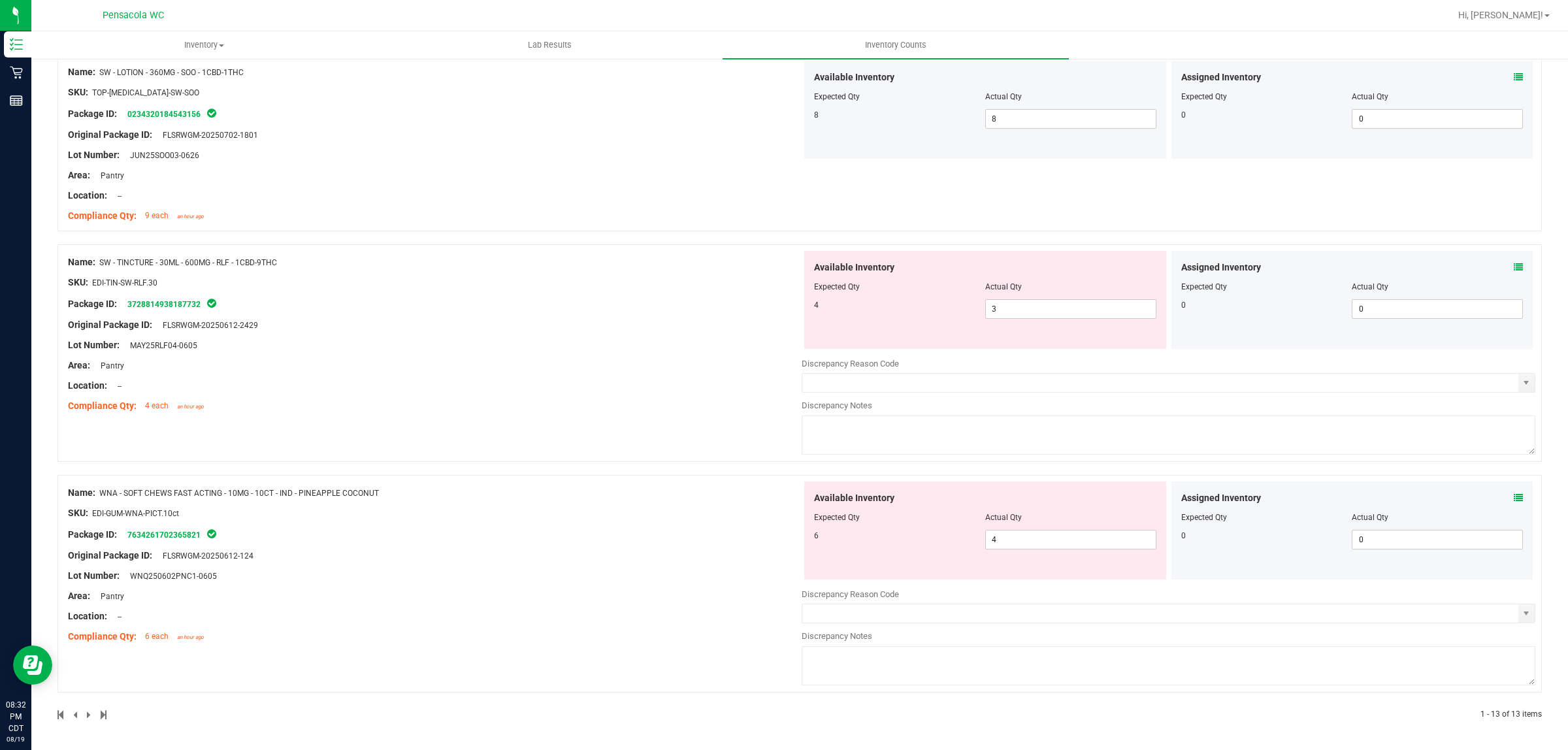
click at [1514, 491] on span at bounding box center [1518, 498] width 9 height 13
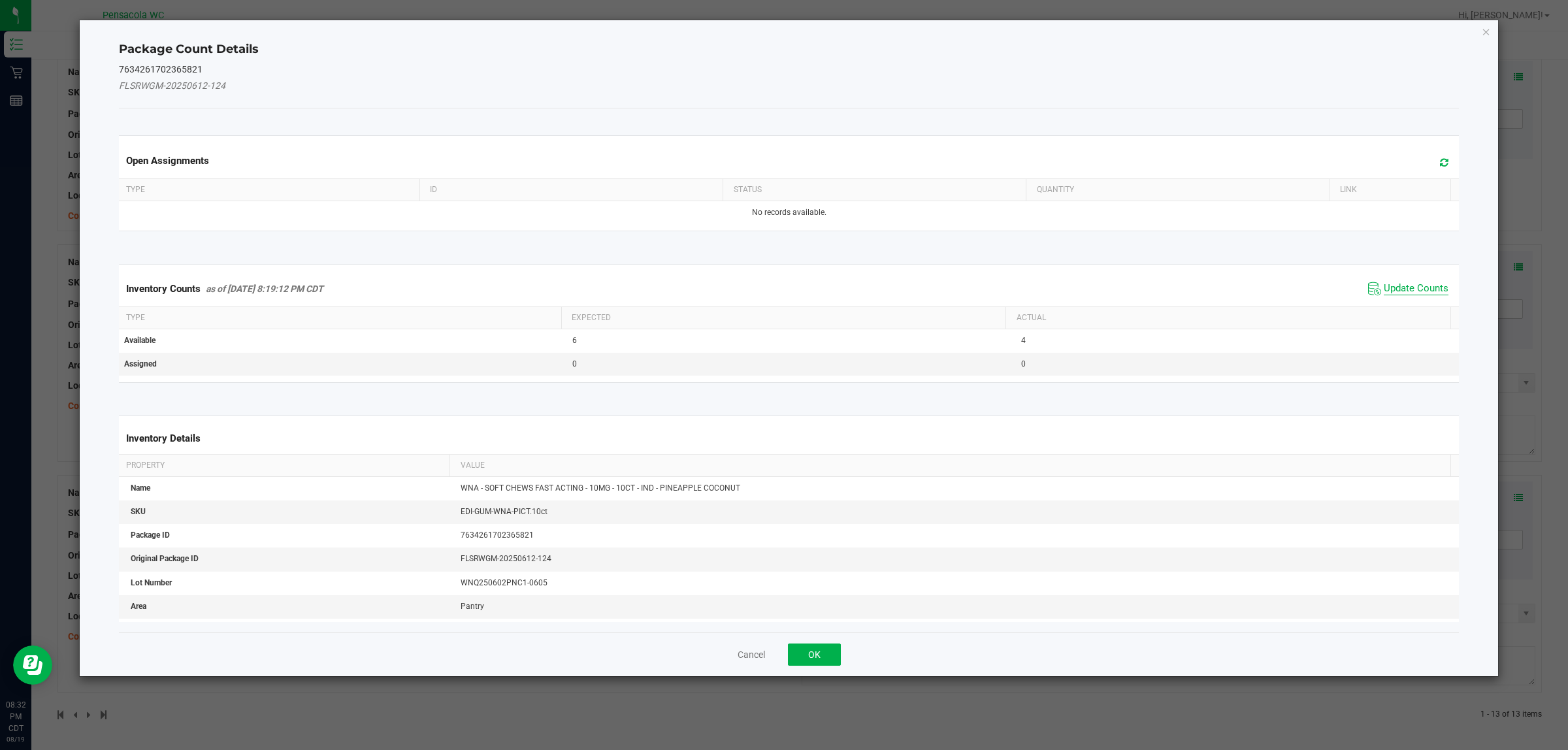
click at [1399, 286] on span "Update Counts" at bounding box center [1416, 289] width 65 height 13
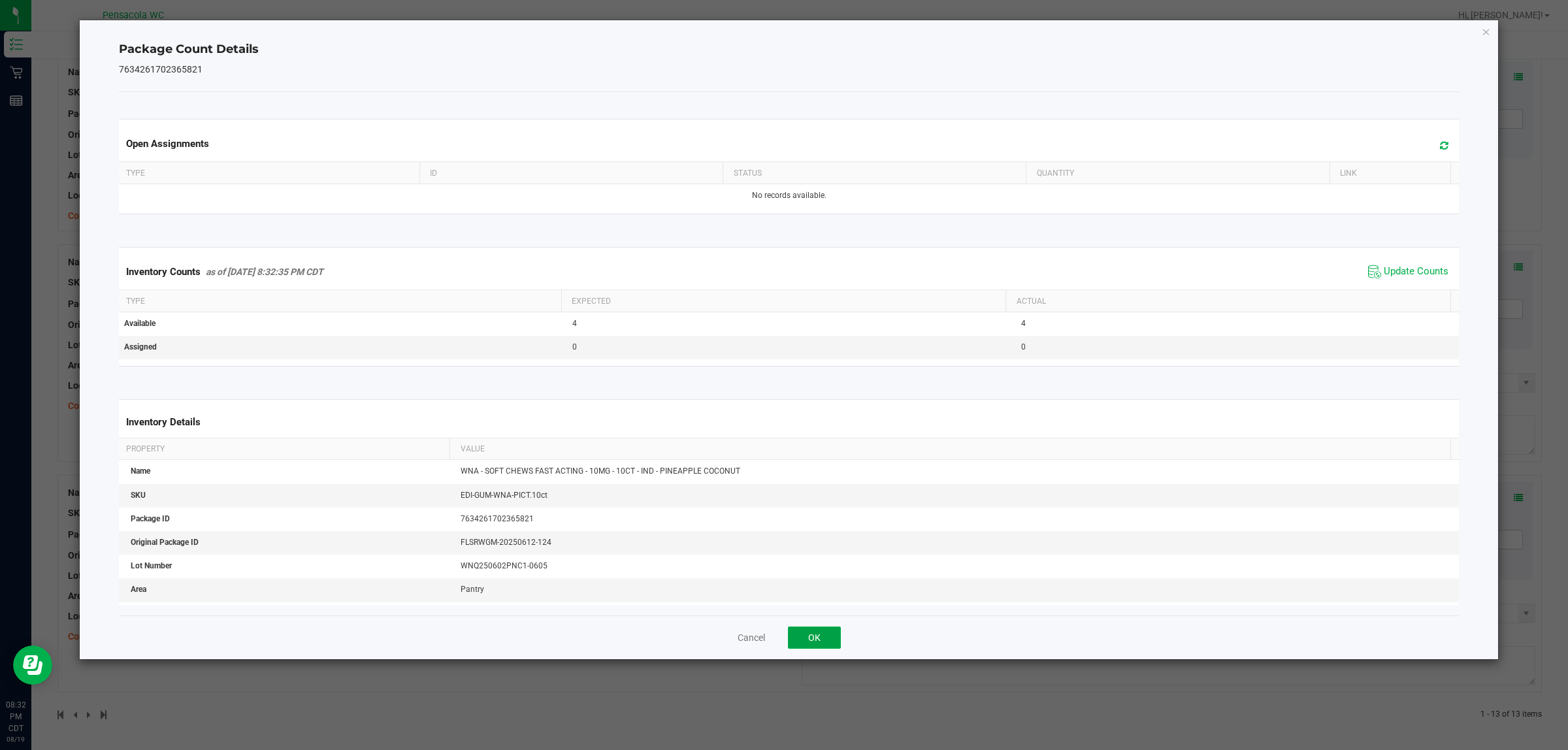
click at [799, 642] on button "OK" at bounding box center [814, 637] width 53 height 22
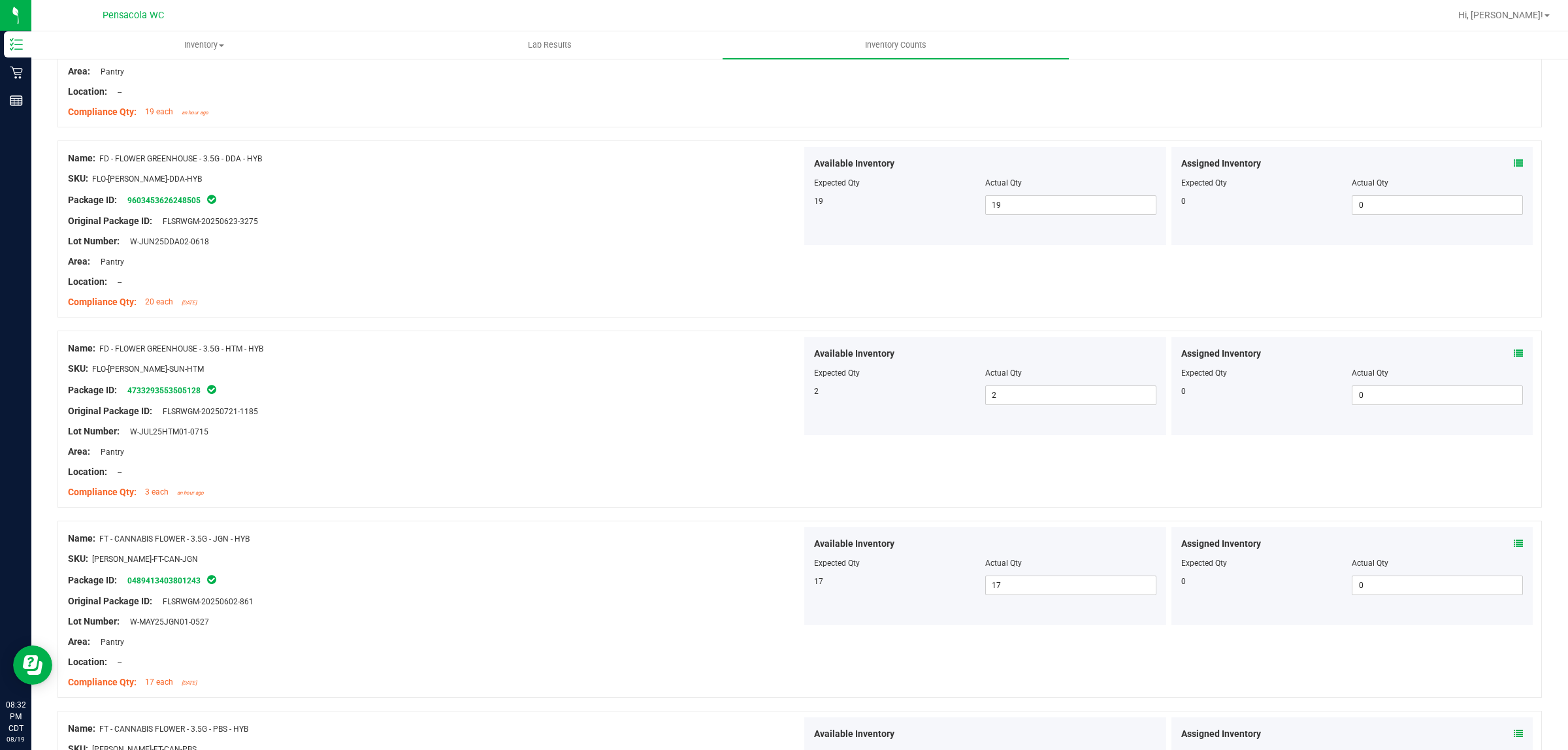
scroll to position [21, 0]
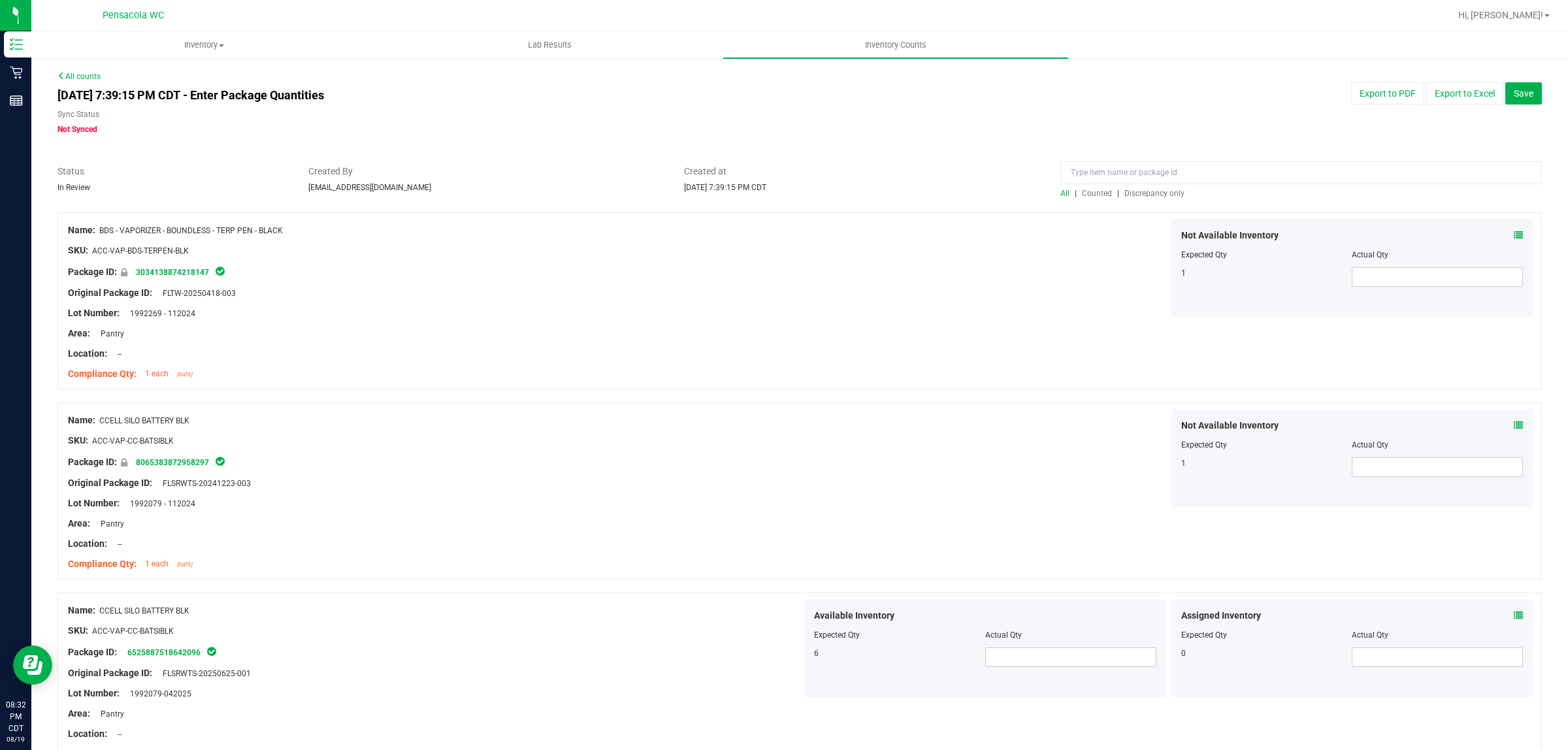
click at [1138, 191] on span "Discrepancy only" at bounding box center [1155, 193] width 60 height 9
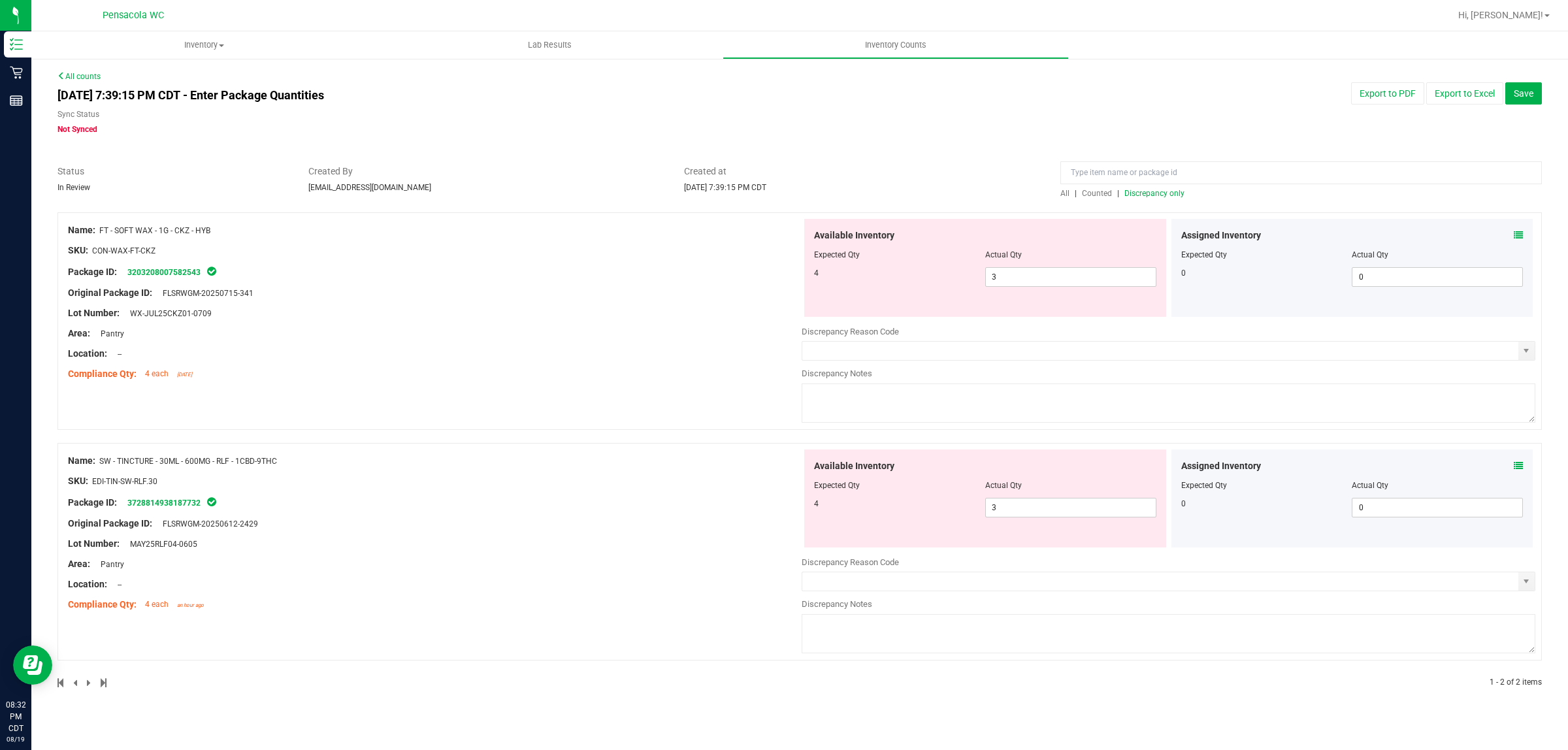
click at [498, 393] on div "Name: FT - SOFT WAX - 1G - CKZ - HYB SKU: CON-WAX-FT-CKZ Package ID: 3203208007…" at bounding box center [800, 321] width 1484 height 218
click at [1063, 194] on span "All" at bounding box center [1065, 193] width 9 height 9
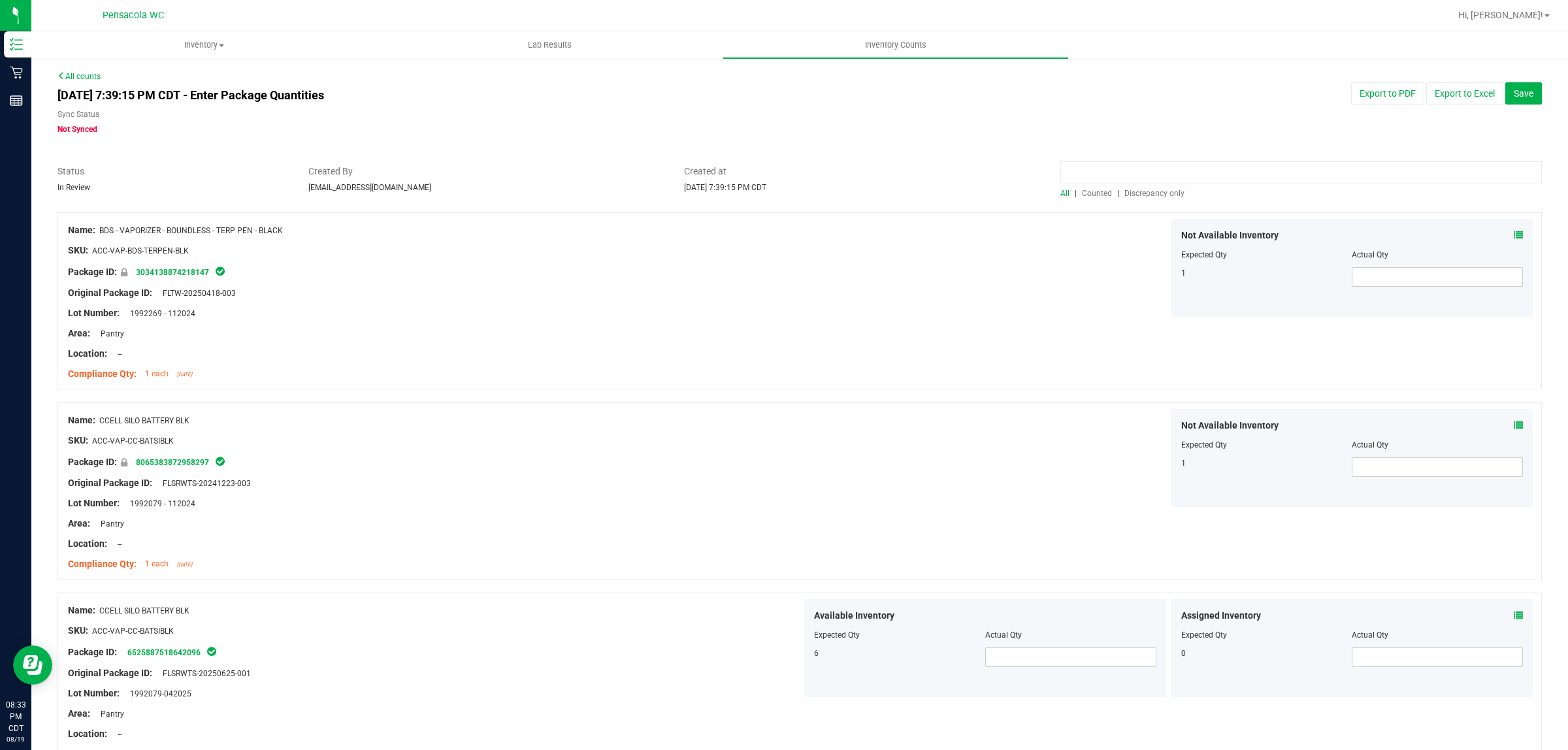
click at [1111, 162] on input at bounding box center [1301, 173] width 481 height 23
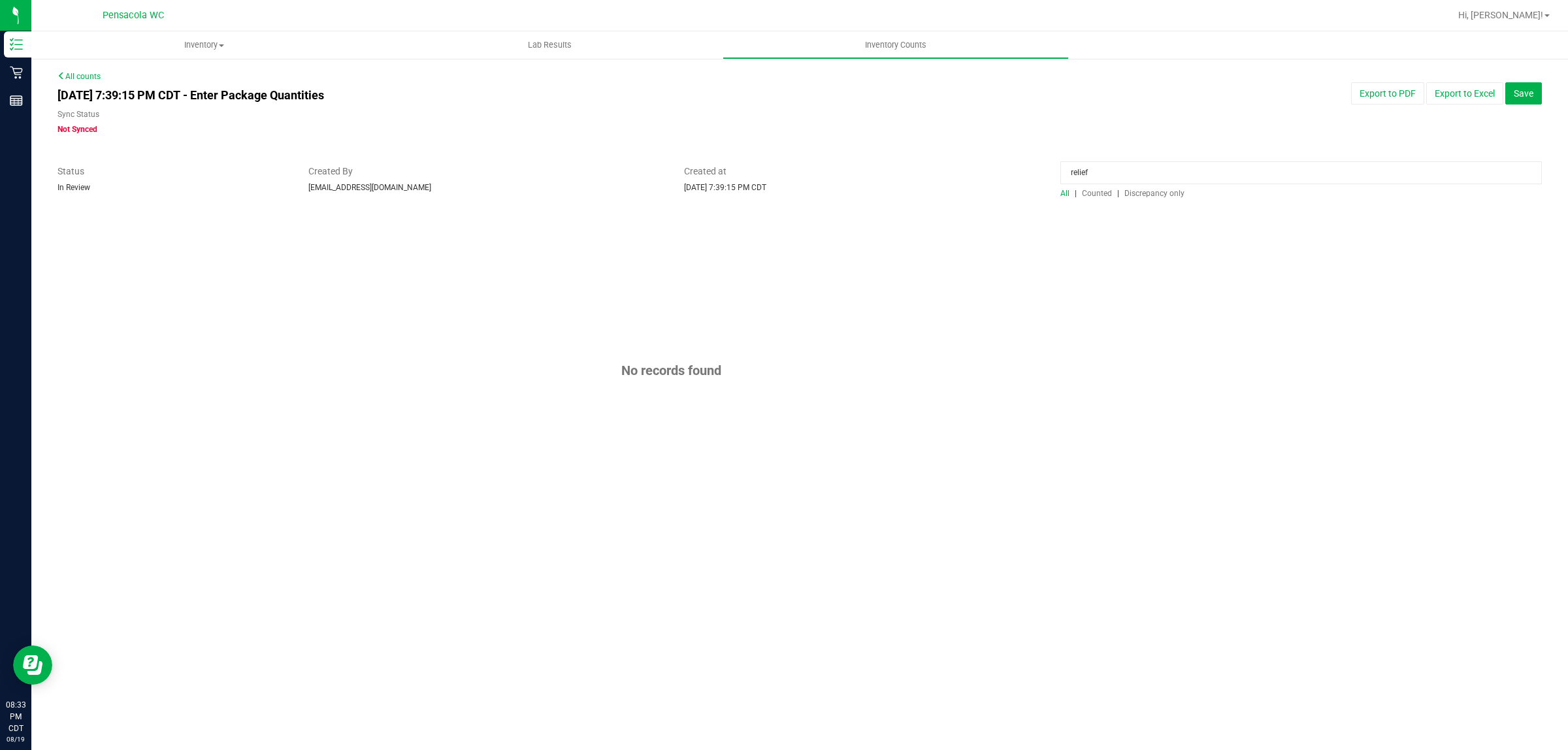
drag, startPoint x: 1121, startPoint y: 174, endPoint x: 995, endPoint y: 165, distance: 126.3
click at [999, 169] on div "Status In Review Created By [EMAIL_ADDRESS][DOMAIN_NAME] Created at [DATE] 7:39…" at bounding box center [800, 181] width 1504 height 35
type input "tincture"
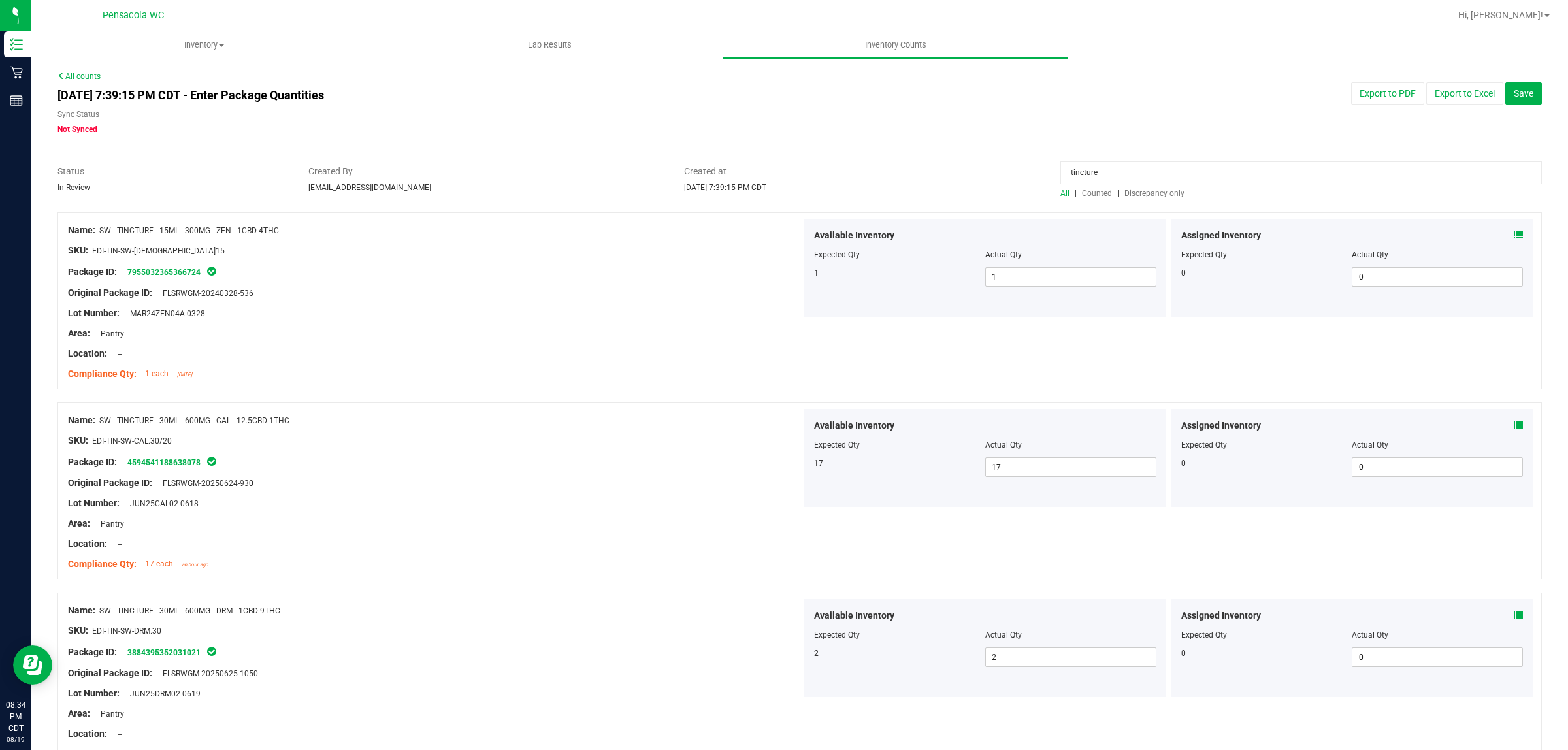
click at [85, 72] on link "All counts" at bounding box center [79, 76] width 43 height 9
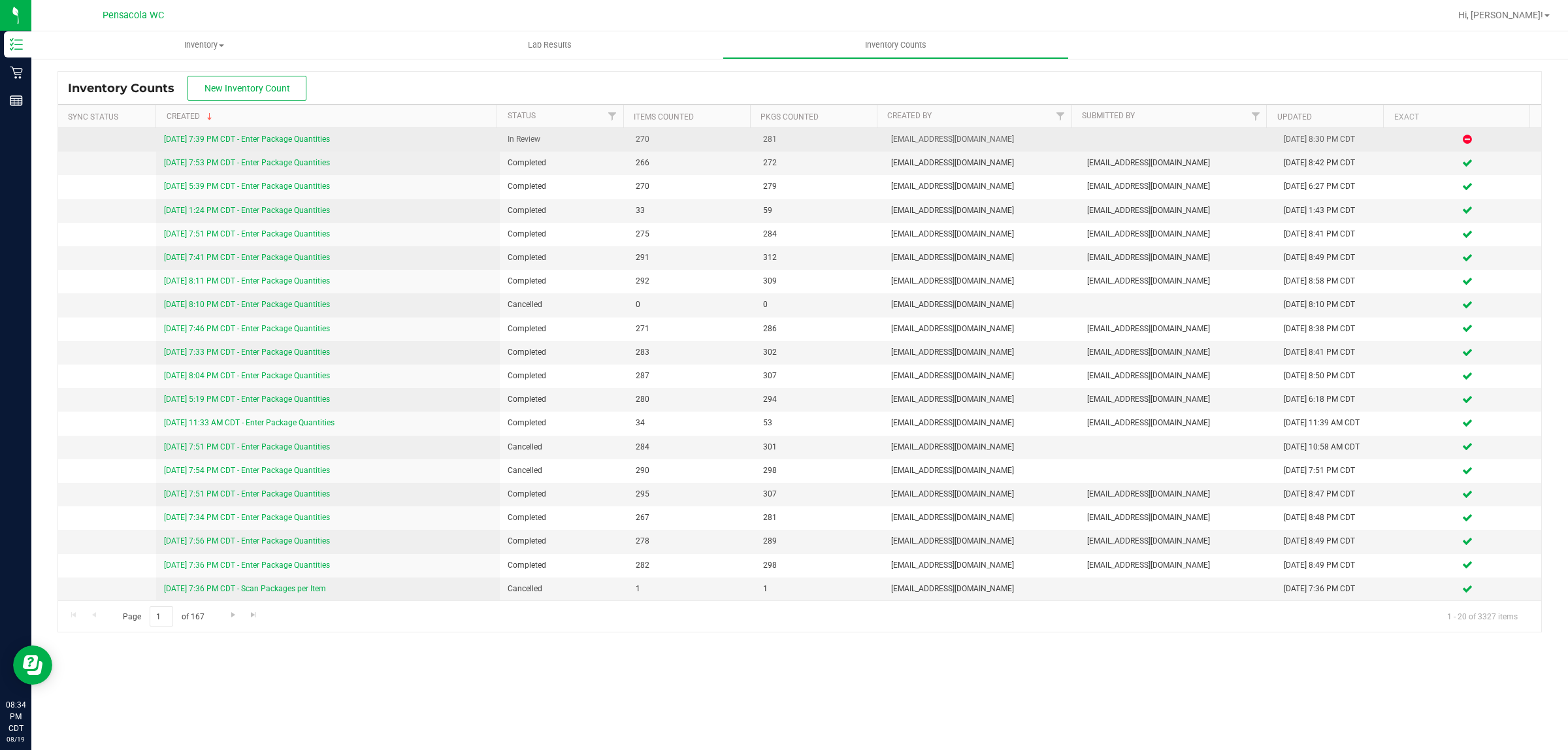
click at [306, 144] on link "[DATE] 7:39 PM CDT - Enter Package Quantities" at bounding box center [247, 139] width 166 height 9
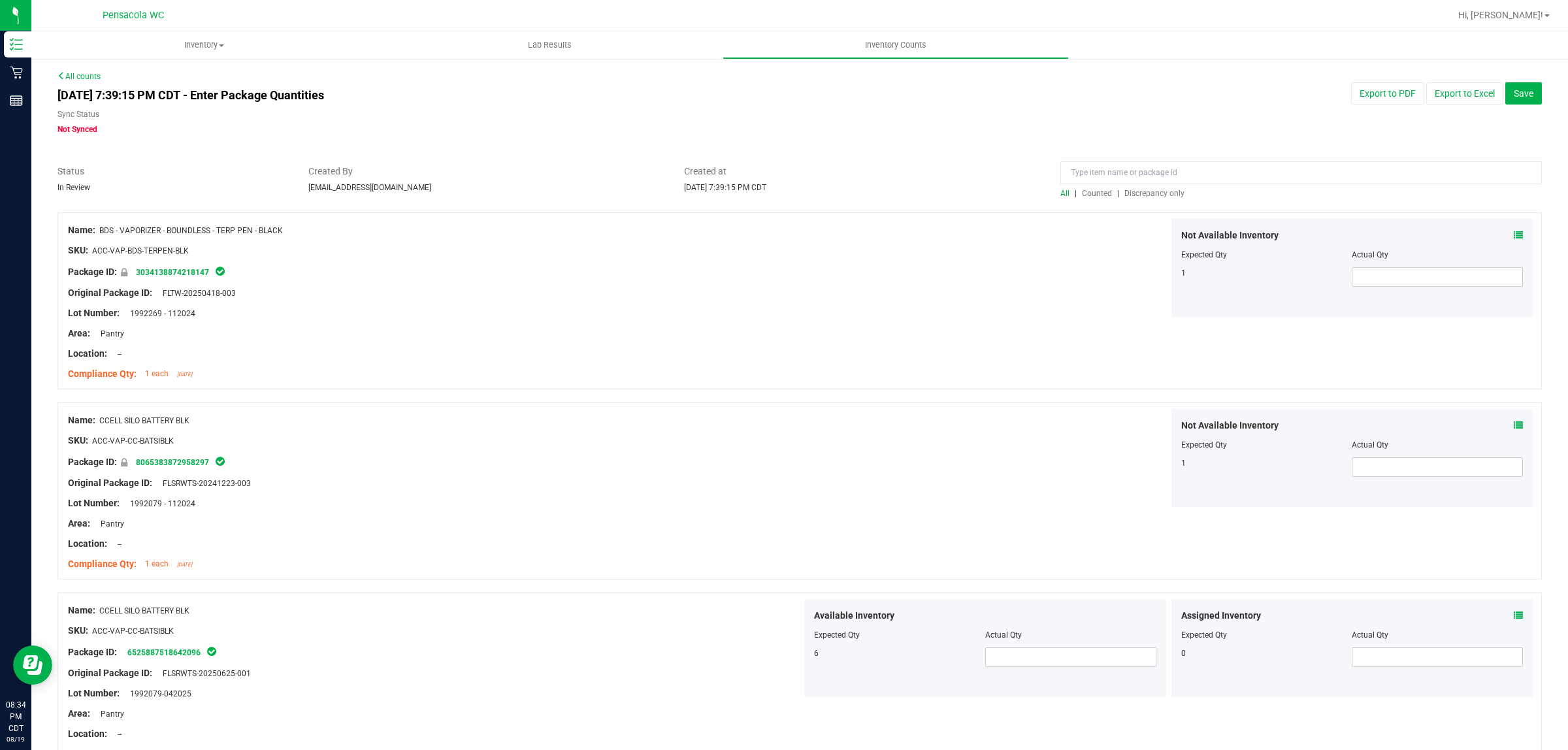
click at [1129, 194] on span "Discrepancy only" at bounding box center [1155, 193] width 60 height 9
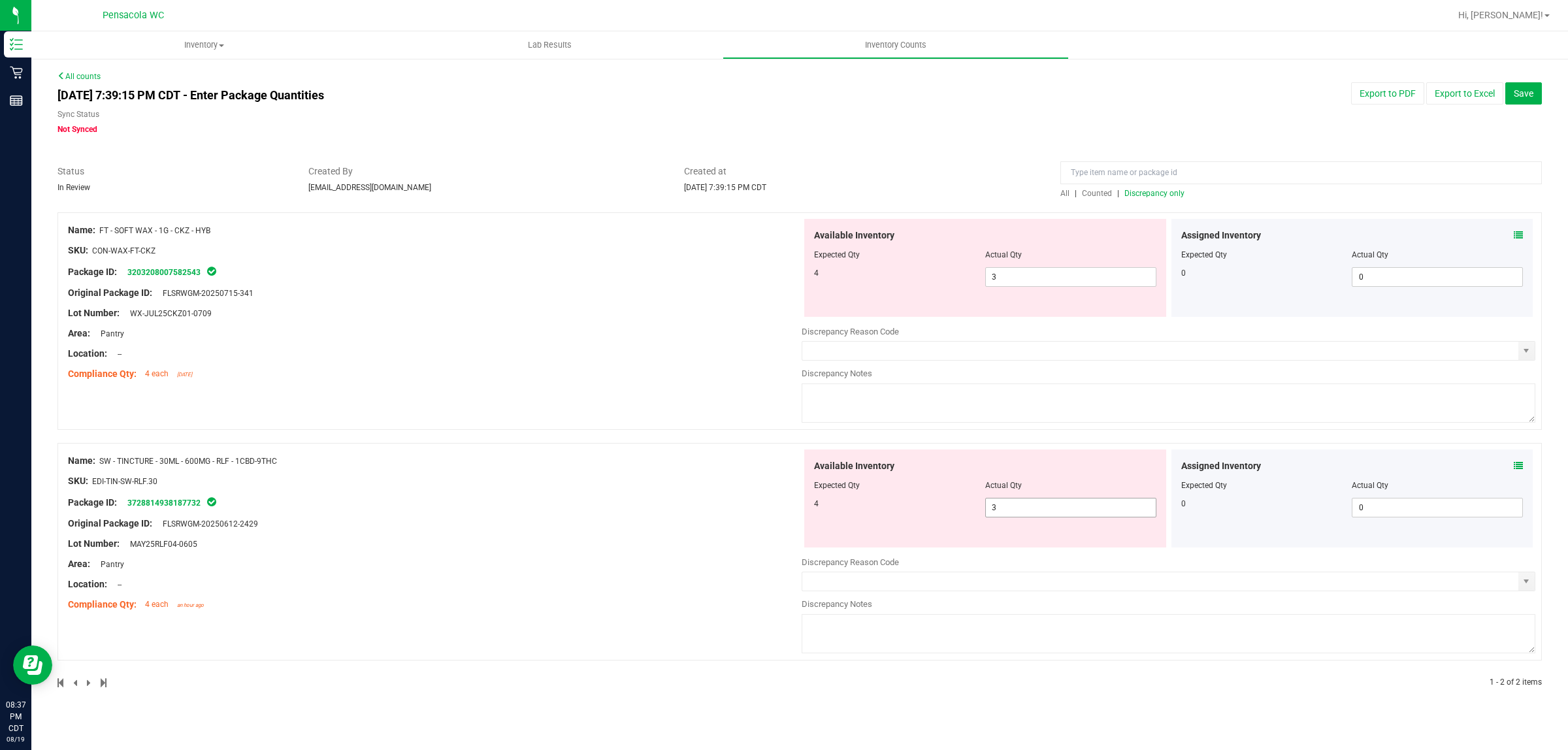
drag, startPoint x: 1048, startPoint y: 506, endPoint x: 905, endPoint y: 515, distance: 143.3
click at [906, 515] on div "4 3 3" at bounding box center [985, 508] width 342 height 20
type input "4"
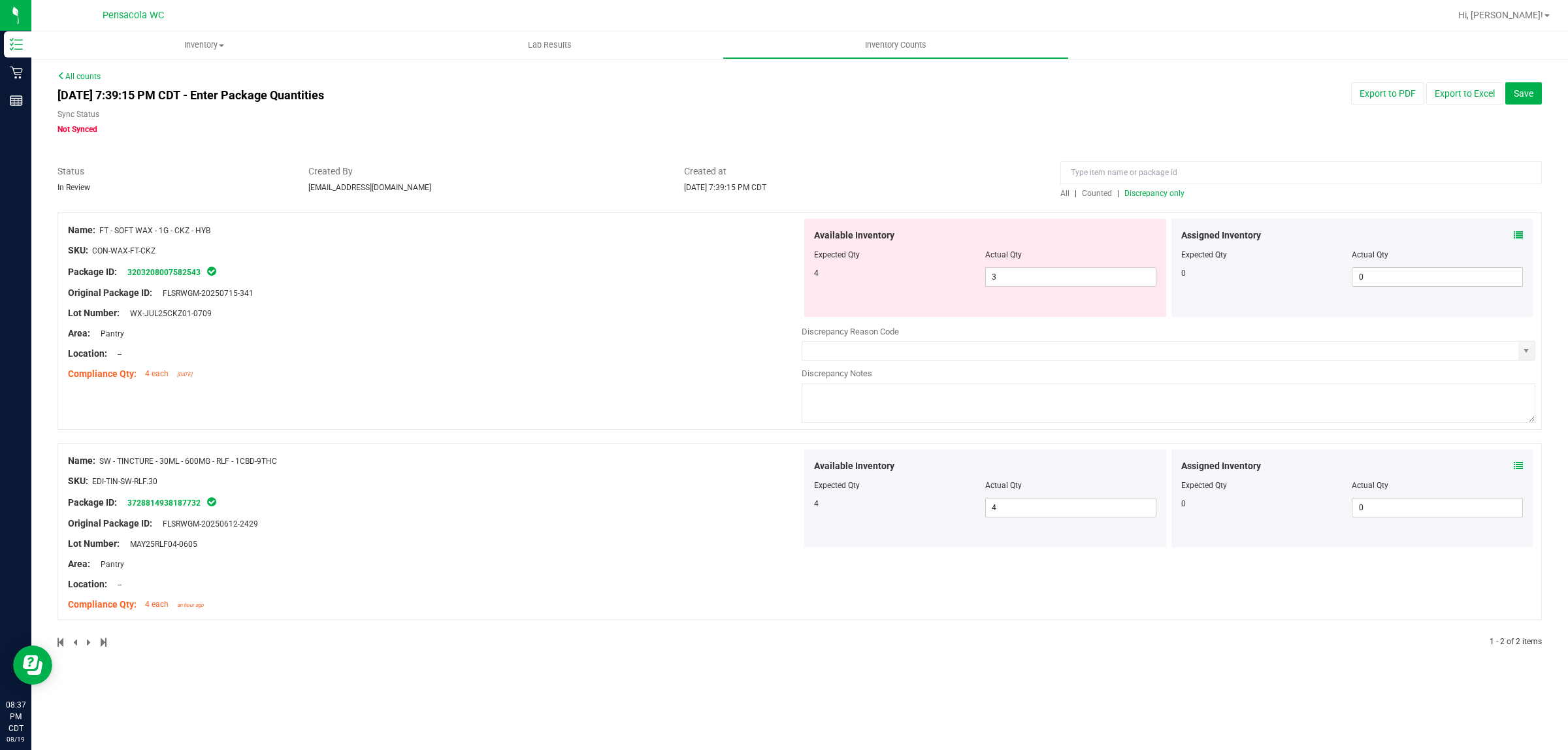
drag, startPoint x: 597, startPoint y: 497, endPoint x: 615, endPoint y: 496, distance: 18.0
click at [597, 496] on div "Package ID: 3728814938187732" at bounding box center [435, 503] width 734 height 16
click at [1023, 272] on span "3 3" at bounding box center [1071, 277] width 172 height 20
drag, startPoint x: 933, startPoint y: 425, endPoint x: 1393, endPoint y: 303, distance: 475.9
click at [968, 439] on div "Name: FT - SOFT WAX - 1G - CKZ - HYB SKU: CON-WAX-FT-CKZ Package ID: 3203208007…" at bounding box center [800, 328] width 1484 height 230
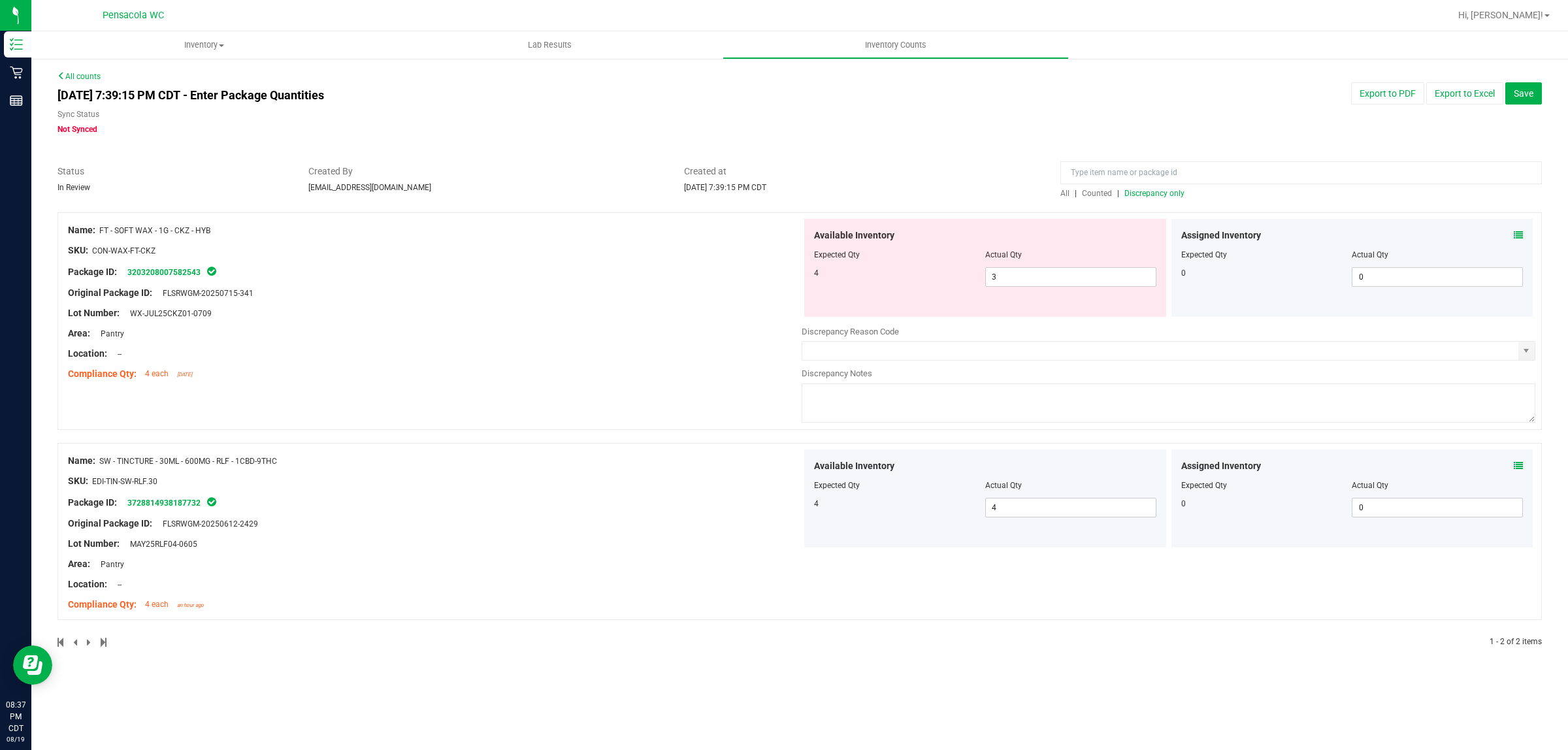
click at [1106, 191] on span "Counted" at bounding box center [1097, 193] width 30 height 9
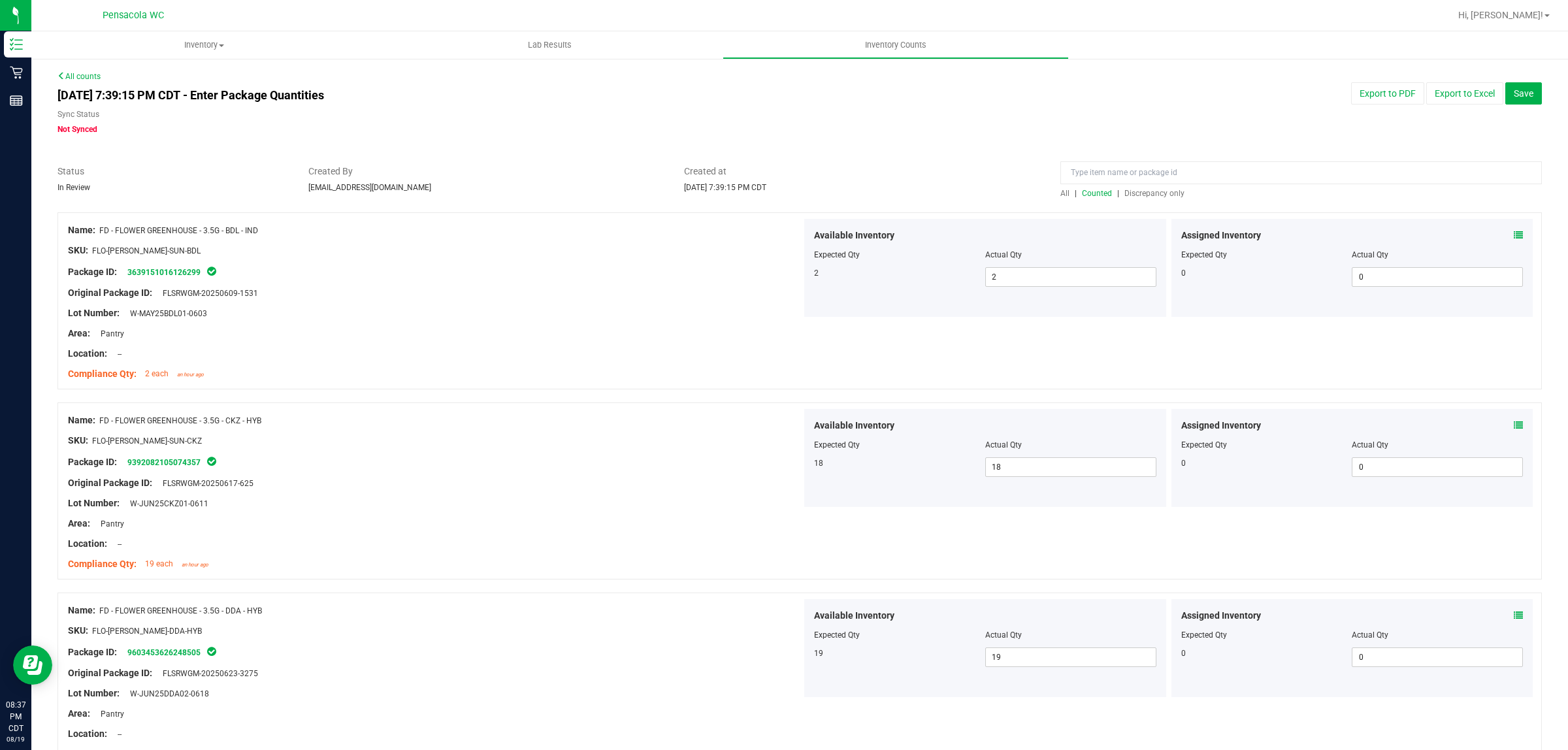
click at [1141, 189] on span "Discrepancy only" at bounding box center [1155, 193] width 60 height 9
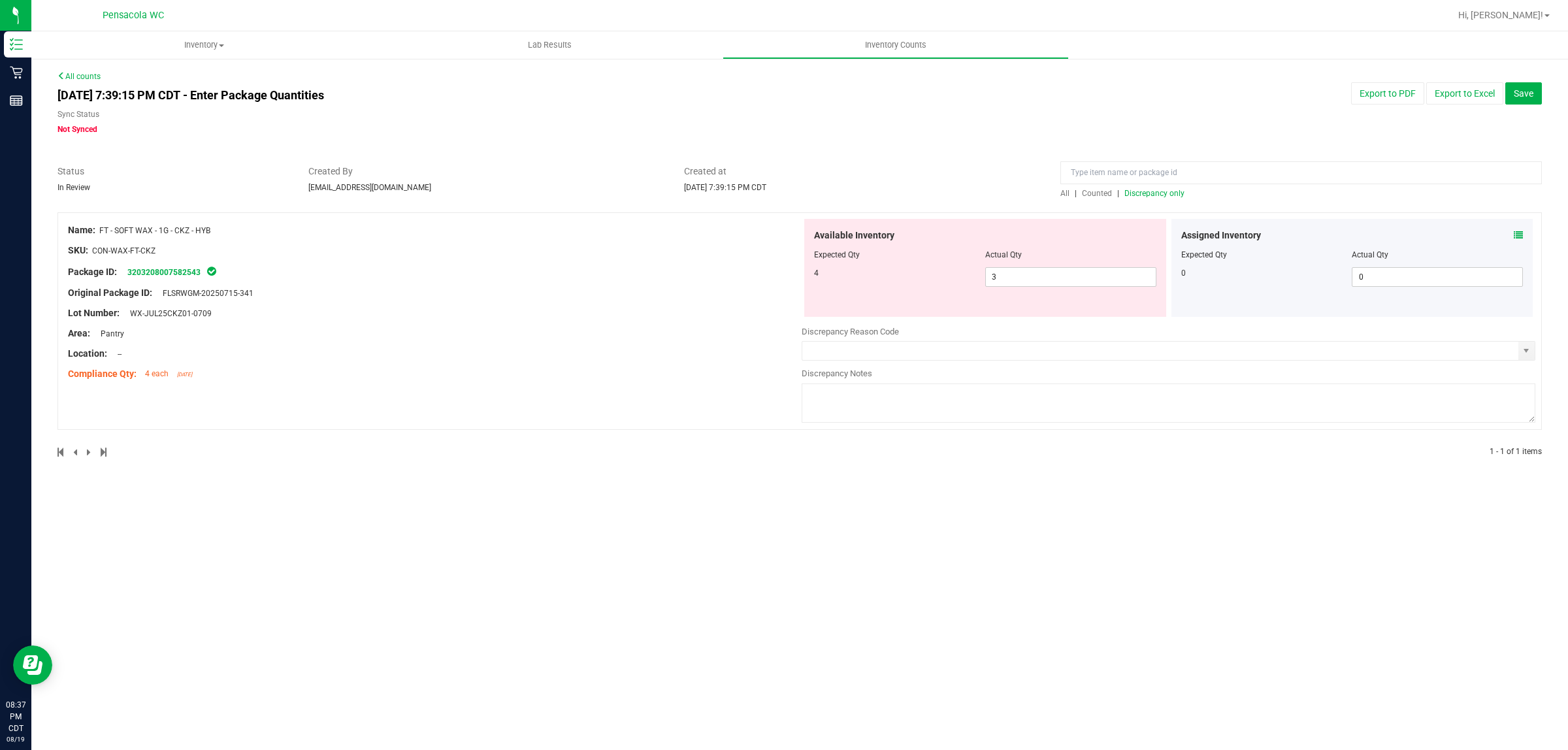
click at [533, 405] on div "Name: FT - SOFT WAX - 1G - CKZ - HYB SKU: CON-WAX-FT-CKZ Package ID: 3203208007…" at bounding box center [800, 321] width 1484 height 218
click at [1019, 265] on div at bounding box center [985, 264] width 342 height 6
click at [1014, 289] on div "Available Inventory Expected Qty Actual Qty 4 3 3" at bounding box center [985, 268] width 362 height 98
click at [1012, 272] on span "3 3" at bounding box center [1071, 277] width 172 height 20
click at [856, 269] on div "4" at bounding box center [900, 273] width 172 height 12
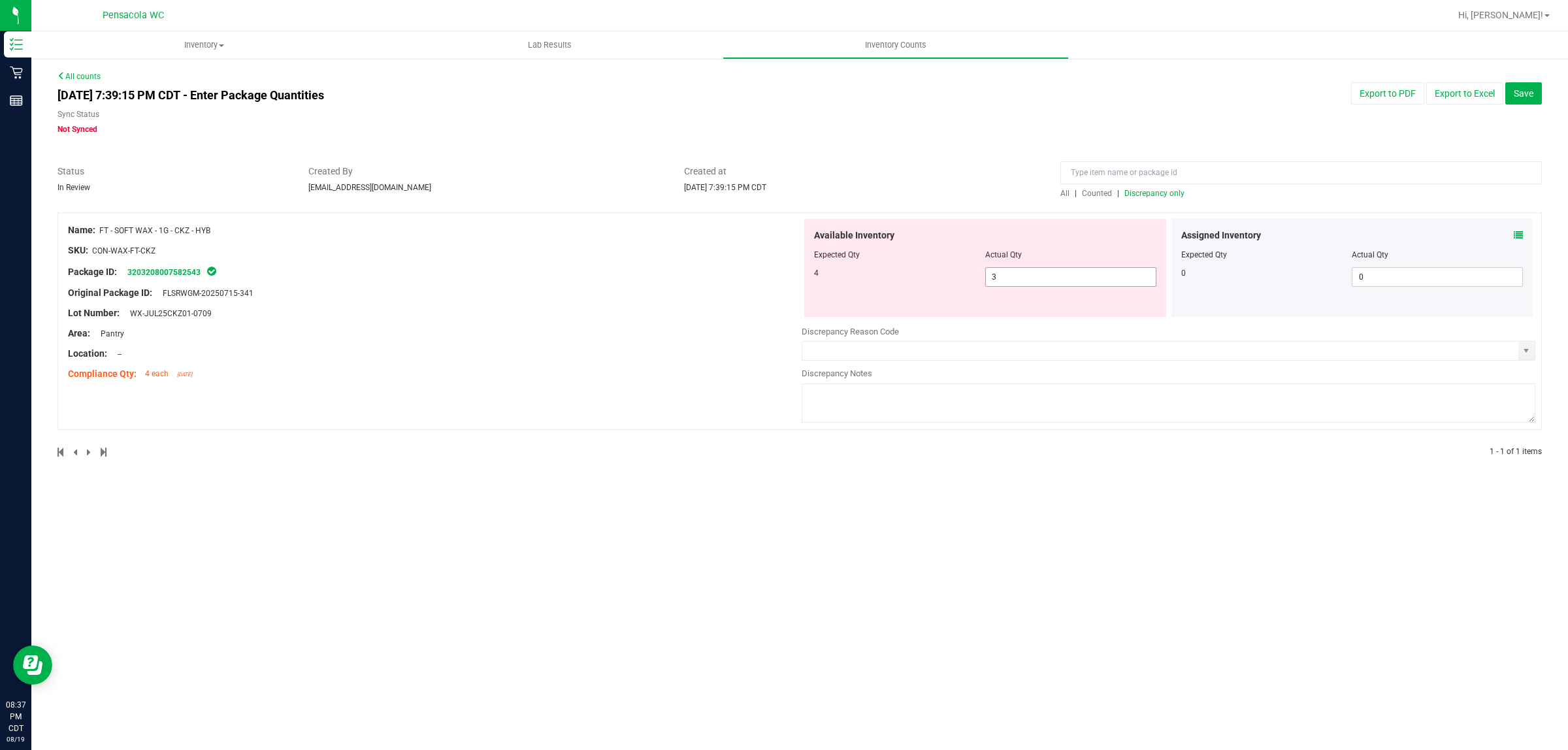
drag, startPoint x: 1011, startPoint y: 273, endPoint x: 900, endPoint y: 273, distance: 111.0
click at [900, 273] on div "4 3 3" at bounding box center [985, 277] width 342 height 20
type input "4"
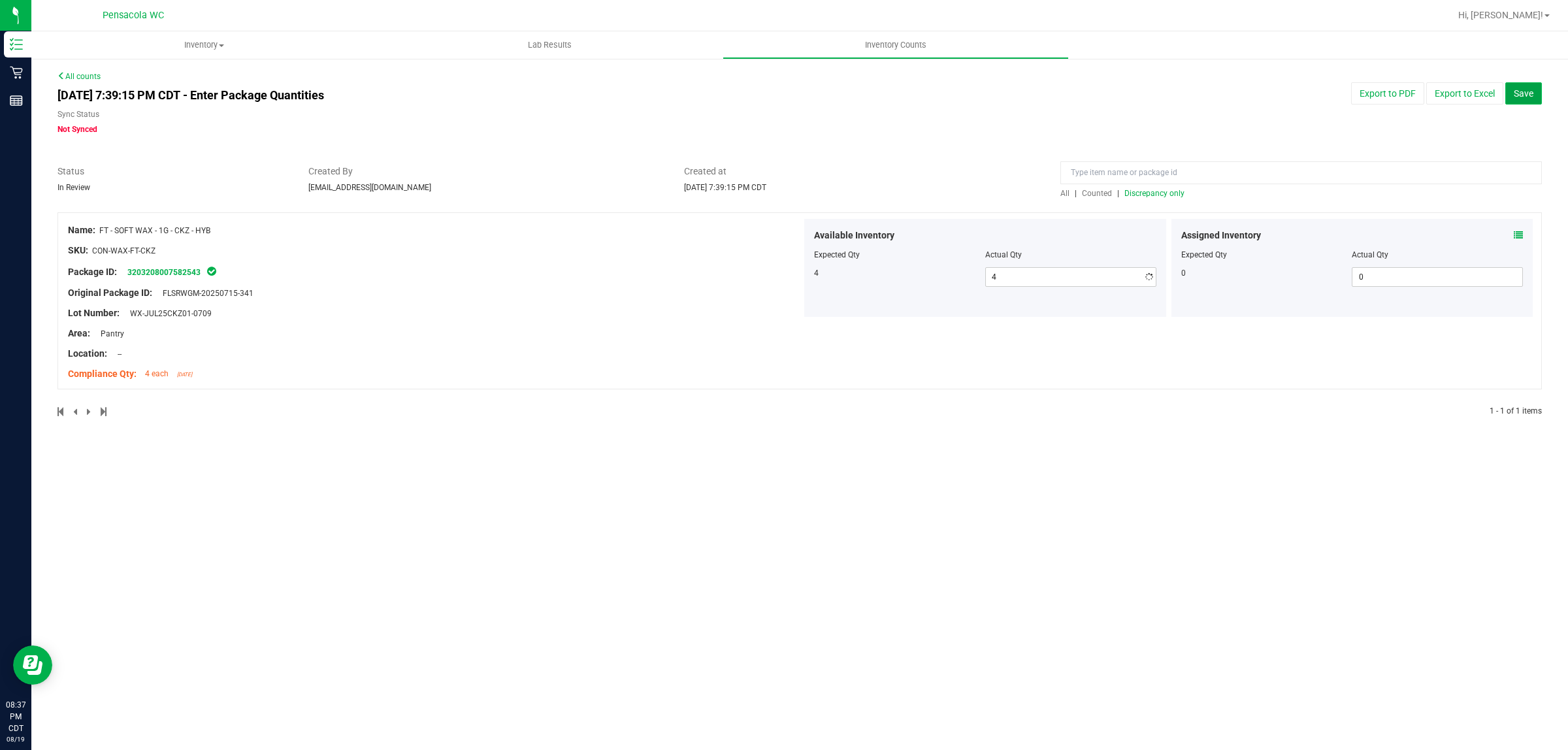
click at [1520, 85] on button "Save" at bounding box center [1524, 93] width 37 height 22
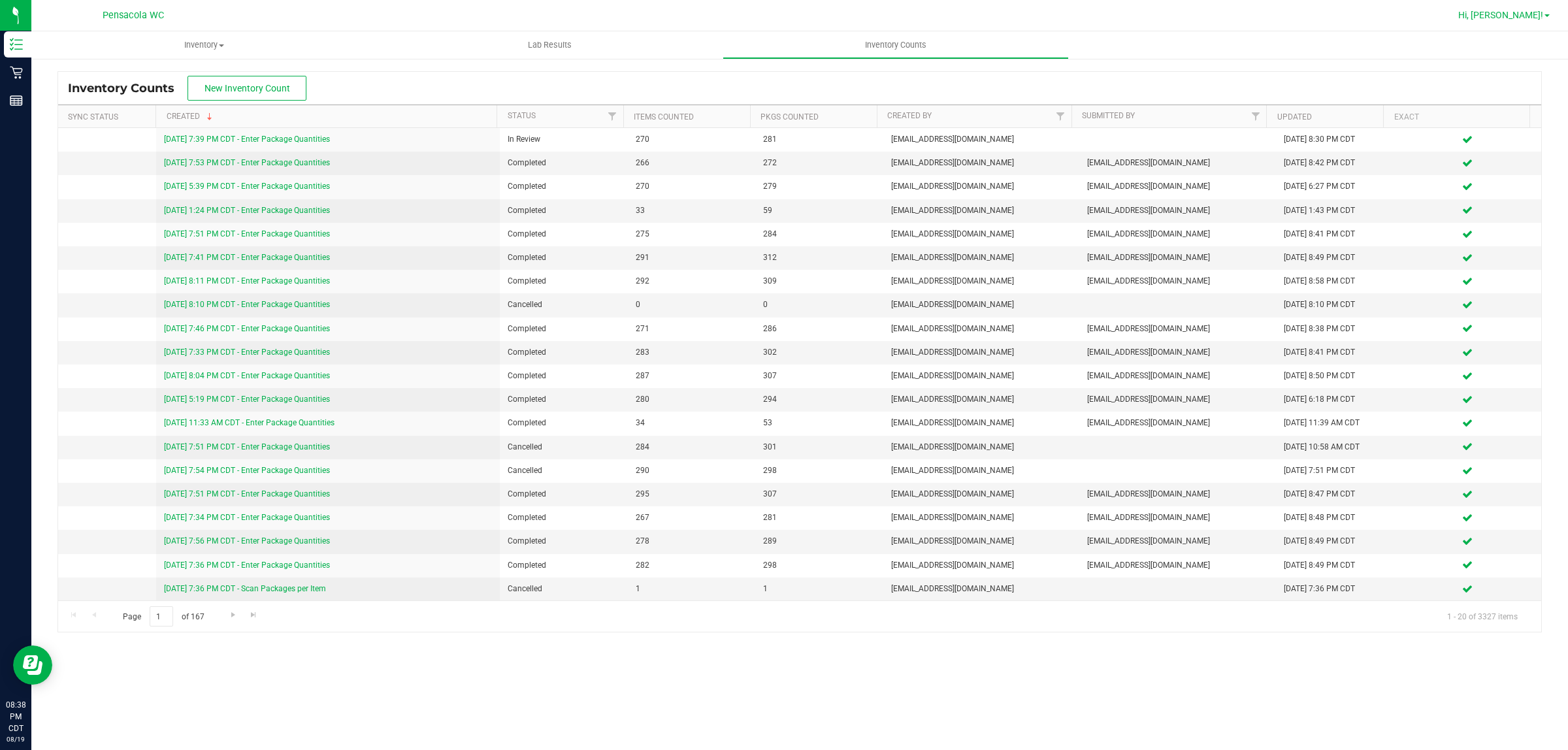
click at [1499, 10] on span "Hi, [PERSON_NAME]!" at bounding box center [1501, 15] width 85 height 11
click at [1513, 119] on span "Sign Out" at bounding box center [1500, 116] width 38 height 13
